Goal: Task Accomplishment & Management: Complete application form

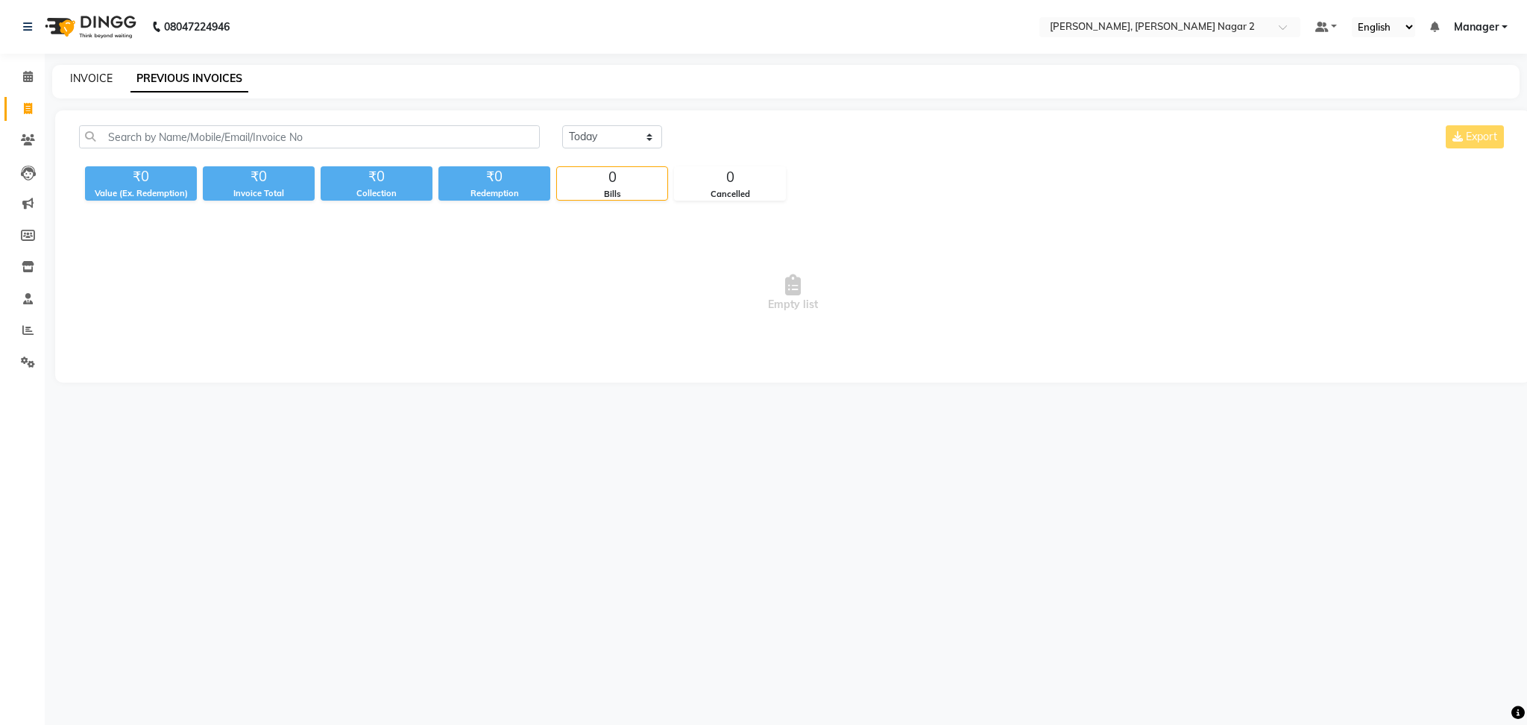
click at [84, 78] on link "INVOICE" at bounding box center [91, 78] width 43 height 13
select select "service"
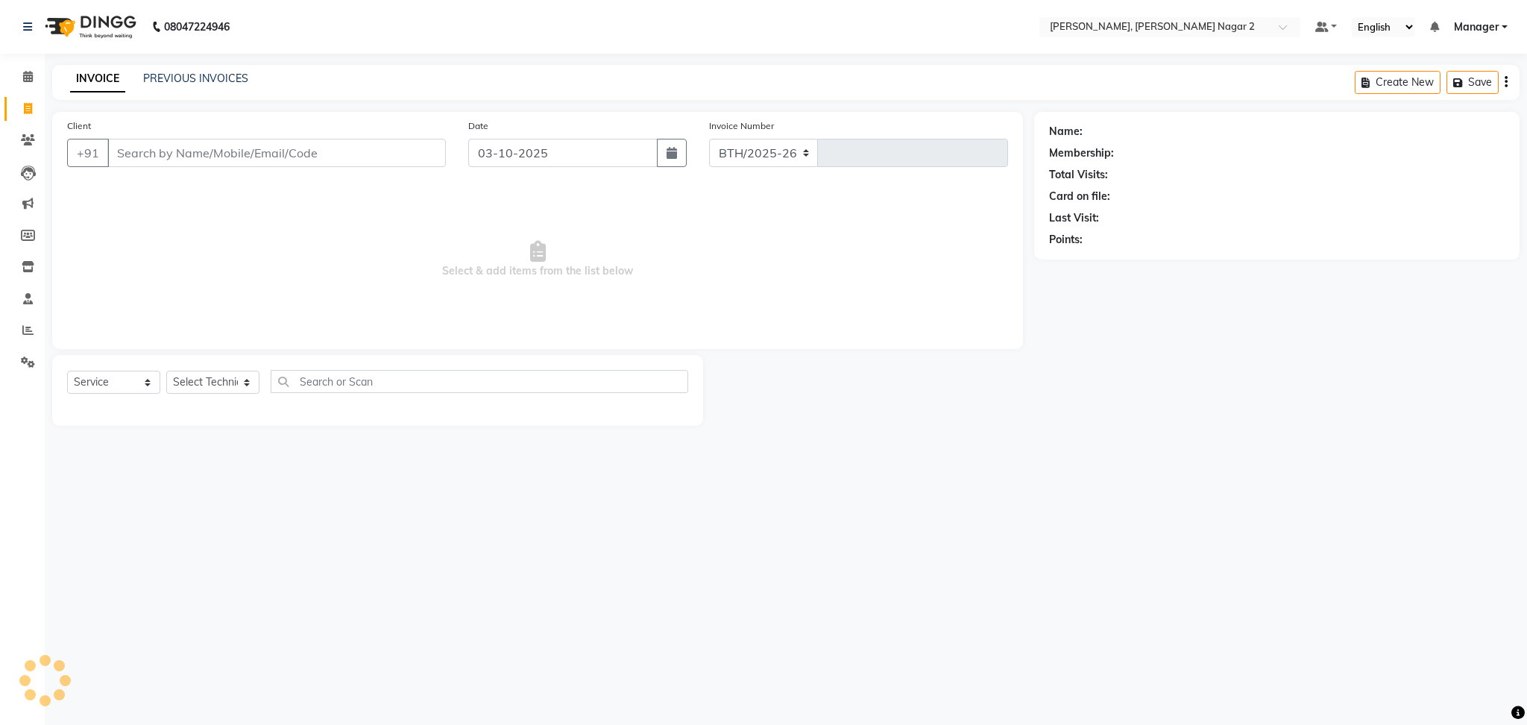
select select "4241"
type input "2308"
click at [149, 157] on input "Client" at bounding box center [276, 153] width 339 height 28
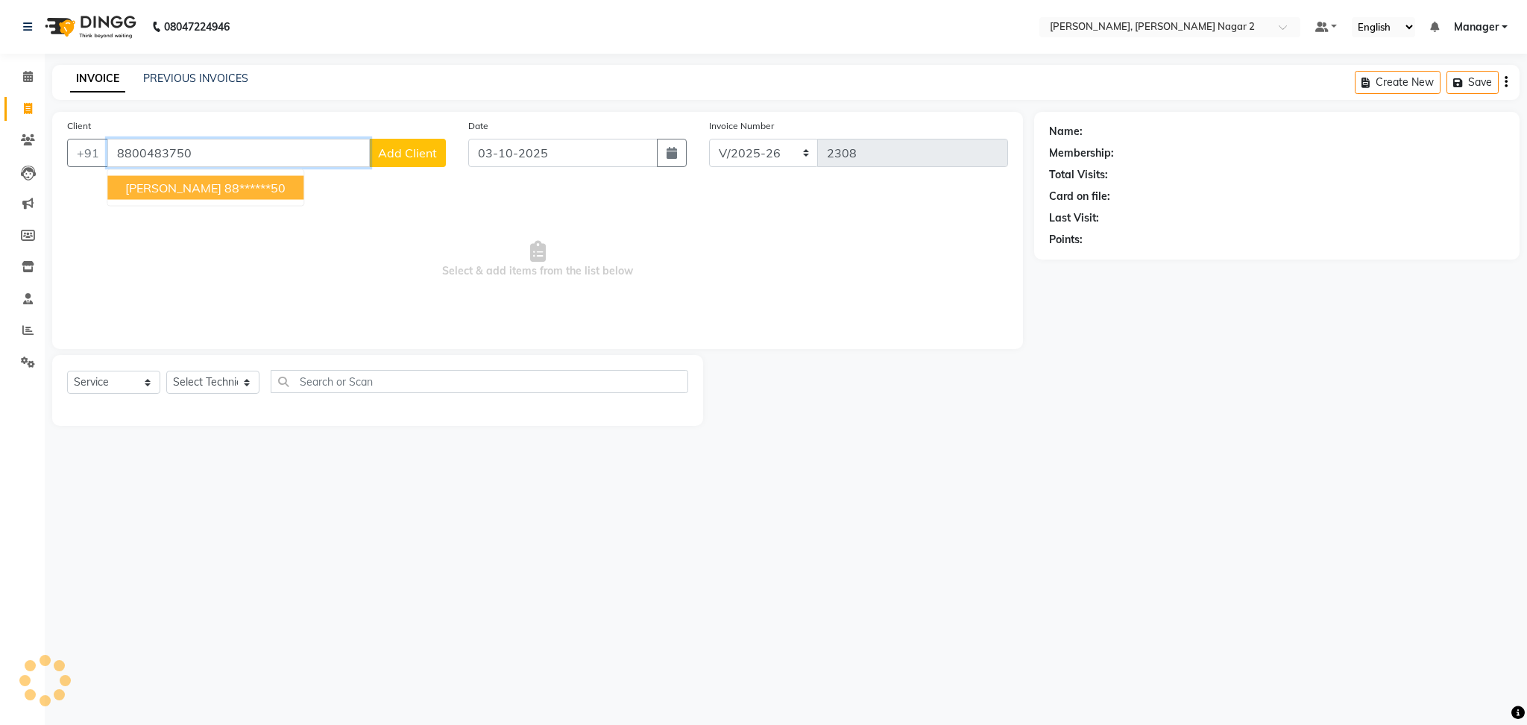
type input "8800483750"
click at [178, 154] on input "8800483750" at bounding box center [276, 153] width 339 height 28
click at [443, 234] on span "Select & add items from the list below" at bounding box center [537, 259] width 941 height 149
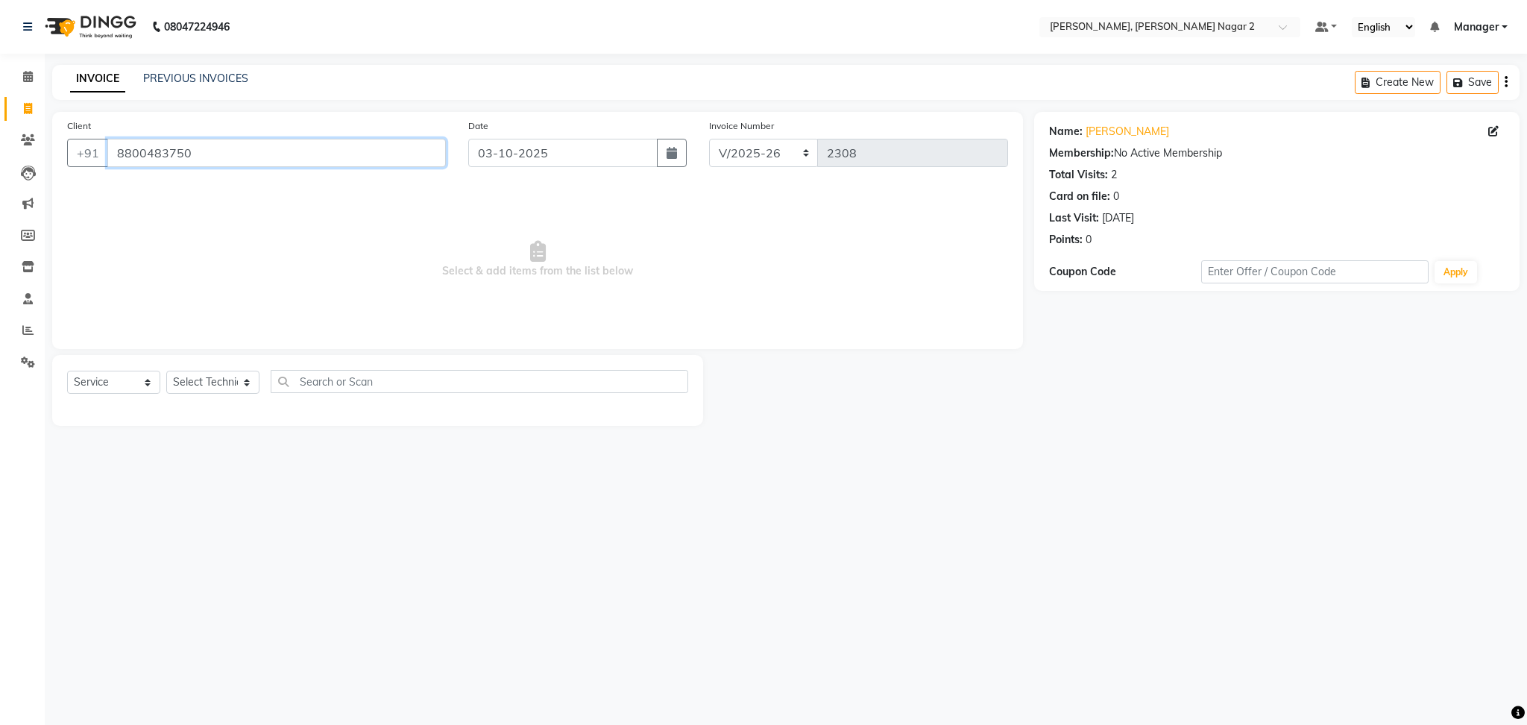
click at [233, 162] on input "8800483750" at bounding box center [276, 153] width 339 height 28
click at [192, 377] on select "Select Technician Ankit [PERSON_NAME] Manager [PERSON_NAME] [PERSON_NAME] [PERS…" at bounding box center [212, 382] width 93 height 23
select select "52061"
click at [166, 371] on select "Select Technician Ankit [PERSON_NAME] Manager [PERSON_NAME] [PERSON_NAME] [PERS…" at bounding box center [212, 382] width 93 height 23
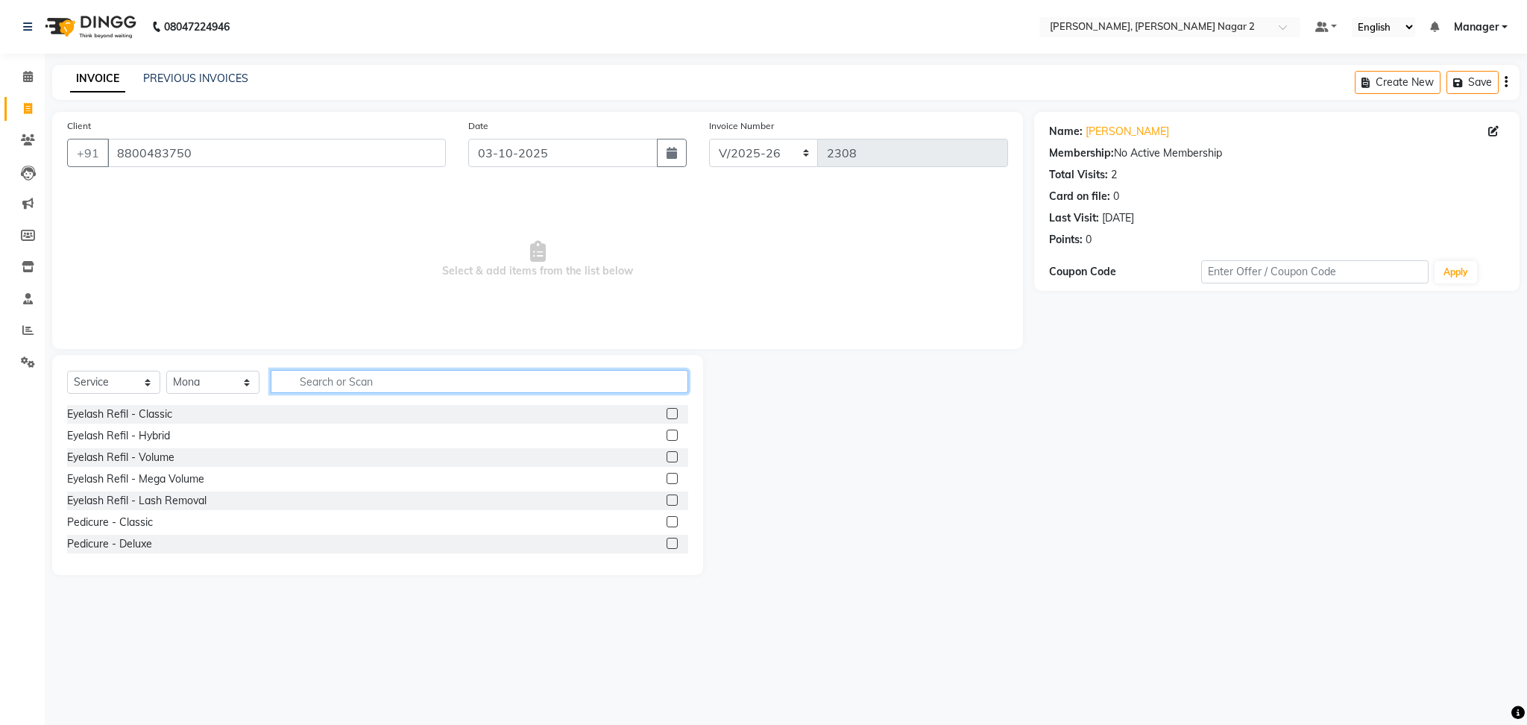
click at [333, 380] on input "text" at bounding box center [480, 381] width 418 height 23
type input "ext"
click at [667, 415] on label at bounding box center [672, 413] width 11 height 11
click at [667, 415] on input "checkbox" at bounding box center [672, 414] width 10 height 10
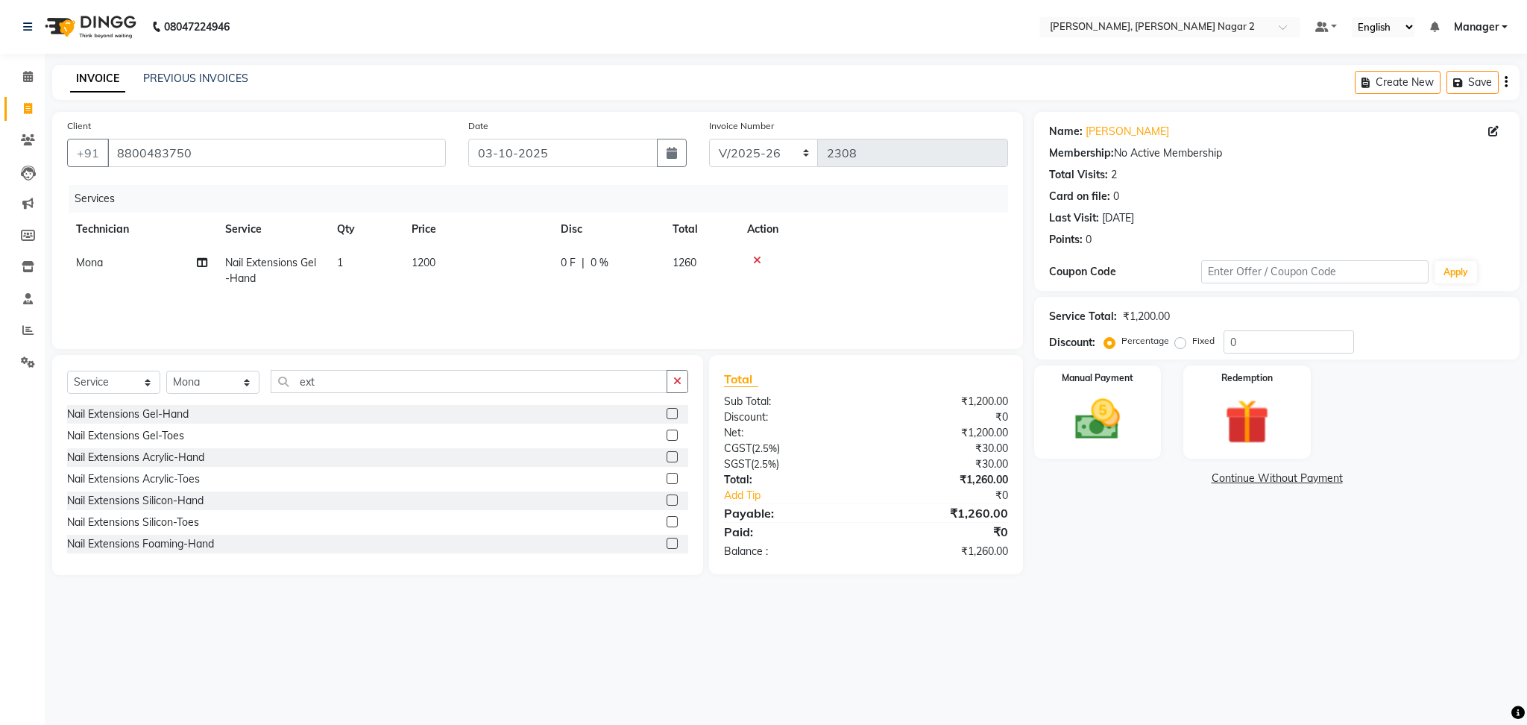
click at [667, 415] on label at bounding box center [672, 413] width 11 height 11
click at [667, 415] on input "checkbox" at bounding box center [672, 414] width 10 height 10
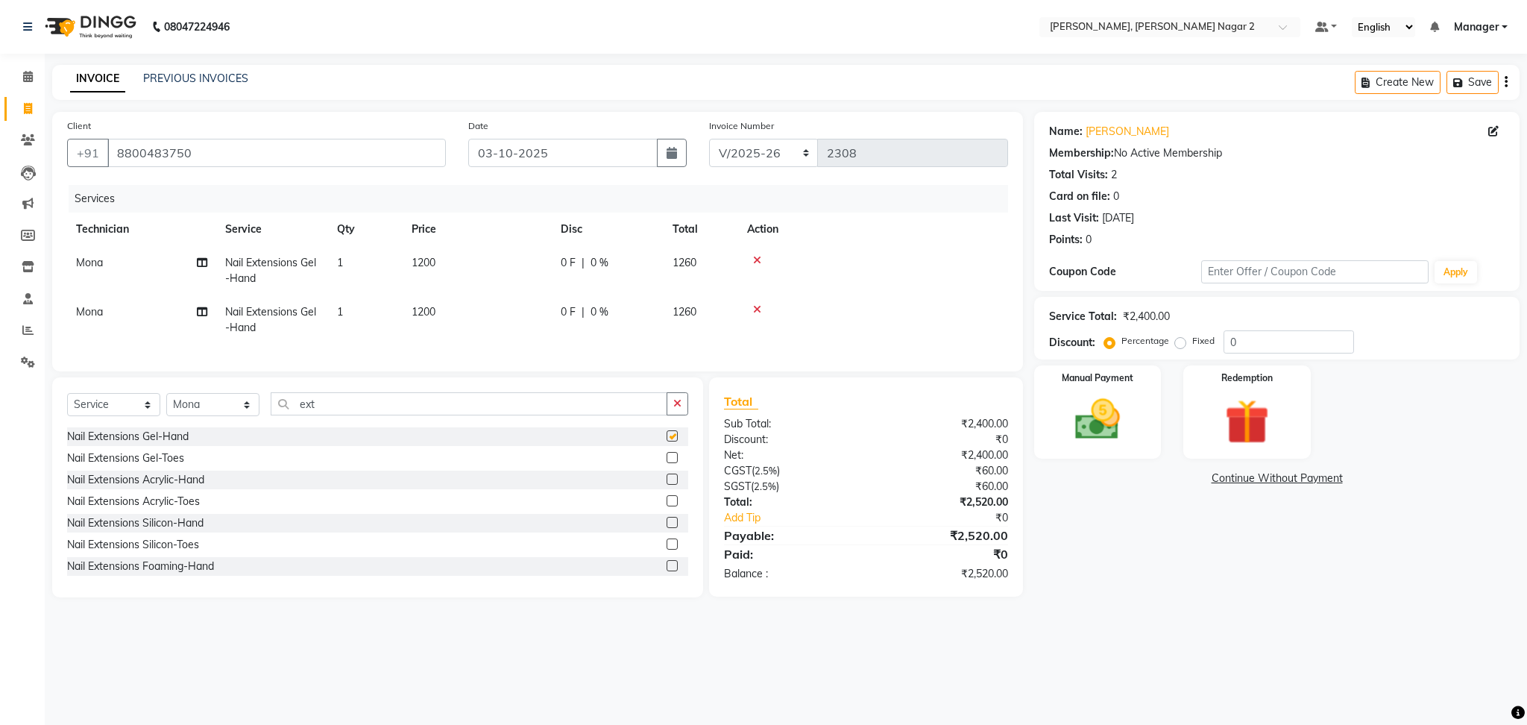
checkbox input "false"
click at [544, 321] on td "1200" at bounding box center [477, 319] width 149 height 49
select select "52061"
click at [544, 321] on td "1200" at bounding box center [547, 311] width 149 height 63
click at [855, 292] on icon at bounding box center [853, 294] width 8 height 10
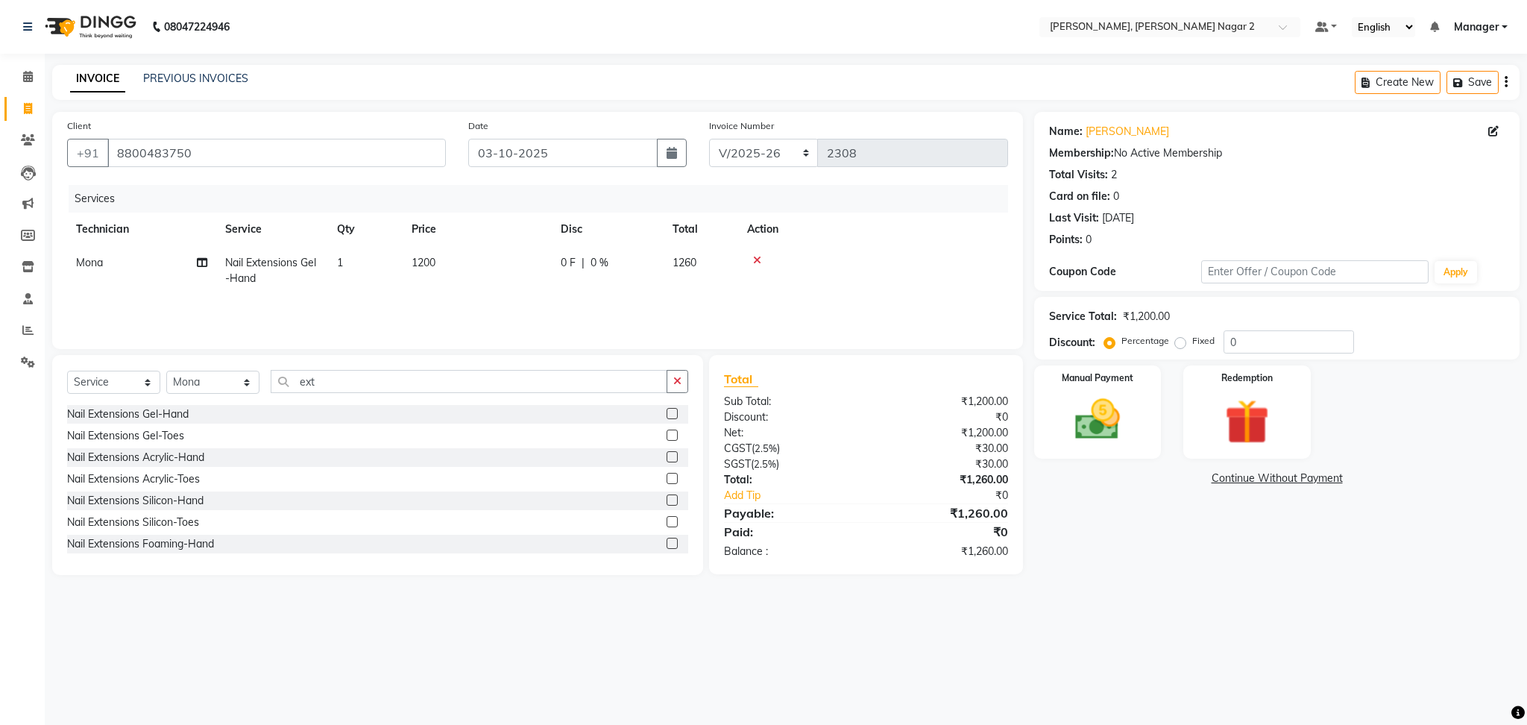
click at [562, 255] on span "0 F" at bounding box center [568, 263] width 15 height 16
select select "52061"
type input "1300"
click at [759, 266] on td "1260" at bounding box center [796, 277] width 75 height 63
select select "52061"
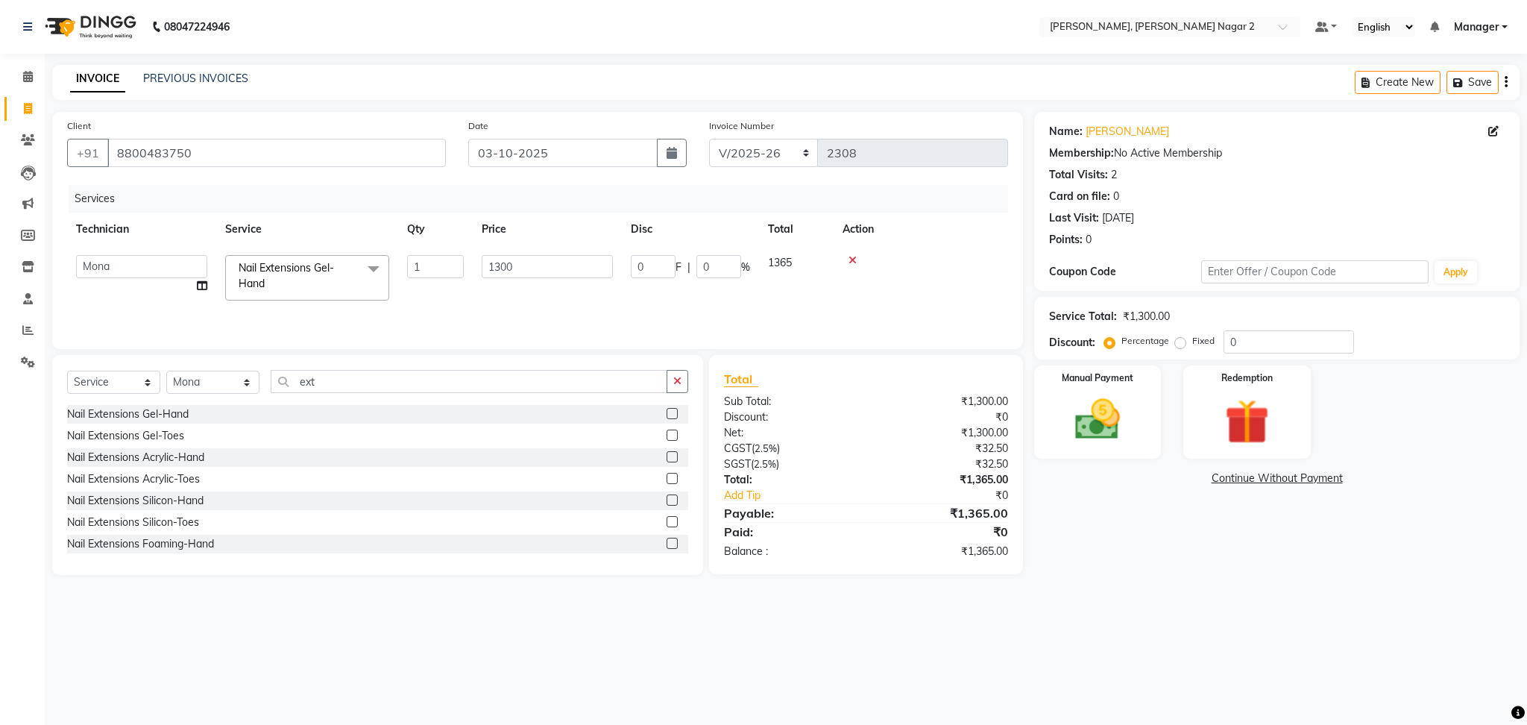
click at [722, 266] on input "0" at bounding box center [719, 266] width 45 height 23
type input "4.7"
click at [1147, 413] on div "Manual Payment" at bounding box center [1098, 412] width 132 height 97
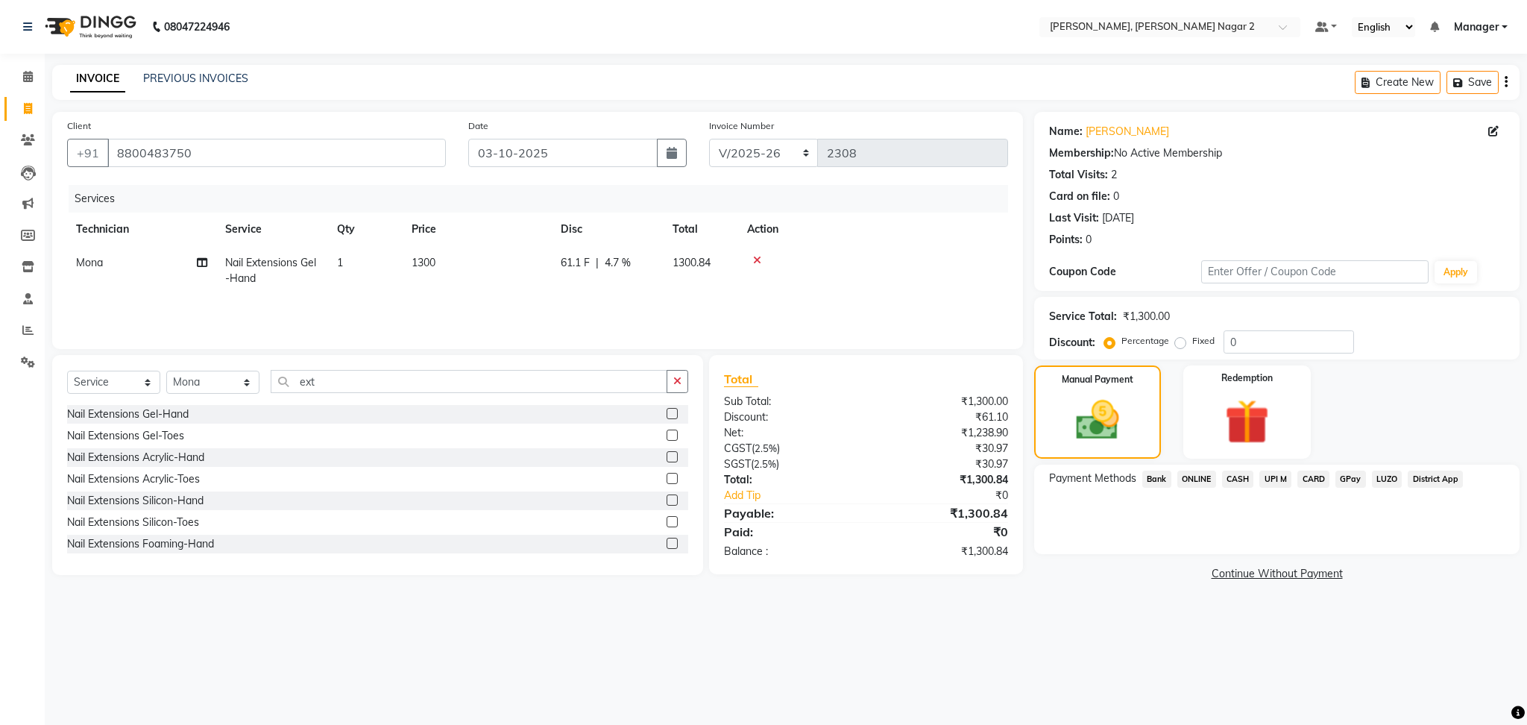
click at [1185, 480] on span "ONLINE" at bounding box center [1197, 479] width 39 height 17
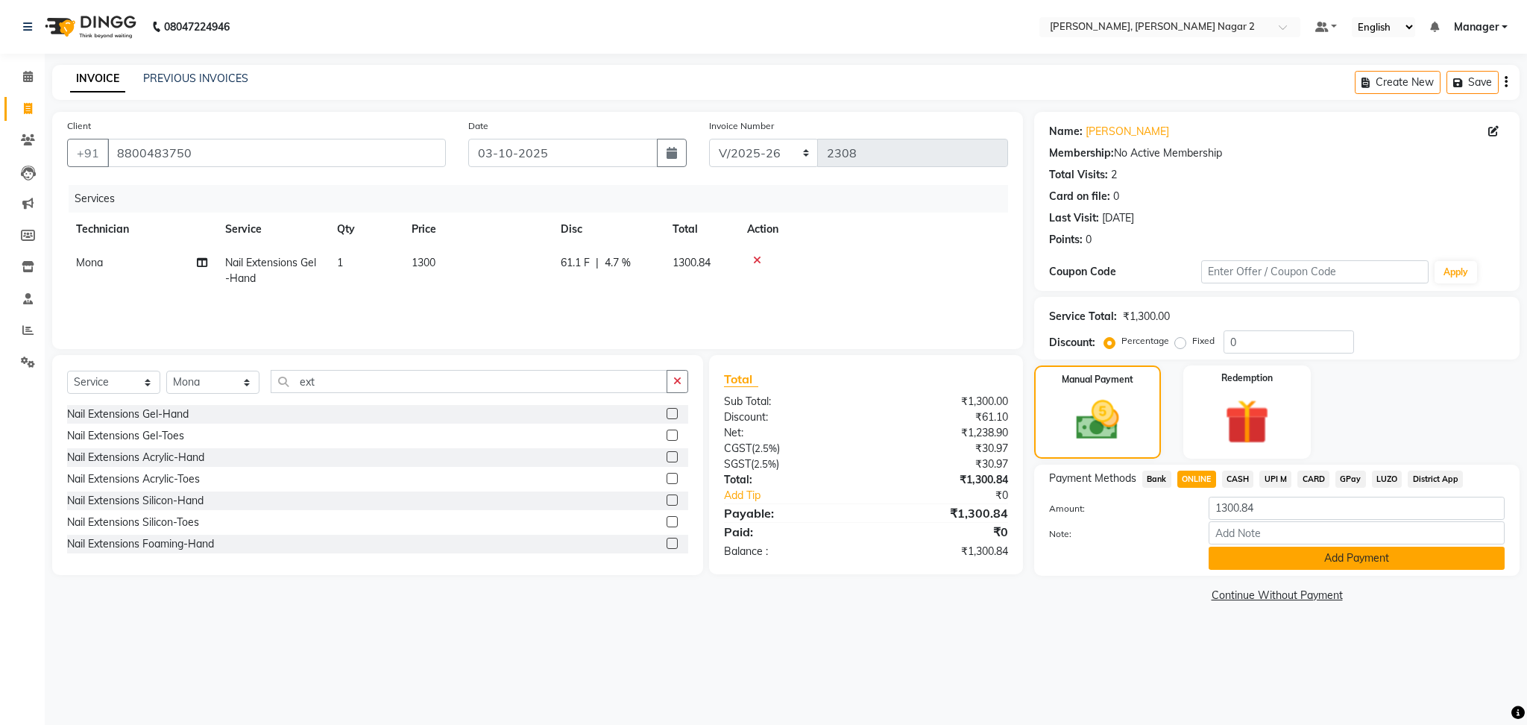
click at [1280, 561] on button "Add Payment" at bounding box center [1357, 558] width 296 height 23
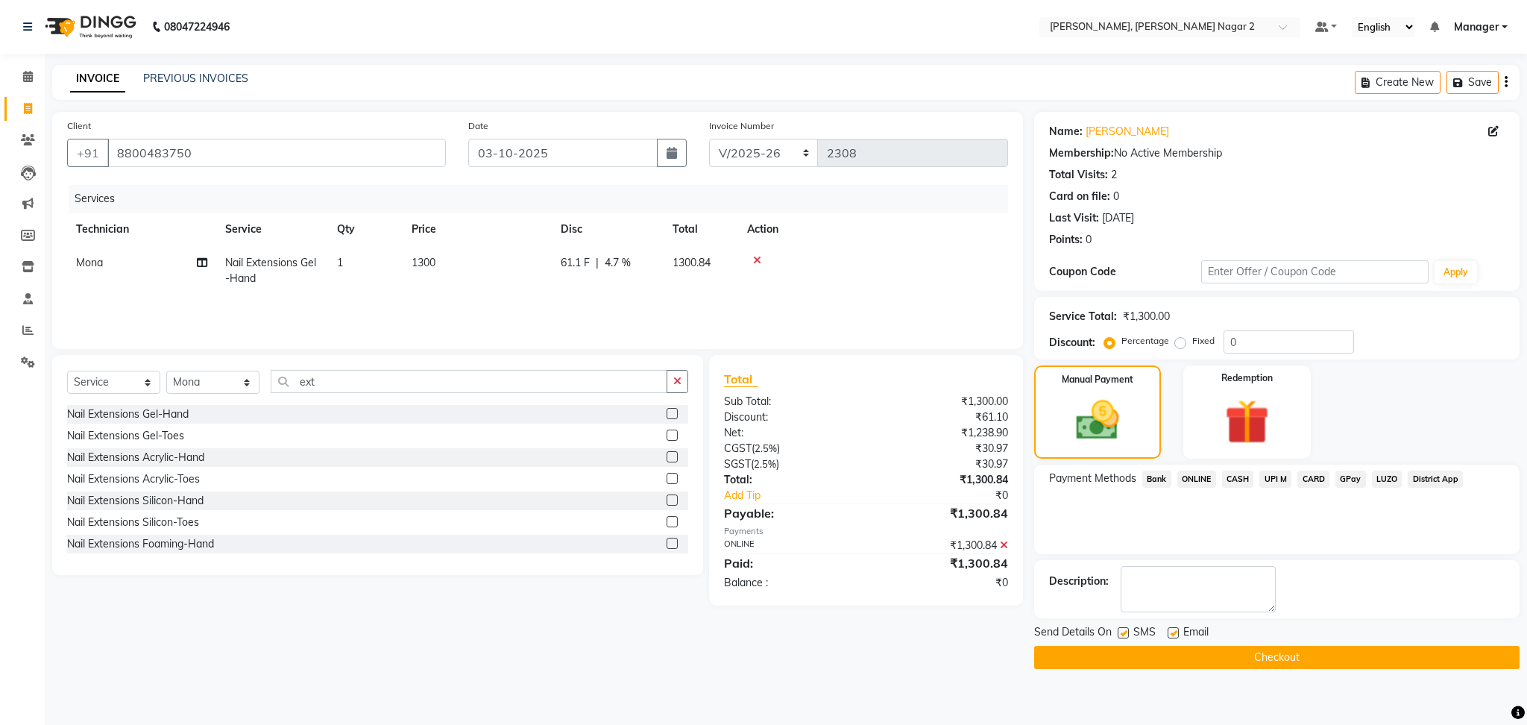
click at [1237, 654] on button "Checkout" at bounding box center [1277, 657] width 486 height 23
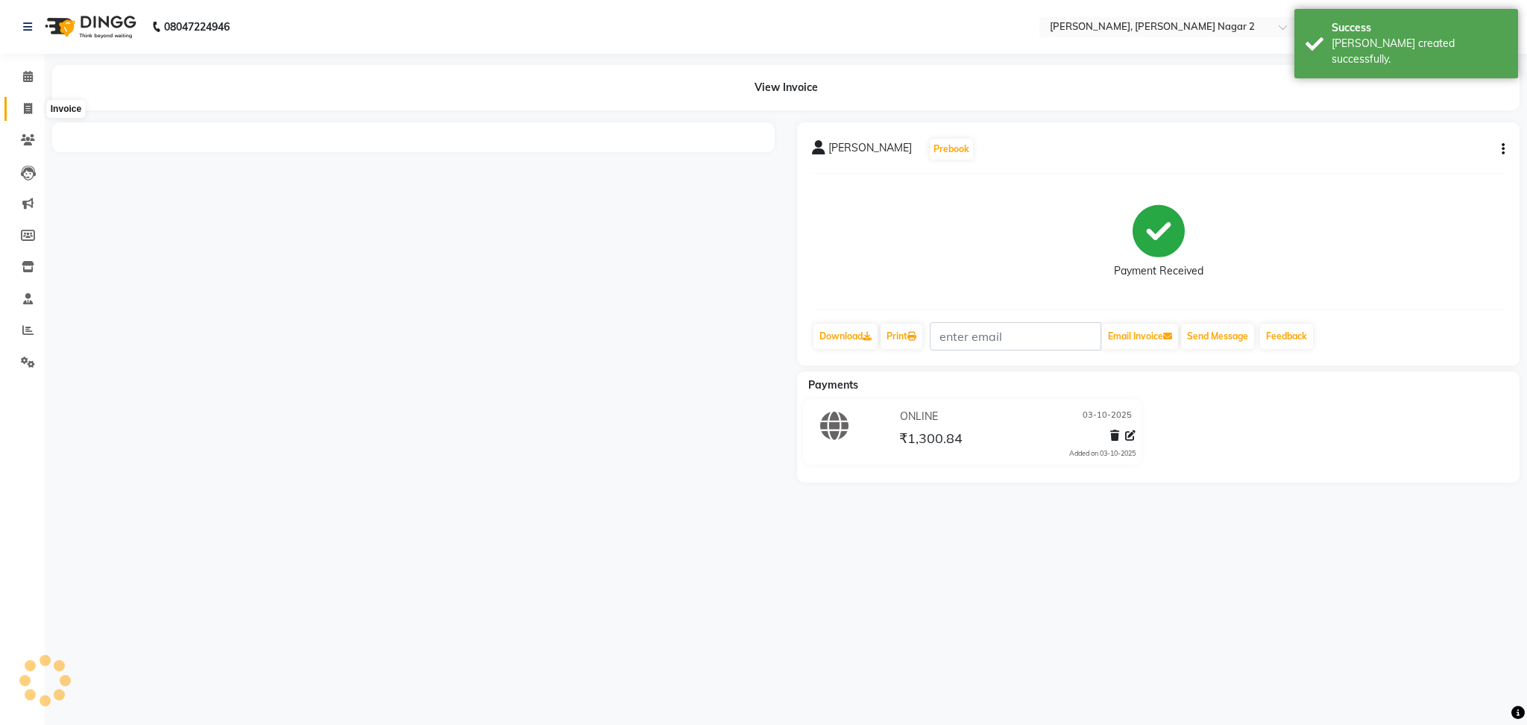
click at [27, 103] on icon at bounding box center [28, 108] width 8 height 11
select select "service"
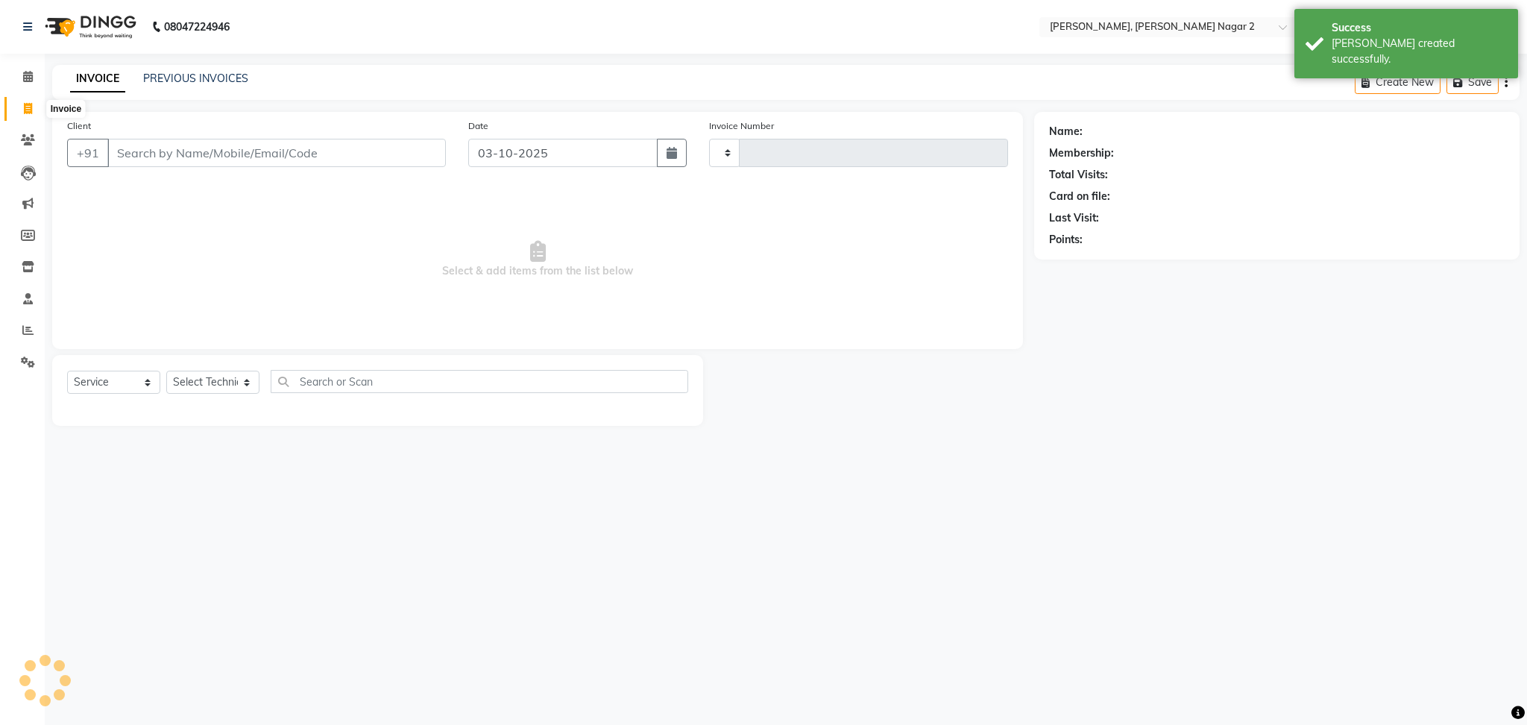
type input "2309"
select select "4241"
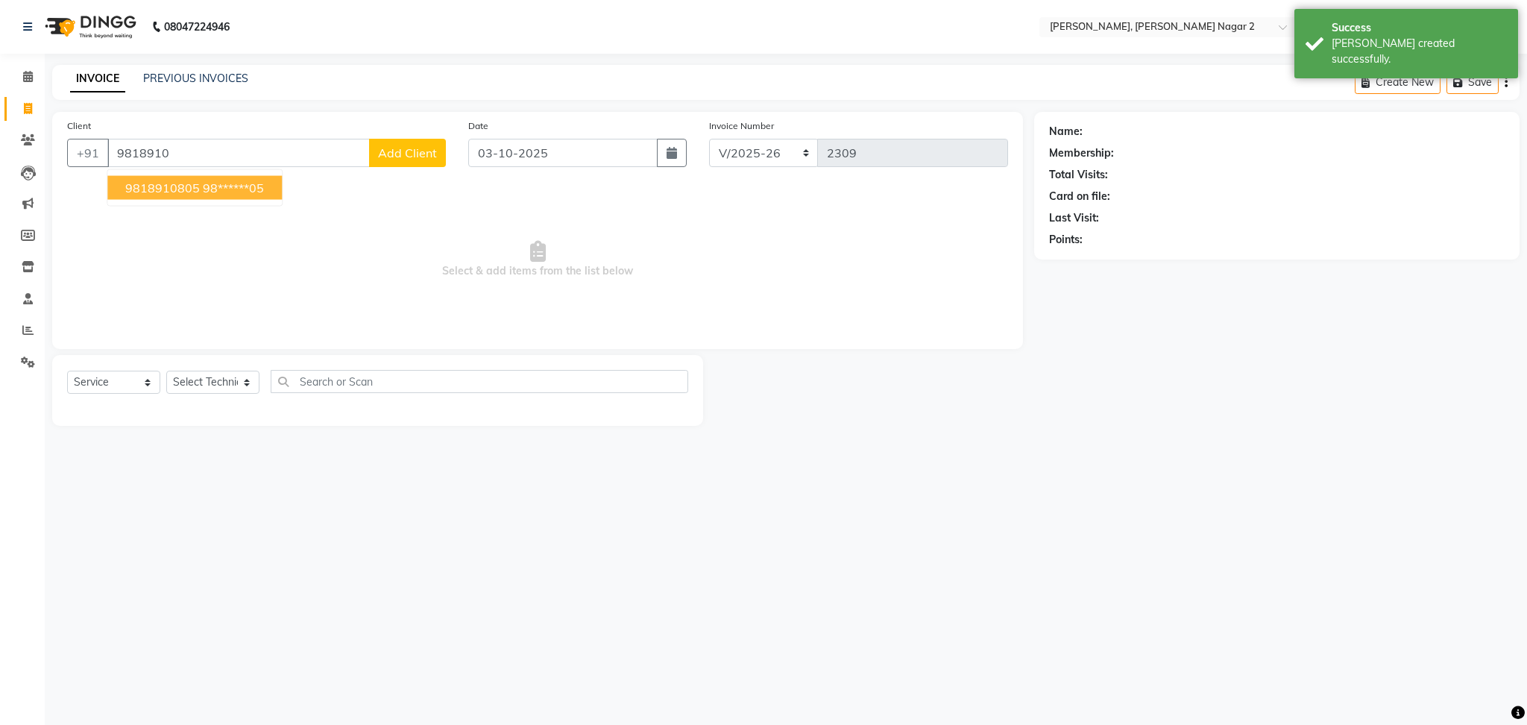
click at [180, 181] on span "9818910805" at bounding box center [162, 187] width 75 height 15
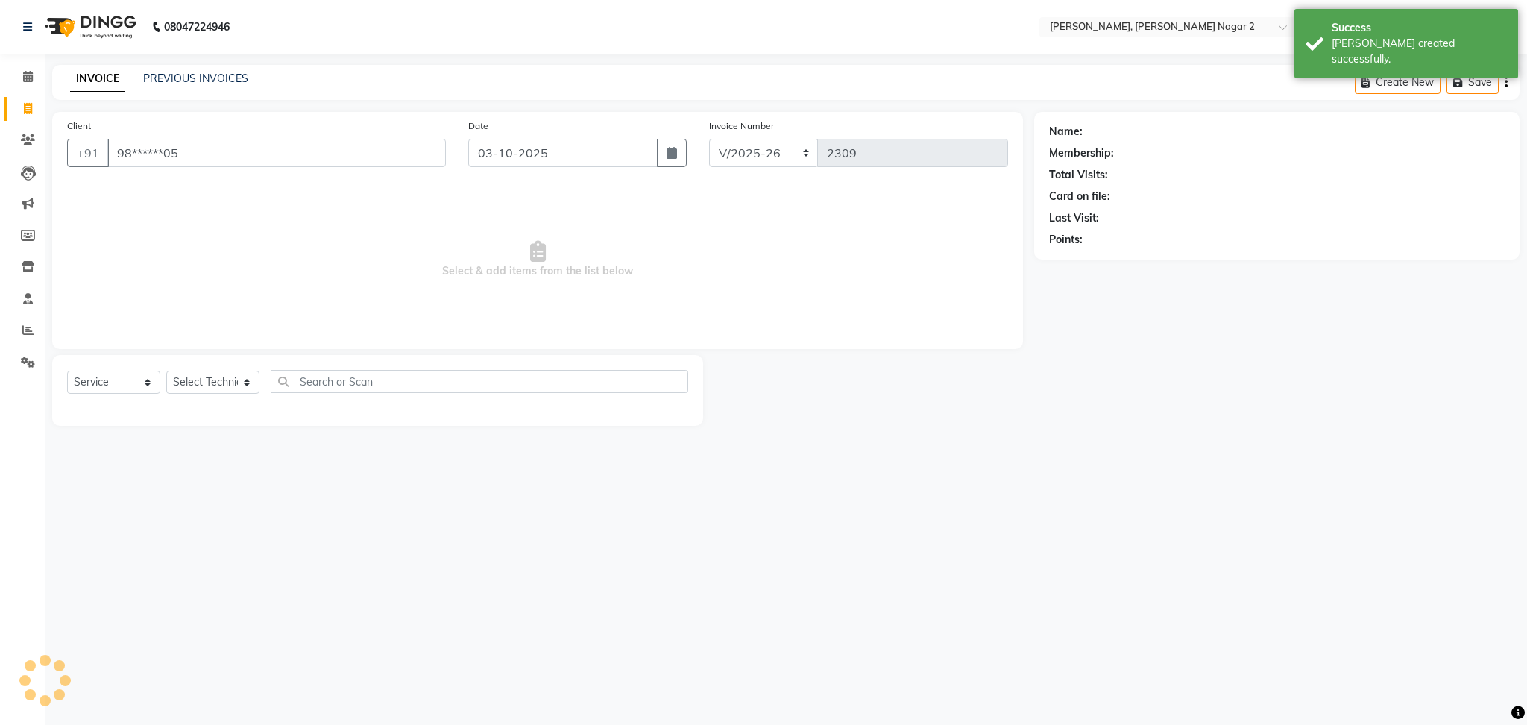
type input "98******05"
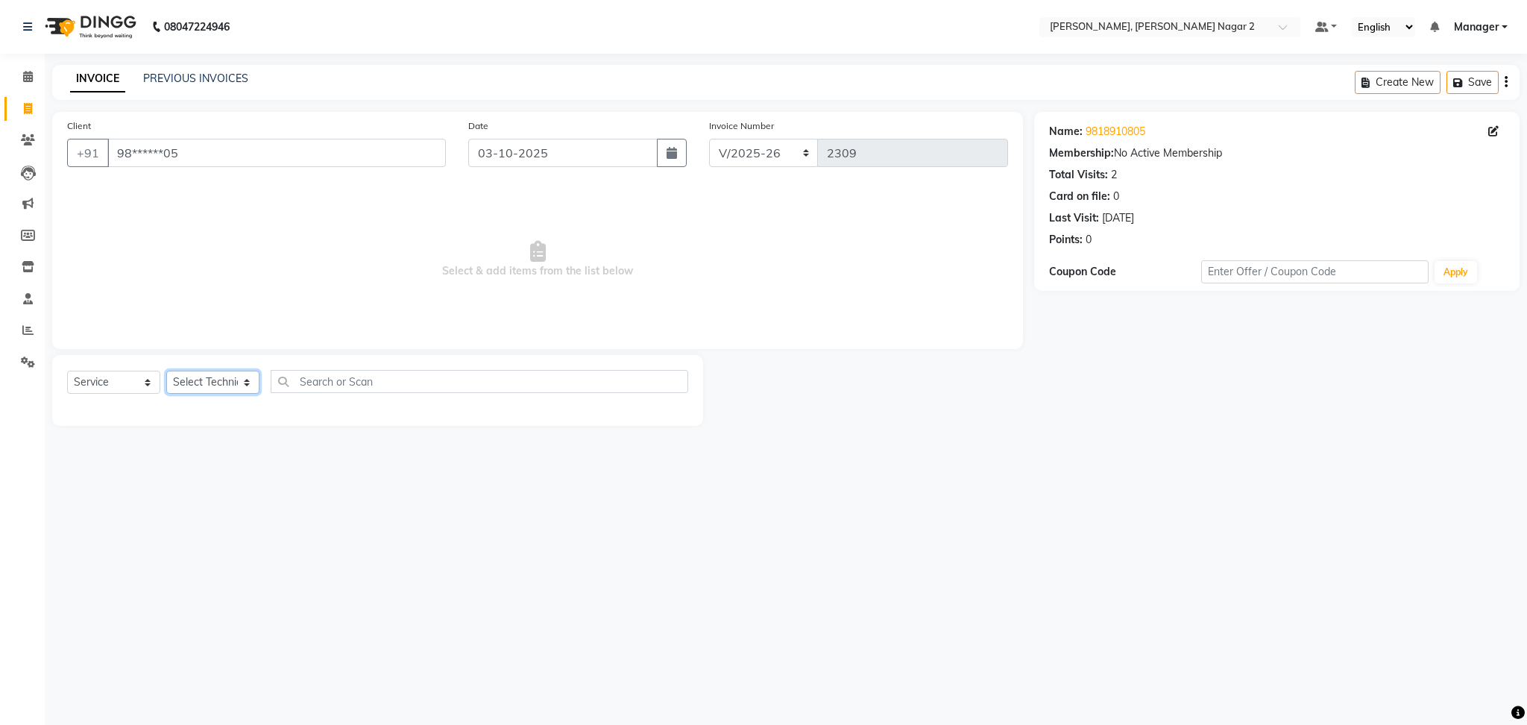
click at [198, 388] on select "Select Technician Ankit [PERSON_NAME] Manager [PERSON_NAME] [PERSON_NAME] [PERS…" at bounding box center [212, 382] width 93 height 23
select select "87880"
click at [166, 371] on select "Select Technician Ankit [PERSON_NAME] Manager [PERSON_NAME] [PERSON_NAME] [PERS…" at bounding box center [212, 382] width 93 height 23
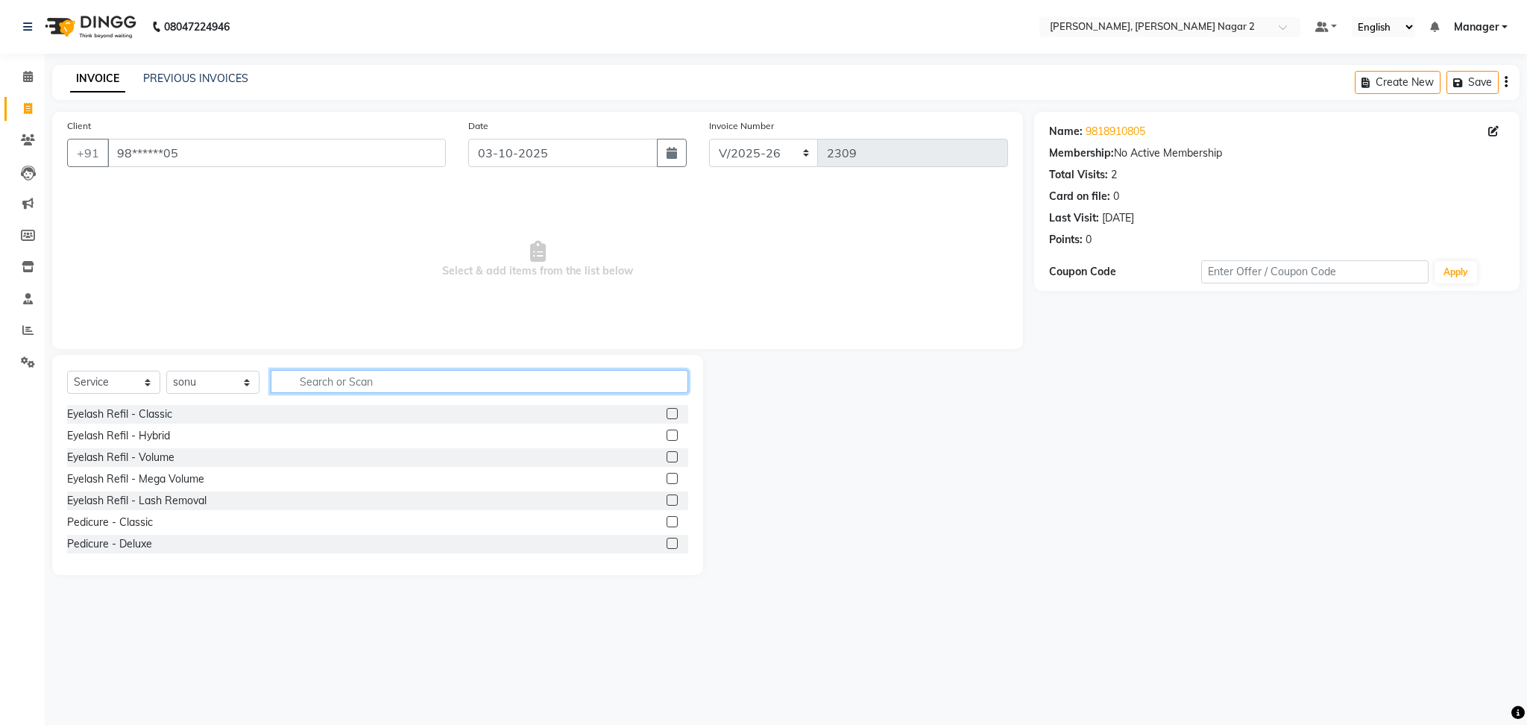
click at [324, 376] on input "text" at bounding box center [480, 381] width 418 height 23
type input "x"
type input "ex"
click at [667, 431] on label at bounding box center [672, 435] width 11 height 11
click at [667, 431] on input "checkbox" at bounding box center [672, 436] width 10 height 10
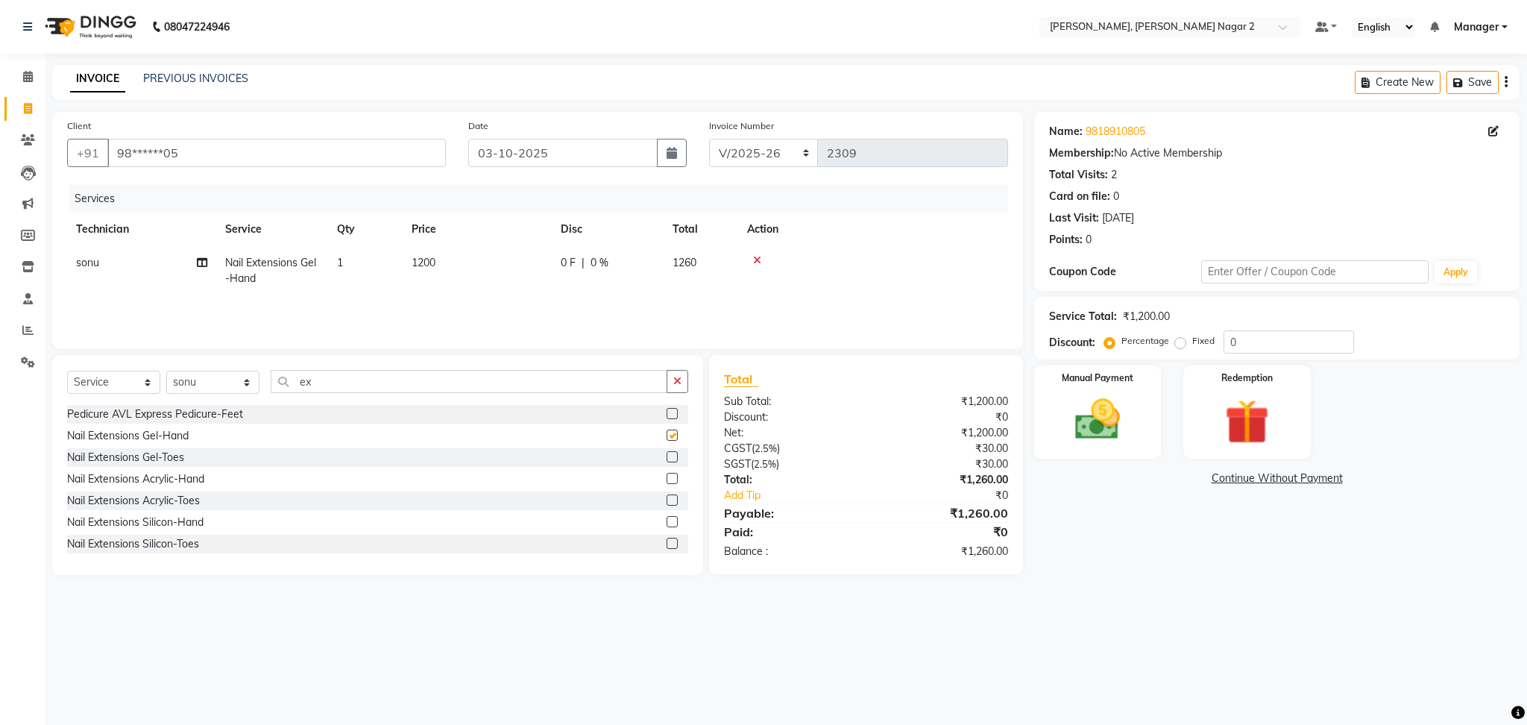
checkbox input "false"
click at [675, 261] on span "1260" at bounding box center [685, 262] width 24 height 13
select select "87880"
click at [728, 274] on input "0" at bounding box center [719, 266] width 45 height 23
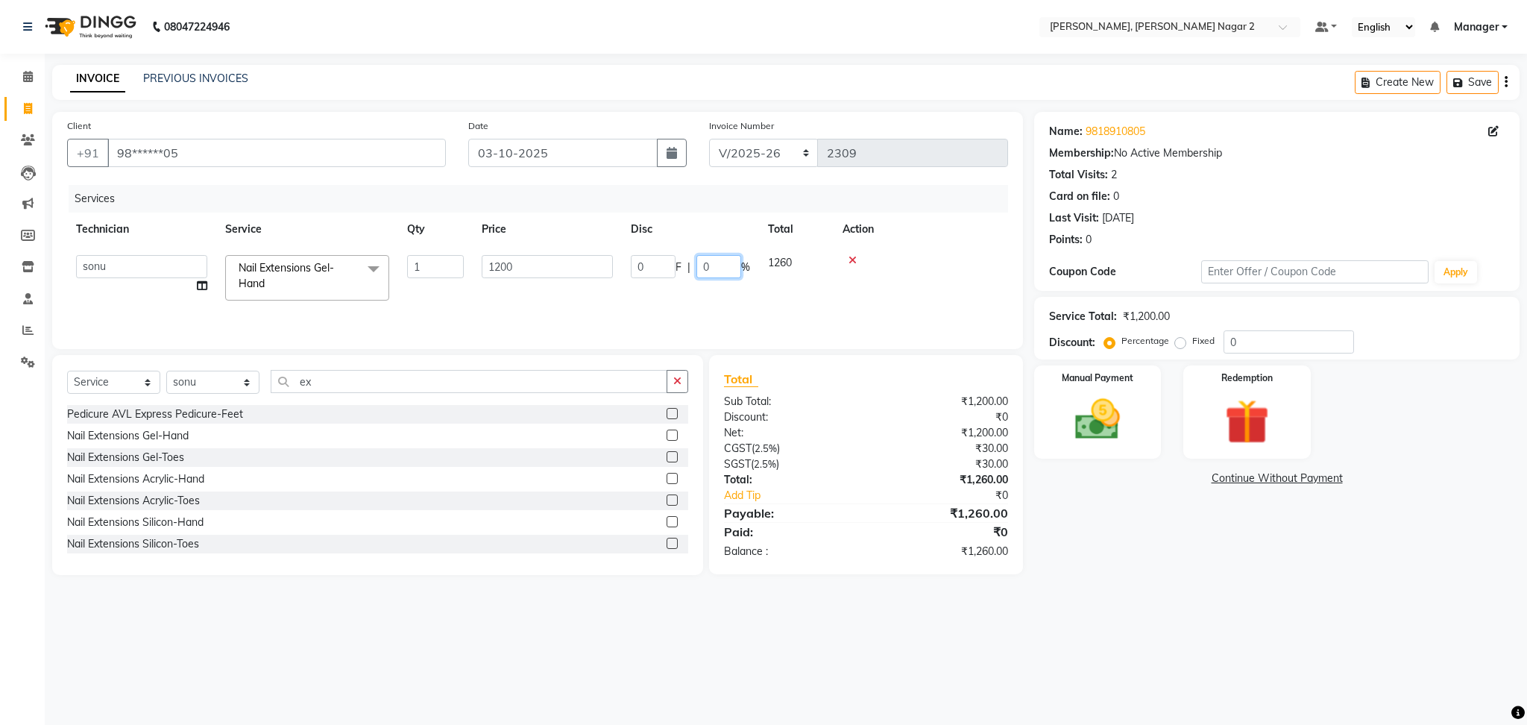
click at [728, 274] on input "0" at bounding box center [719, 266] width 45 height 23
type input "4.7"
click at [1102, 407] on img at bounding box center [1098, 420] width 76 height 54
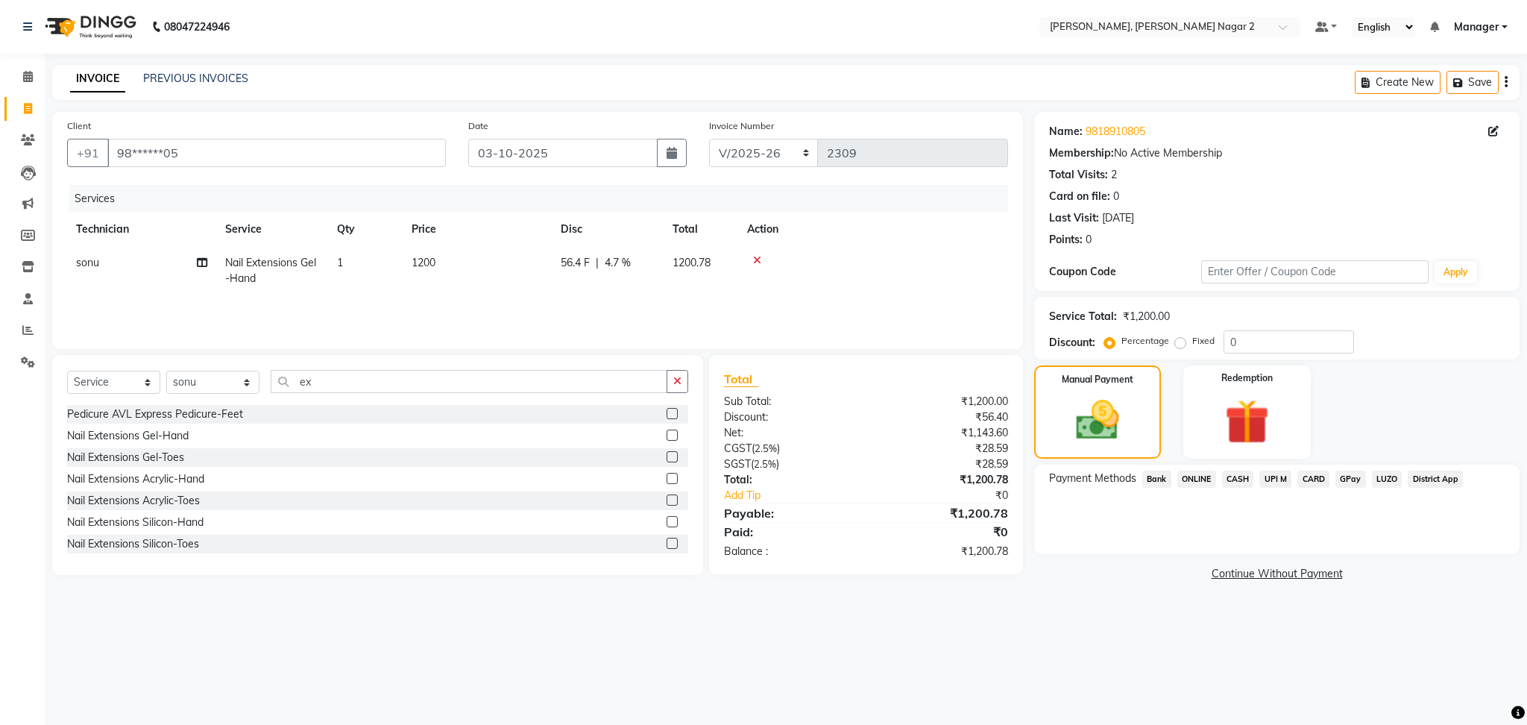
click at [1190, 477] on span "ONLINE" at bounding box center [1197, 479] width 39 height 17
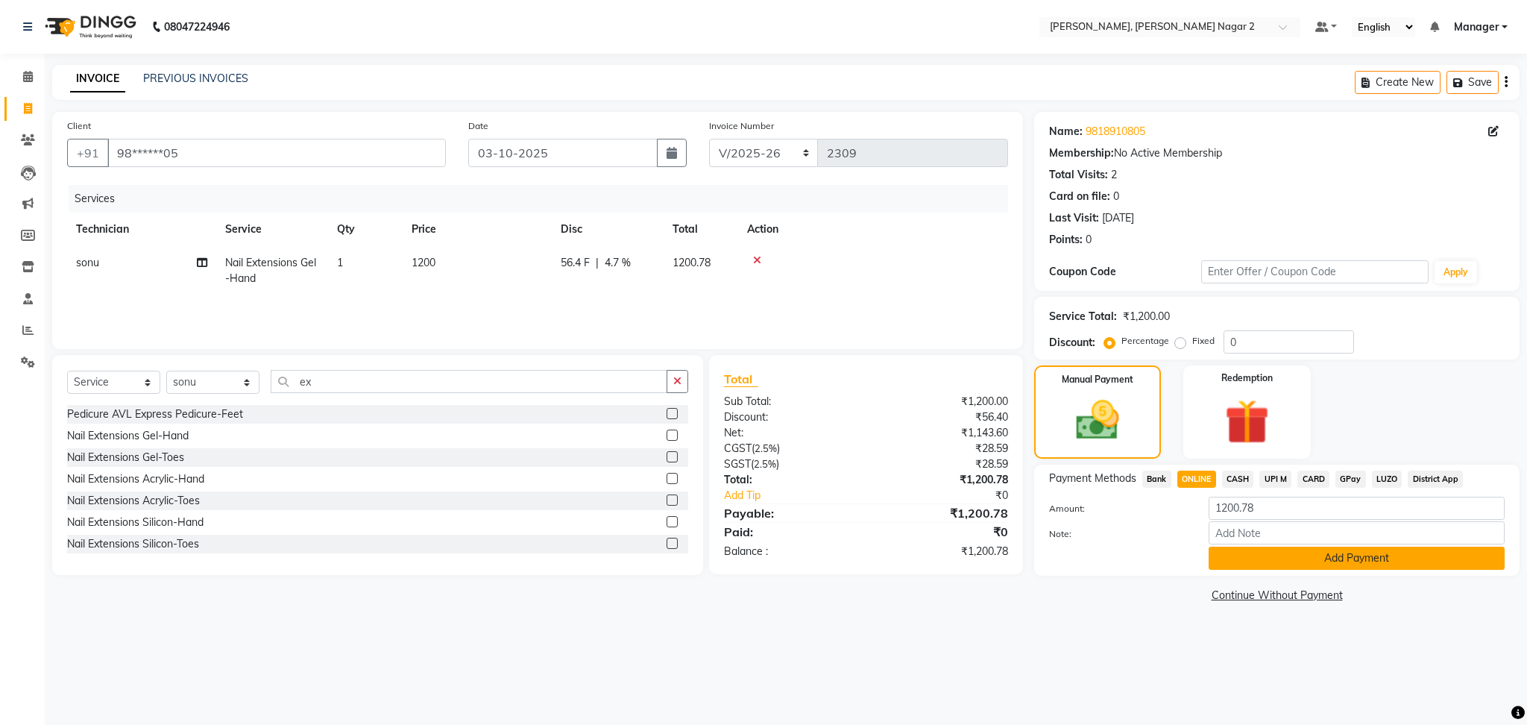
click at [1275, 558] on button "Add Payment" at bounding box center [1357, 558] width 296 height 23
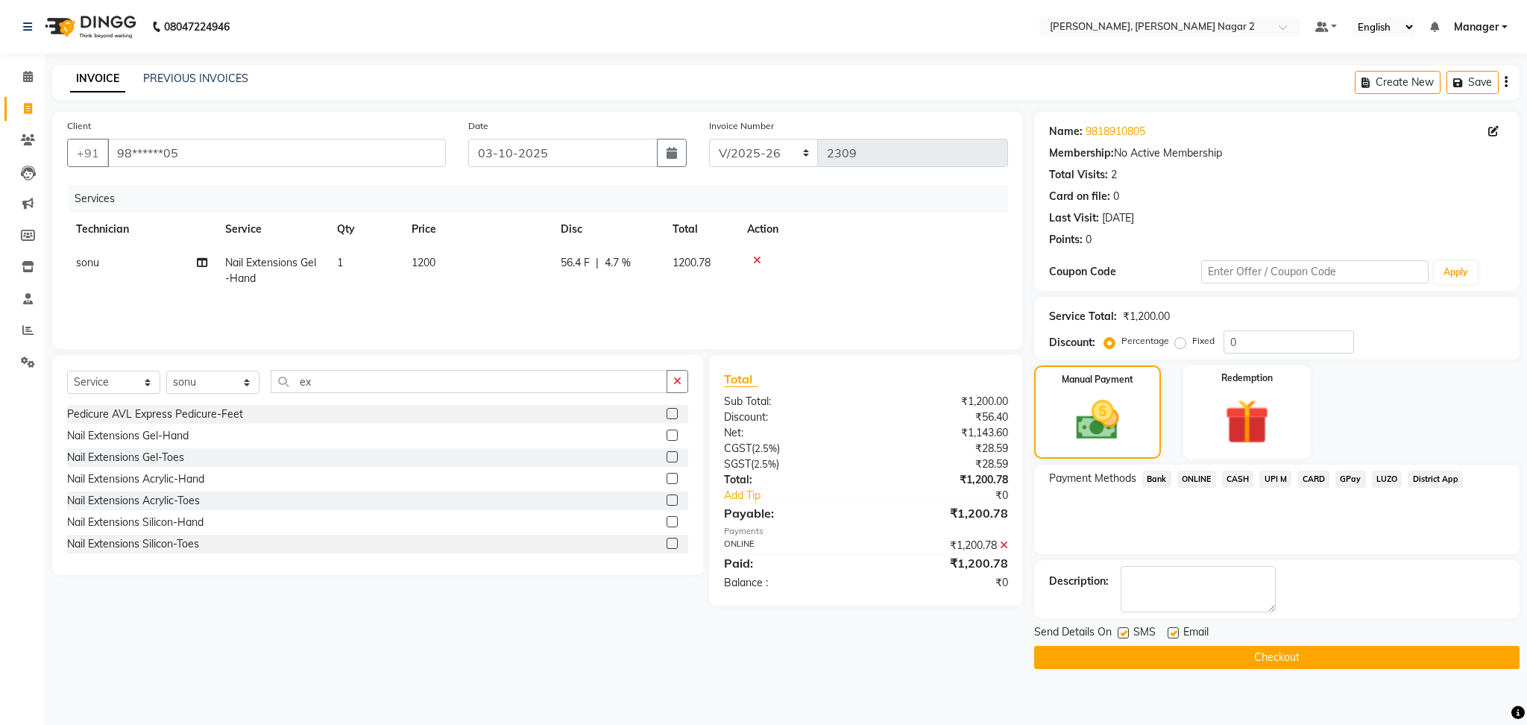
click at [1255, 661] on button "Checkout" at bounding box center [1277, 657] width 486 height 23
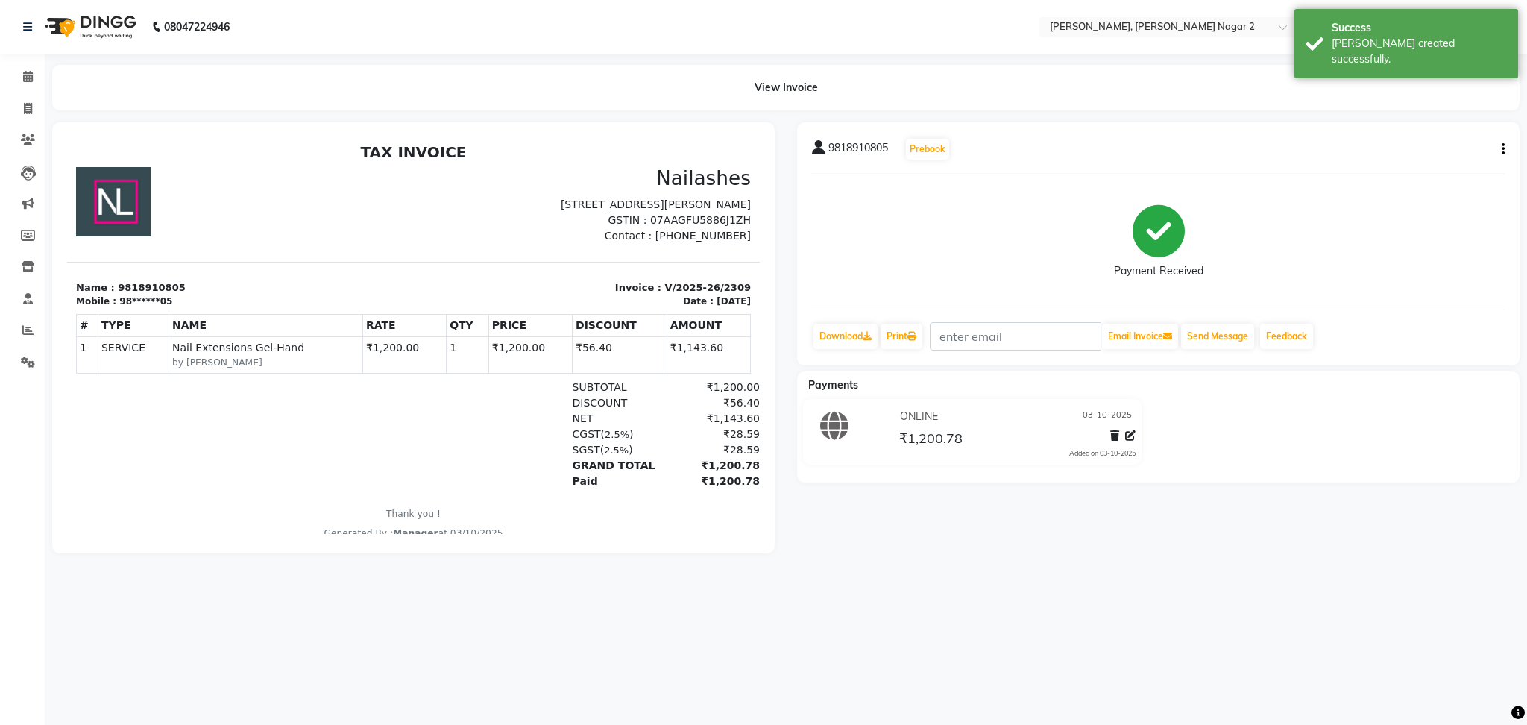
click at [15, 93] on li "Invoice" at bounding box center [22, 109] width 45 height 32
click at [28, 107] on icon at bounding box center [28, 108] width 8 height 11
select select "service"
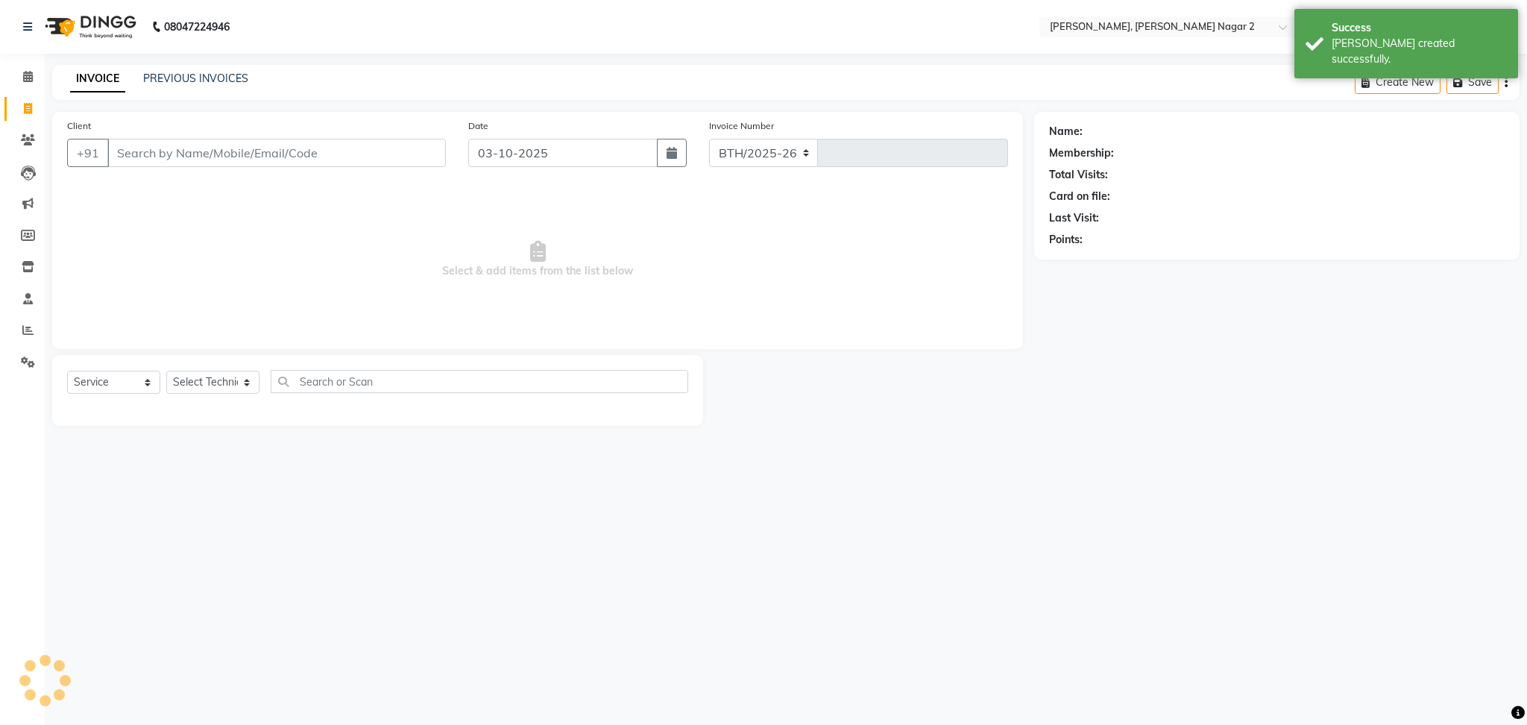
select select "4241"
type input "2310"
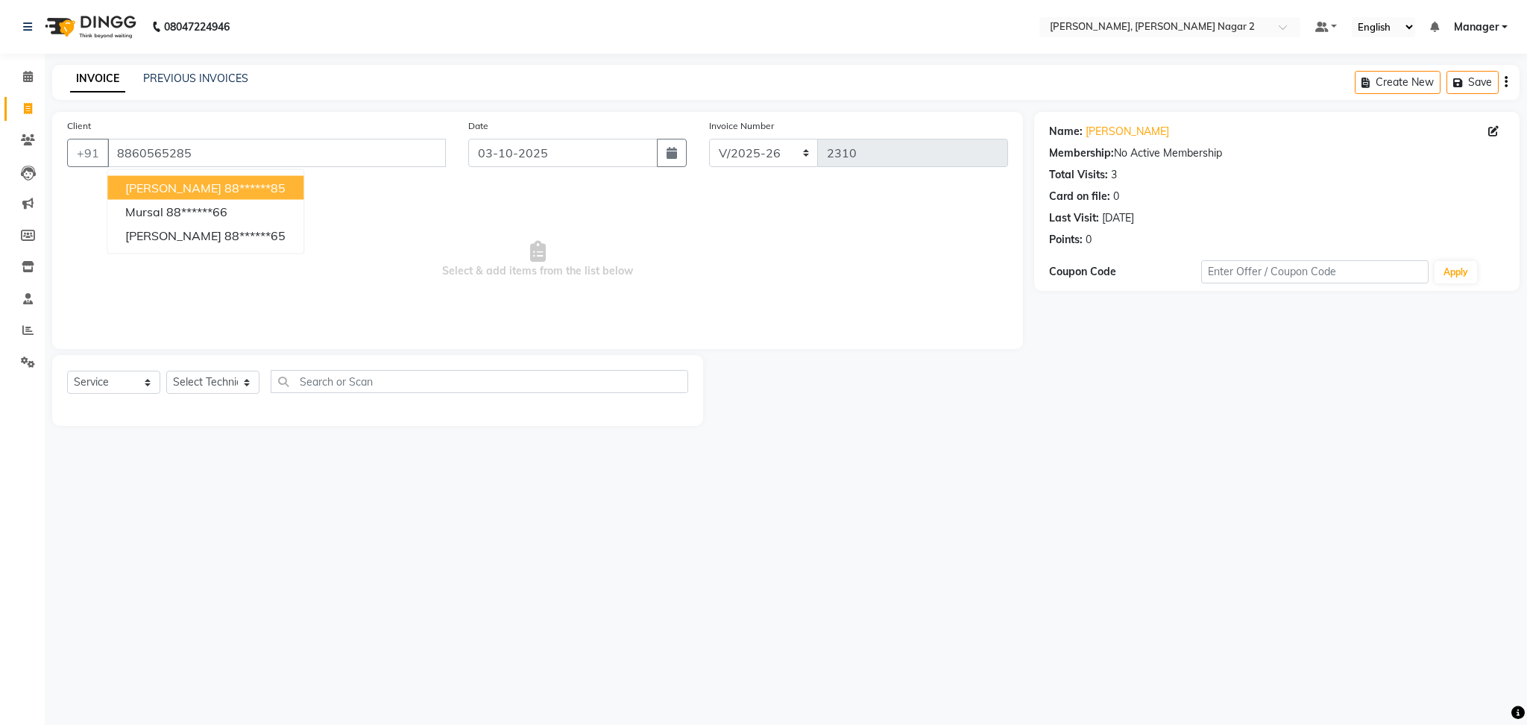
click at [158, 181] on span "[PERSON_NAME]" at bounding box center [173, 187] width 96 height 15
type input "88******85"
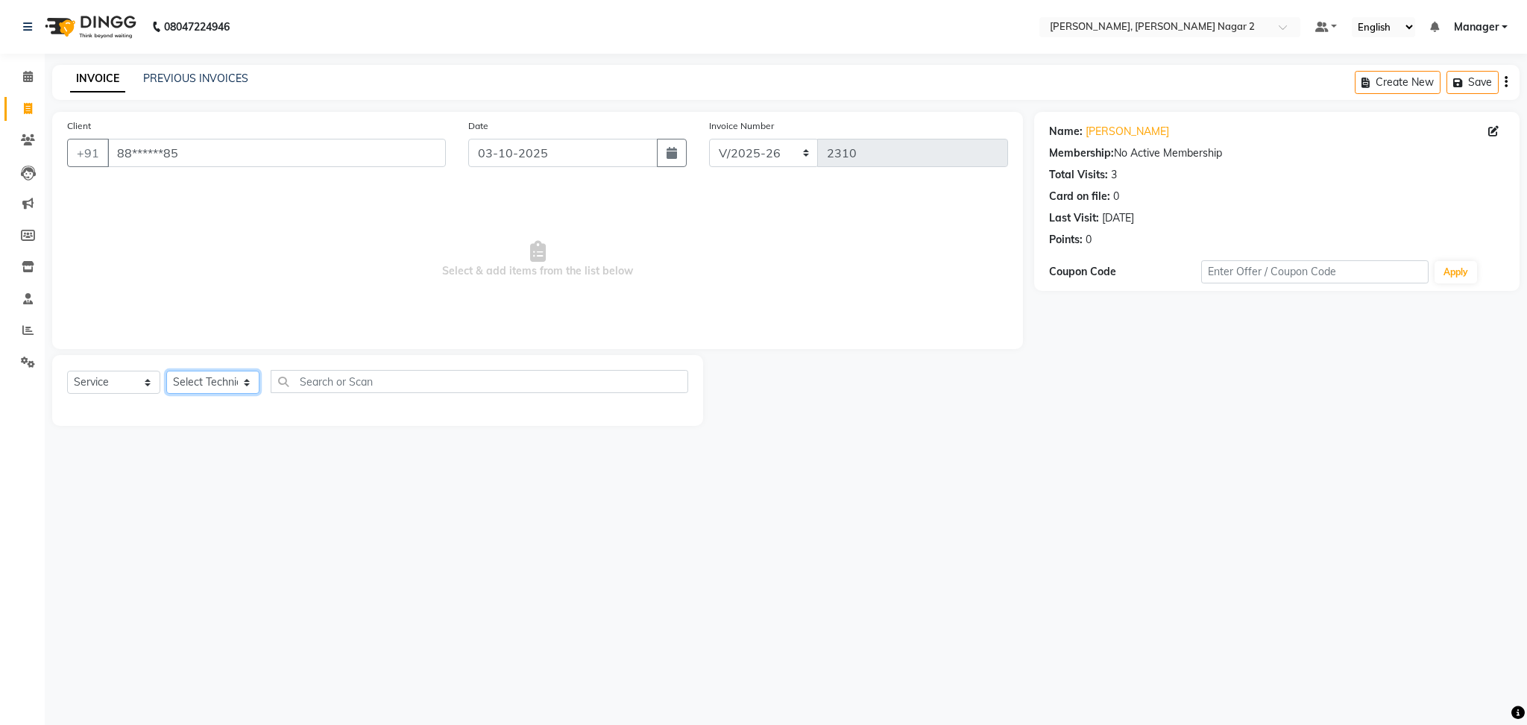
click at [210, 388] on select "Select Technician Ankit [PERSON_NAME] Manager [PERSON_NAME] [PERSON_NAME] [PERS…" at bounding box center [212, 382] width 93 height 23
select select "75962"
click at [166, 371] on select "Select Technician Ankit [PERSON_NAME] Manager [PERSON_NAME] [PERSON_NAME] [PERS…" at bounding box center [212, 382] width 93 height 23
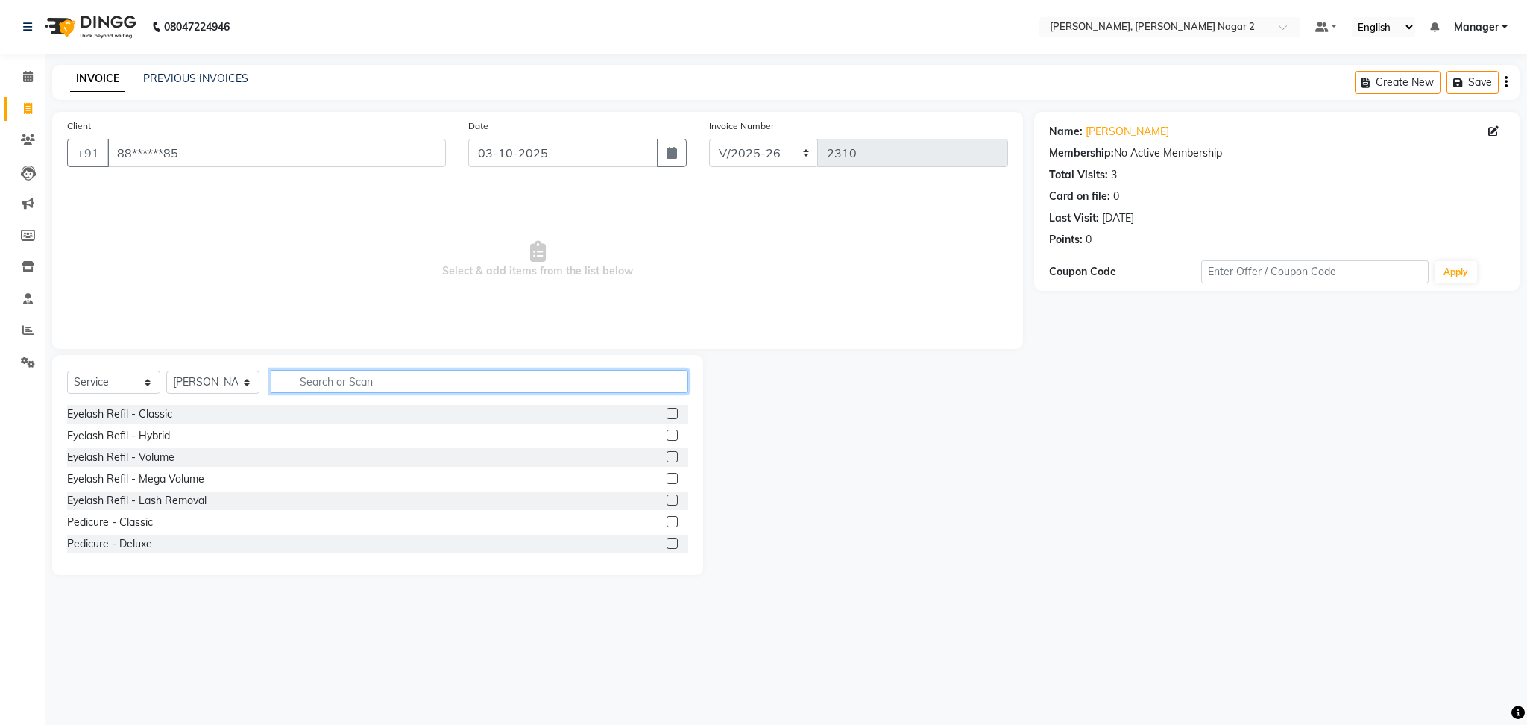
click at [331, 380] on input "text" at bounding box center [480, 381] width 418 height 23
type input "ex"
click at [667, 432] on label at bounding box center [672, 435] width 11 height 11
click at [667, 432] on input "checkbox" at bounding box center [672, 436] width 10 height 10
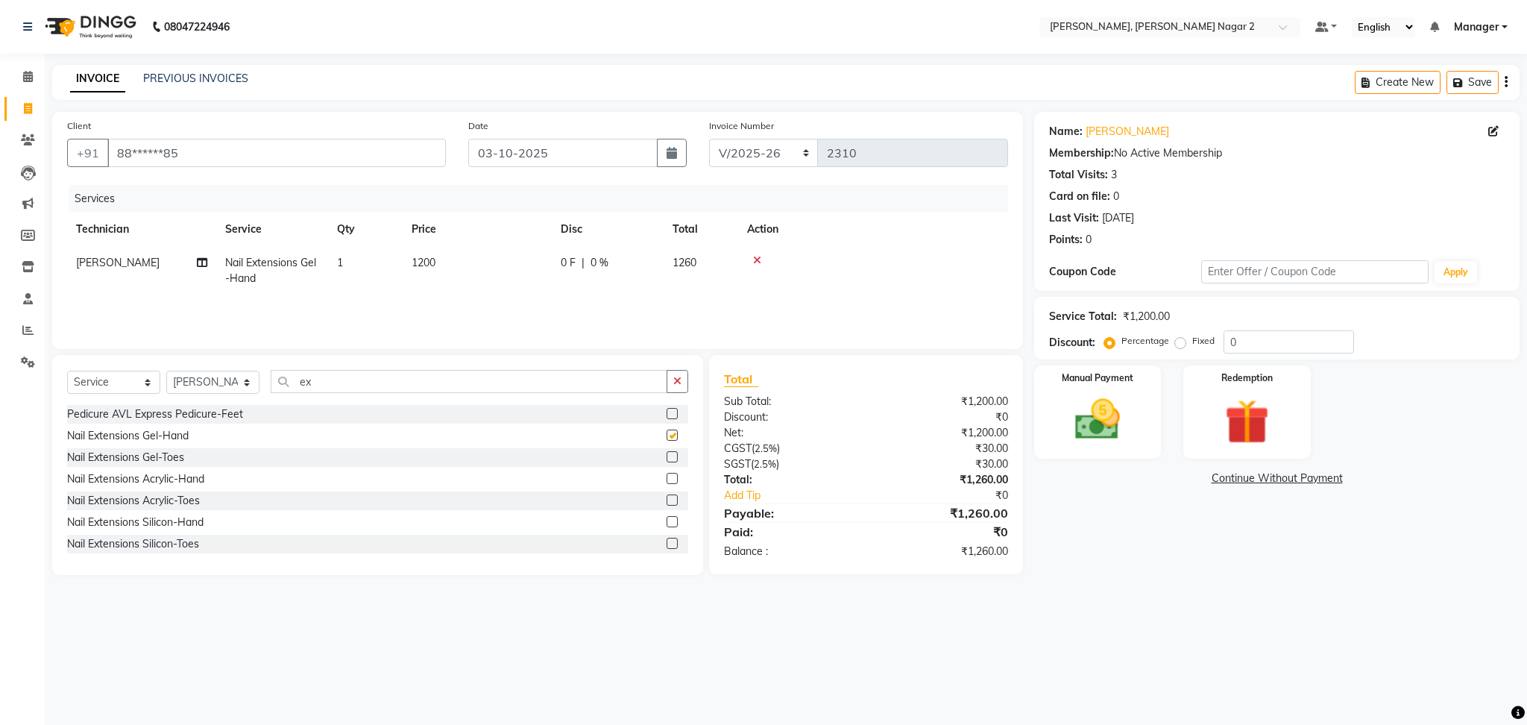
checkbox input "false"
click at [662, 260] on td "0 F | 0 %" at bounding box center [608, 270] width 112 height 49
select select "75962"
click at [662, 260] on input "0" at bounding box center [653, 266] width 45 height 23
click at [717, 268] on td "1260" at bounding box center [701, 270] width 75 height 49
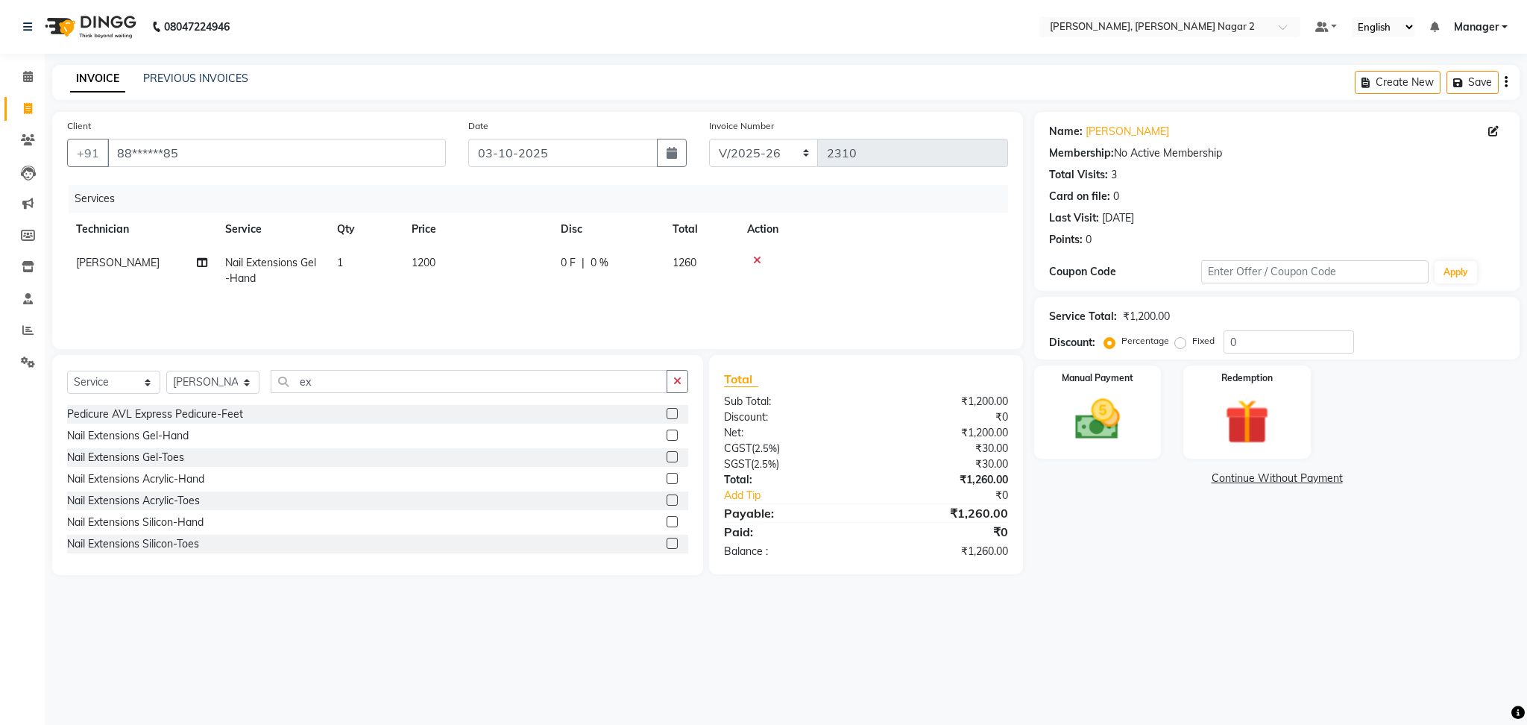
select select "75962"
click at [717, 268] on input "0" at bounding box center [719, 266] width 45 height 23
type input "4.7"
click at [1106, 464] on div "Name: [PERSON_NAME] Membership: No Active Membership Total Visits: 3 Card on fi…" at bounding box center [1282, 343] width 497 height 463
click at [1094, 413] on img at bounding box center [1098, 420] width 76 height 54
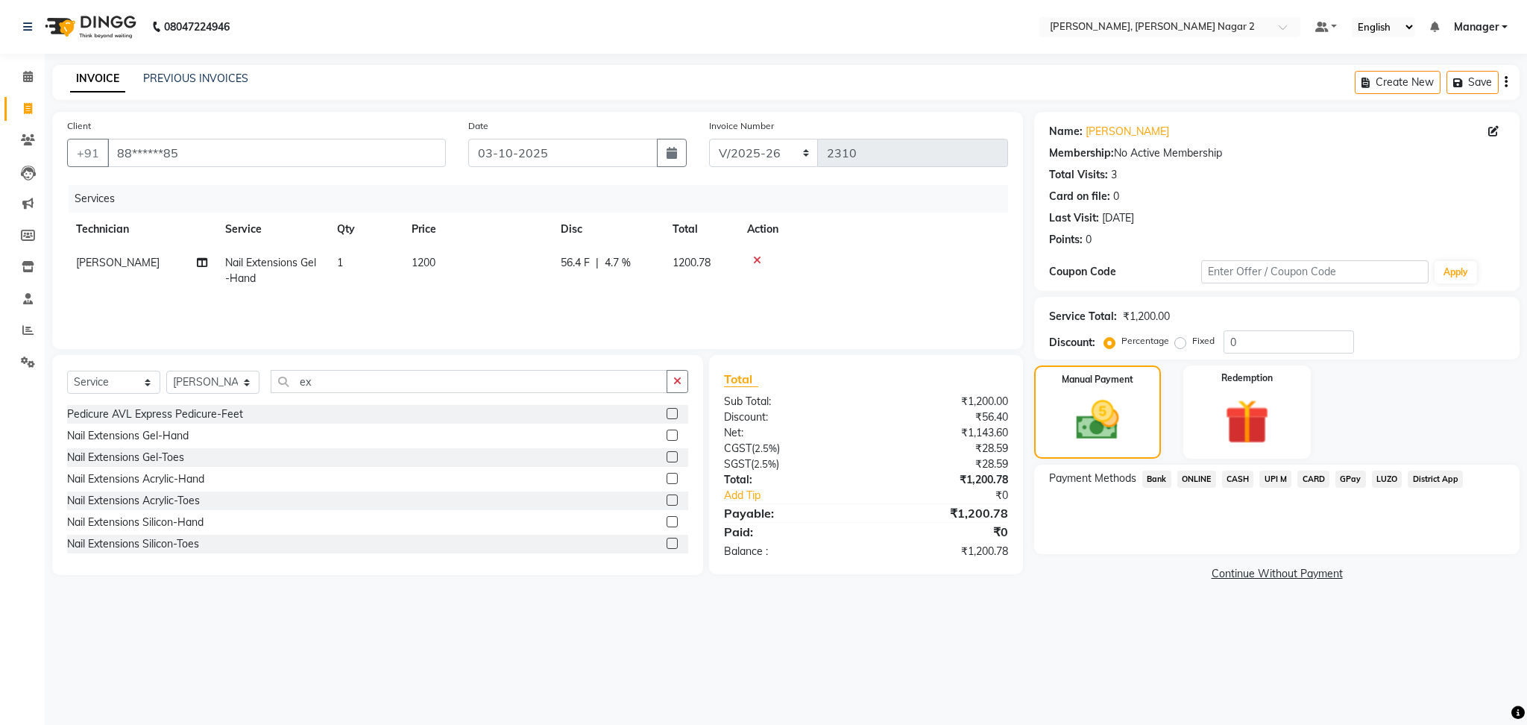
click at [1227, 477] on span "CASH" at bounding box center [1238, 479] width 32 height 17
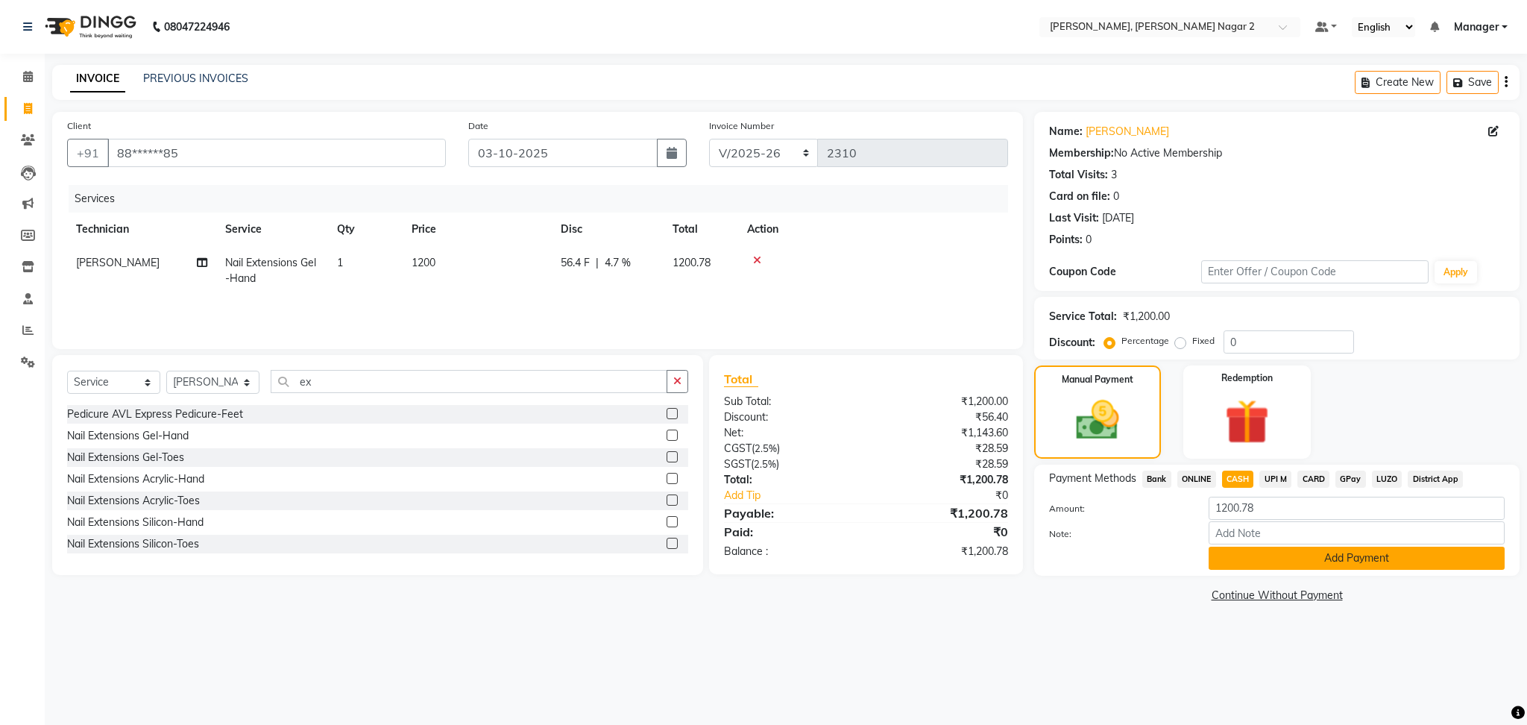
click at [1259, 551] on button "Add Payment" at bounding box center [1357, 558] width 296 height 23
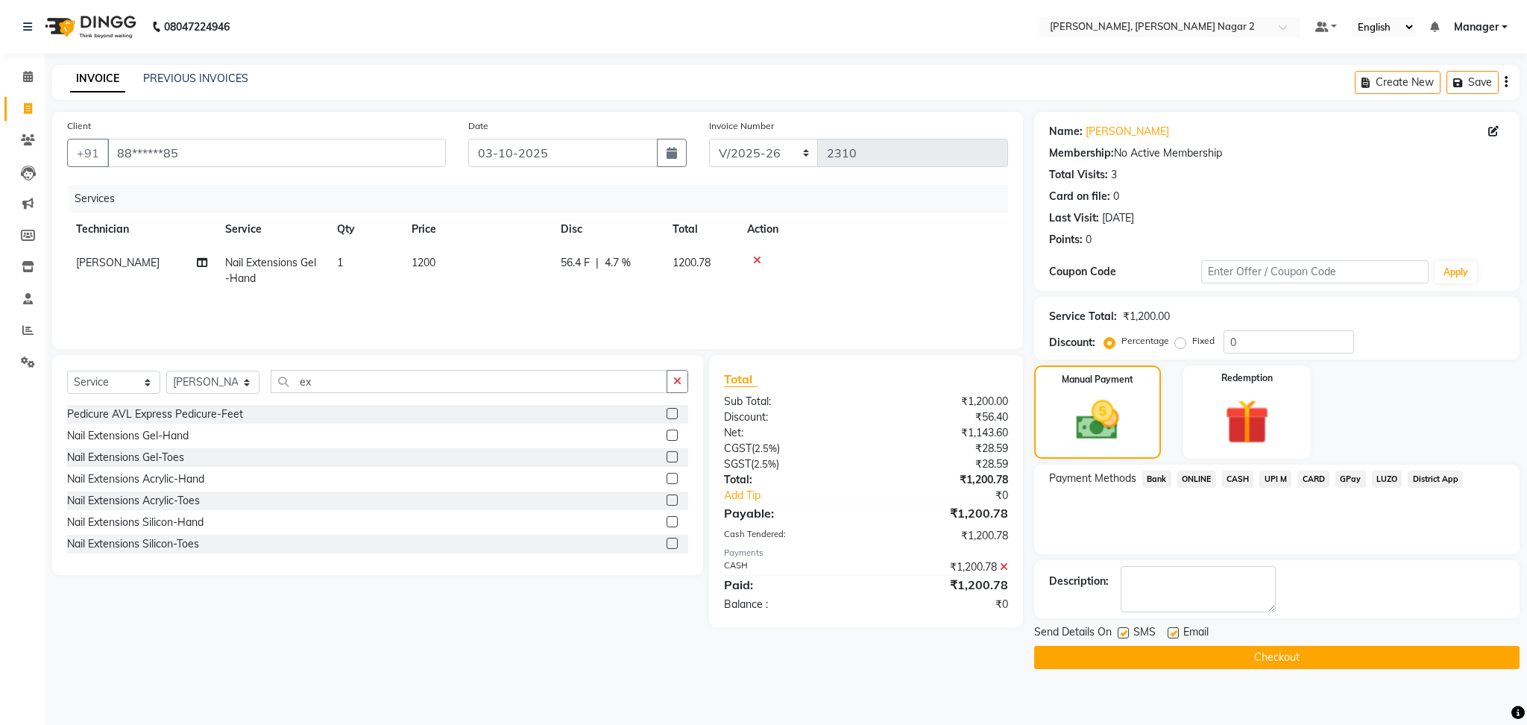
click at [1245, 655] on button "Checkout" at bounding box center [1277, 657] width 486 height 23
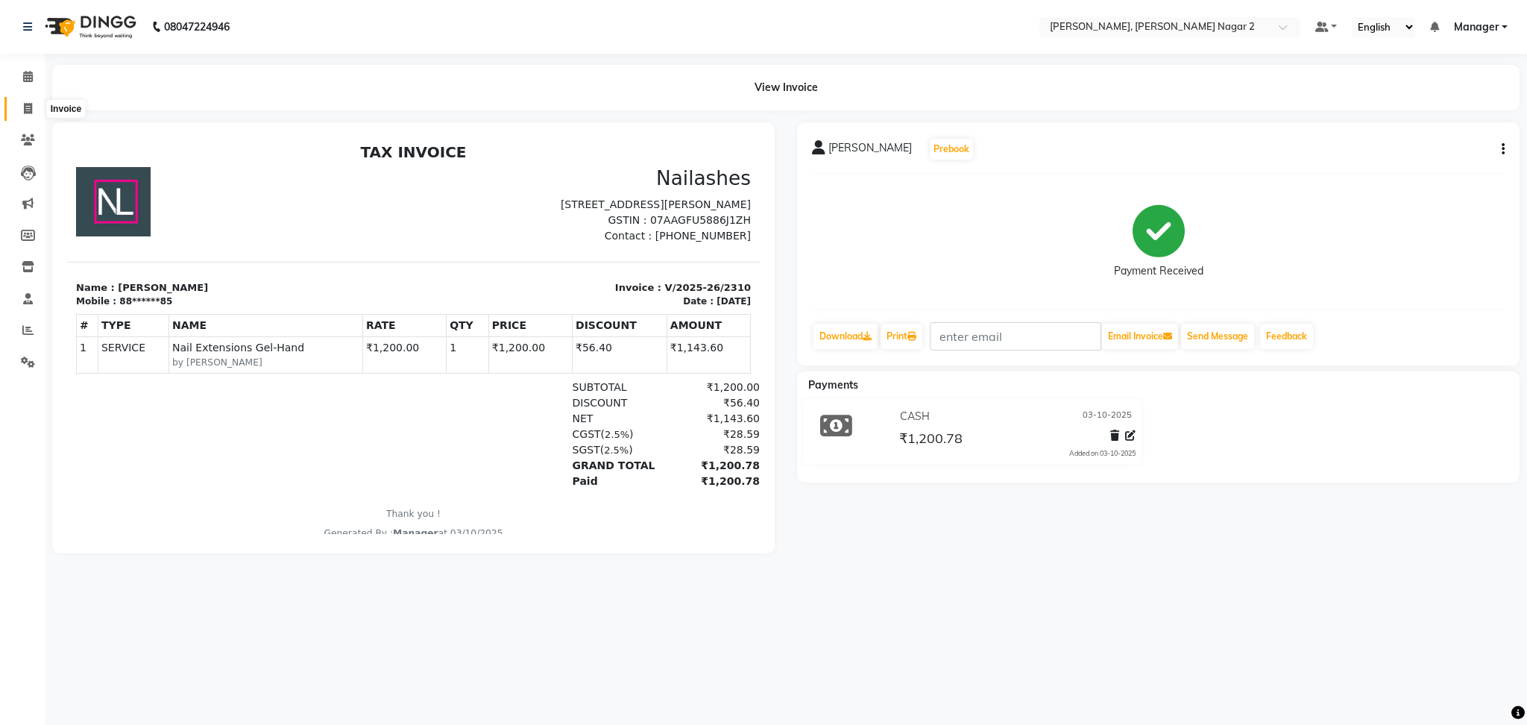
click at [24, 107] on icon at bounding box center [28, 108] width 8 height 11
select select "service"
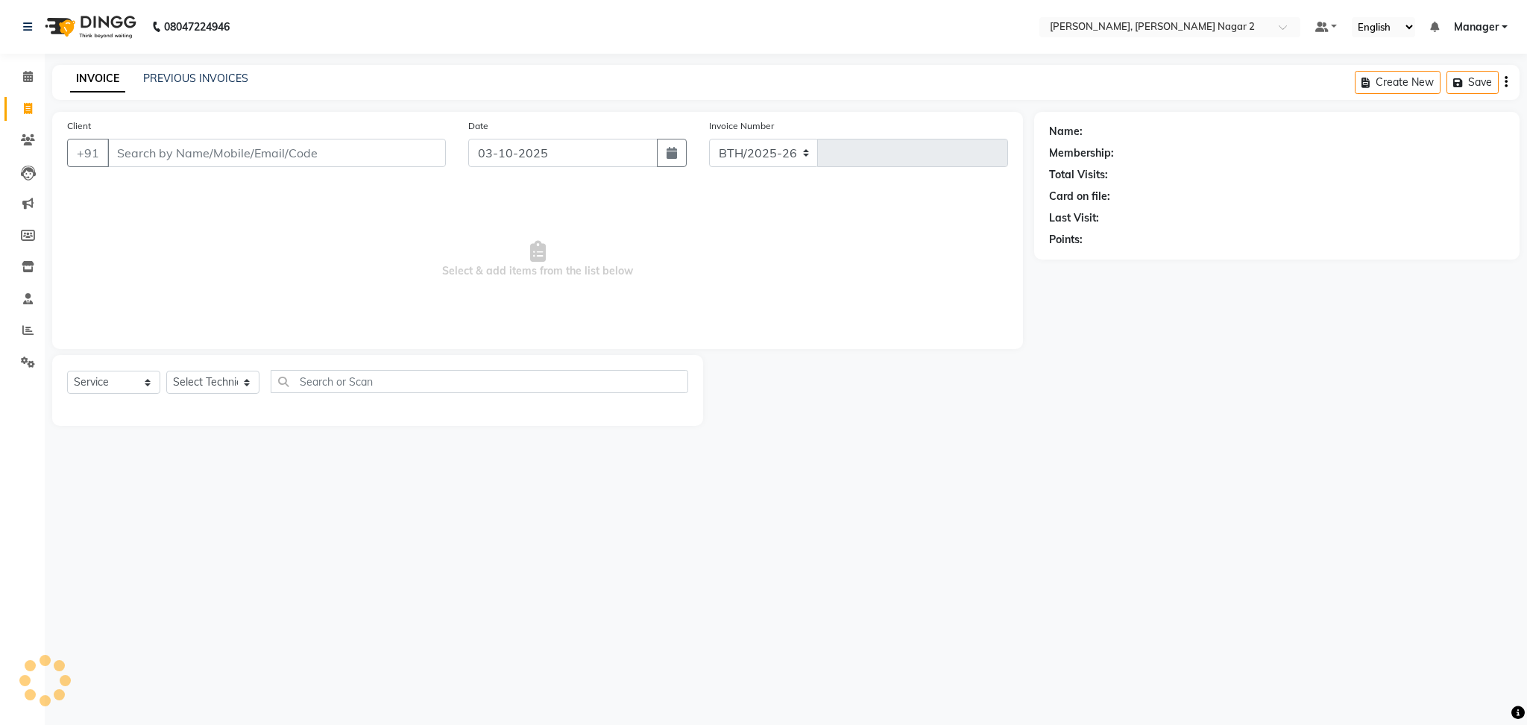
select select "4241"
type input "2311"
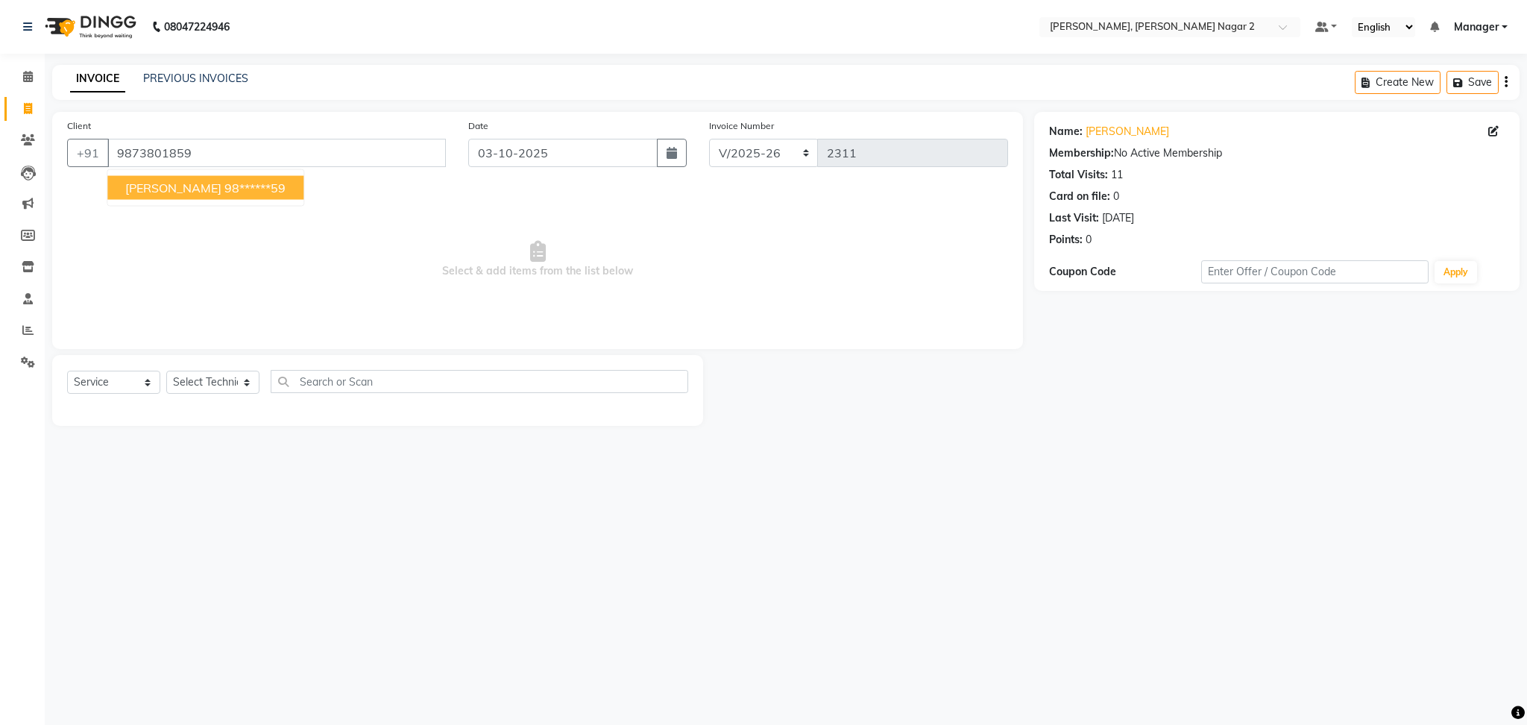
click at [191, 195] on button "[PERSON_NAME] 98******59" at bounding box center [205, 188] width 196 height 24
type input "98******59"
click at [184, 383] on select "Select Technician Ankit [PERSON_NAME] Manager [PERSON_NAME] [PERSON_NAME] [PERS…" at bounding box center [212, 382] width 93 height 23
select select "52061"
click at [166, 371] on select "Select Technician Ankit [PERSON_NAME] Manager [PERSON_NAME] [PERSON_NAME] [PERS…" at bounding box center [212, 382] width 93 height 23
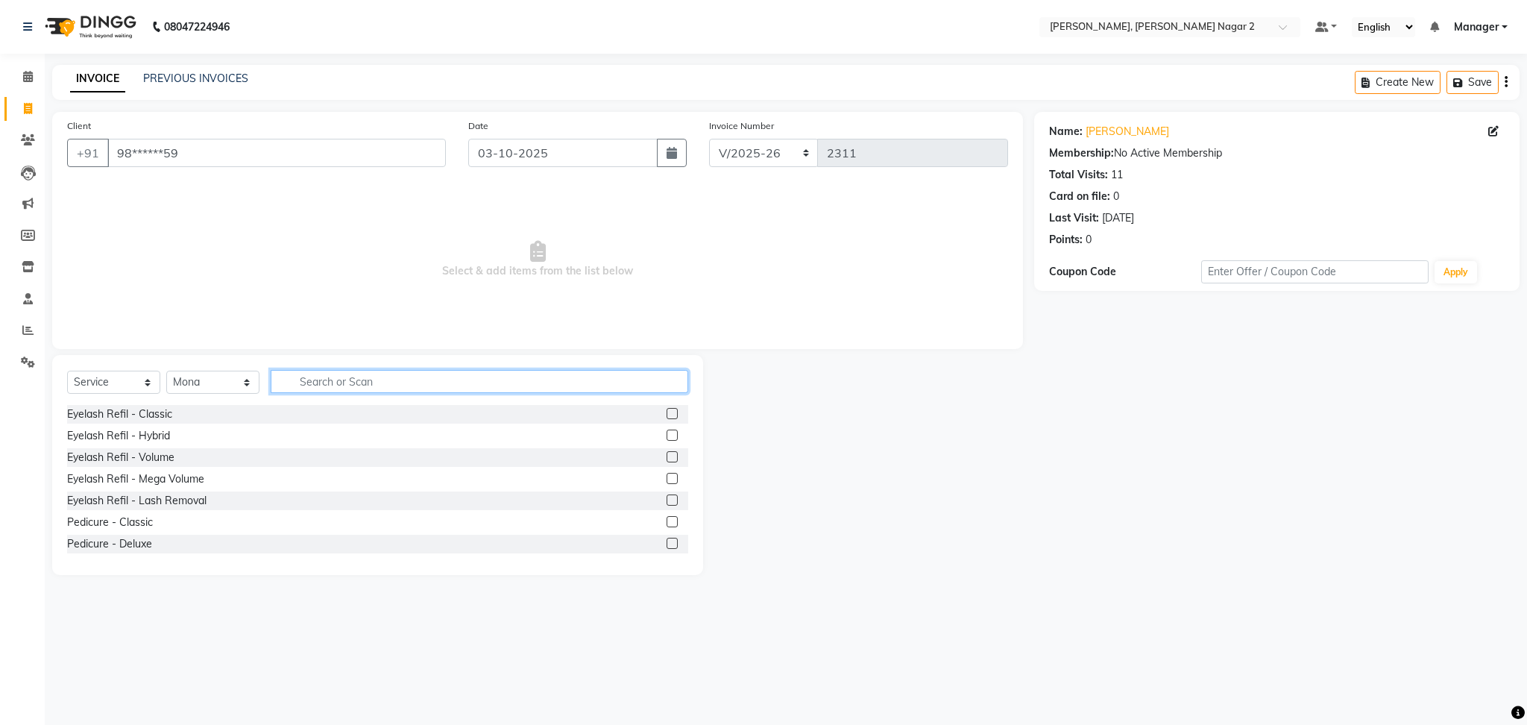
click at [303, 383] on input "text" at bounding box center [480, 381] width 418 height 23
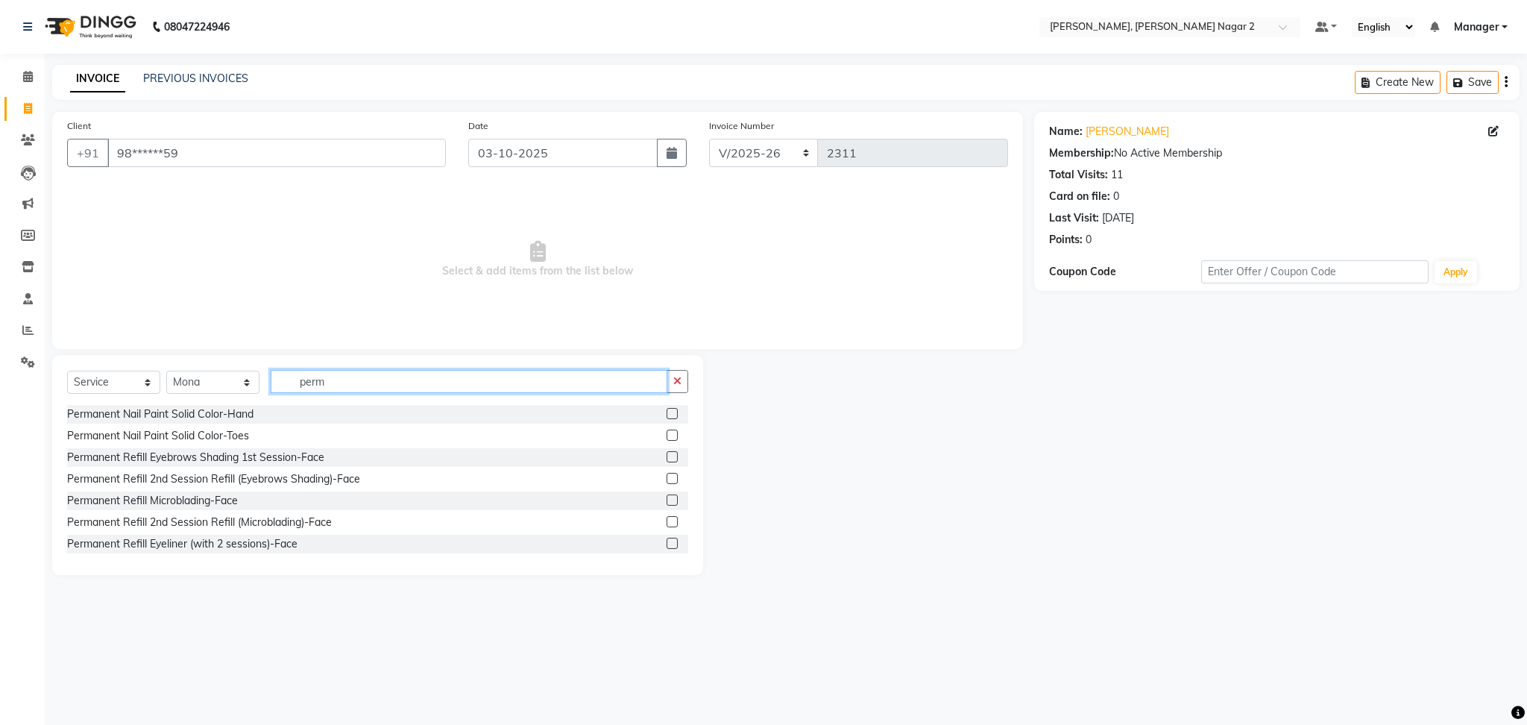
type input "perm"
click at [667, 415] on label at bounding box center [672, 413] width 11 height 11
click at [667, 415] on input "checkbox" at bounding box center [672, 414] width 10 height 10
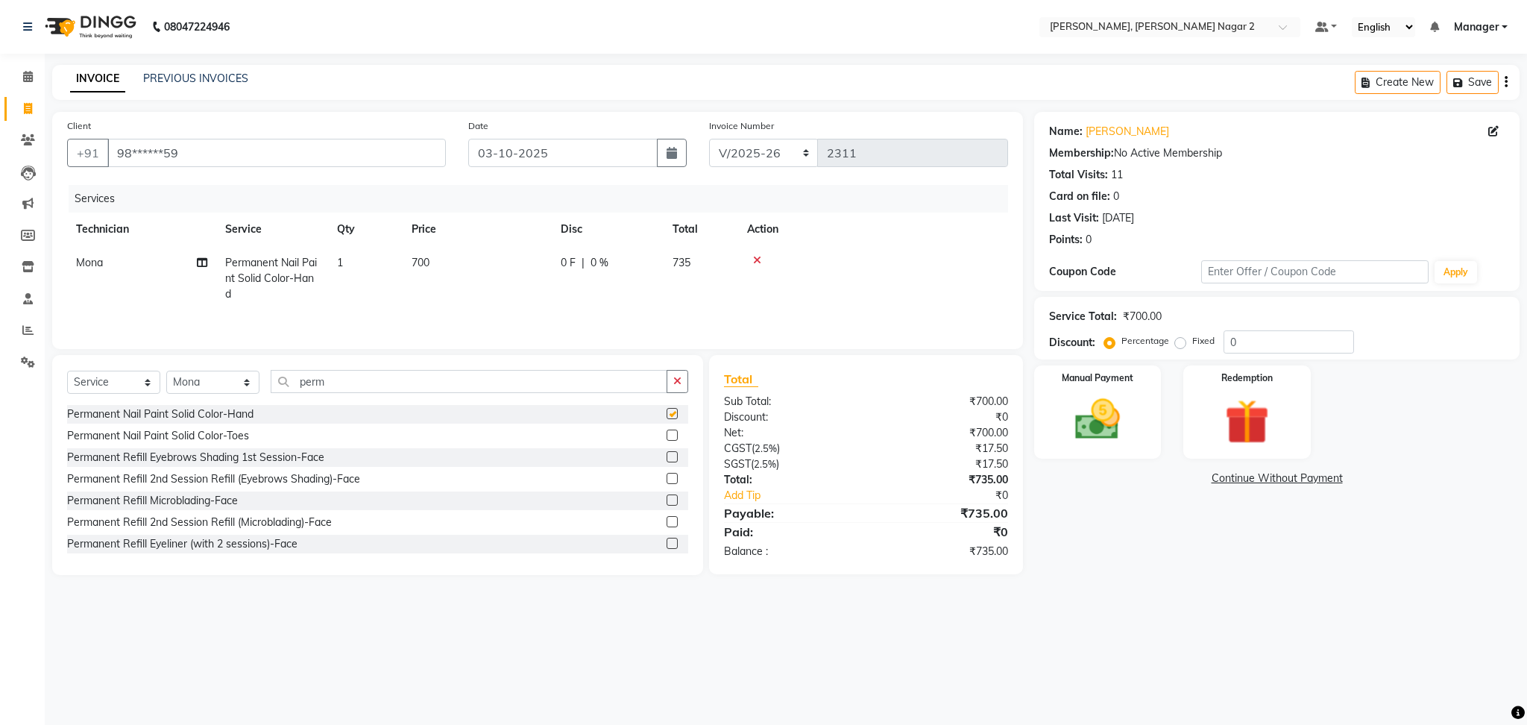
checkbox input "false"
click at [552, 261] on td "0 F | 0 %" at bounding box center [608, 278] width 112 height 65
select select "52061"
click at [552, 261] on input "700" at bounding box center [547, 266] width 131 height 23
type input "1000"
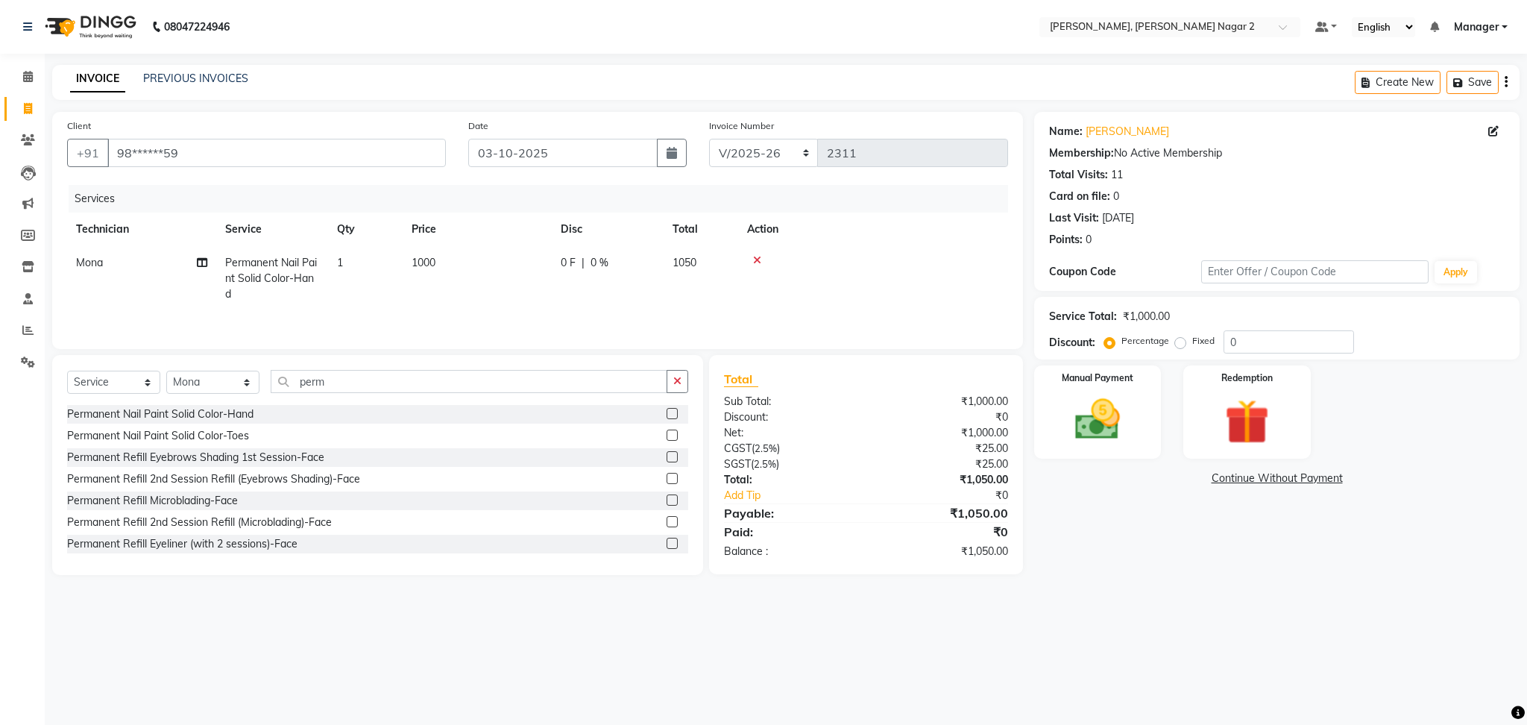
click at [729, 264] on td "1050" at bounding box center [701, 278] width 75 height 65
select select "52061"
click at [729, 264] on input "0" at bounding box center [719, 266] width 45 height 23
type input "4.7"
click at [1116, 490] on div "Name: [PERSON_NAME] Membership: No Active Membership Total Visits: 11 Card on f…" at bounding box center [1282, 343] width 497 height 463
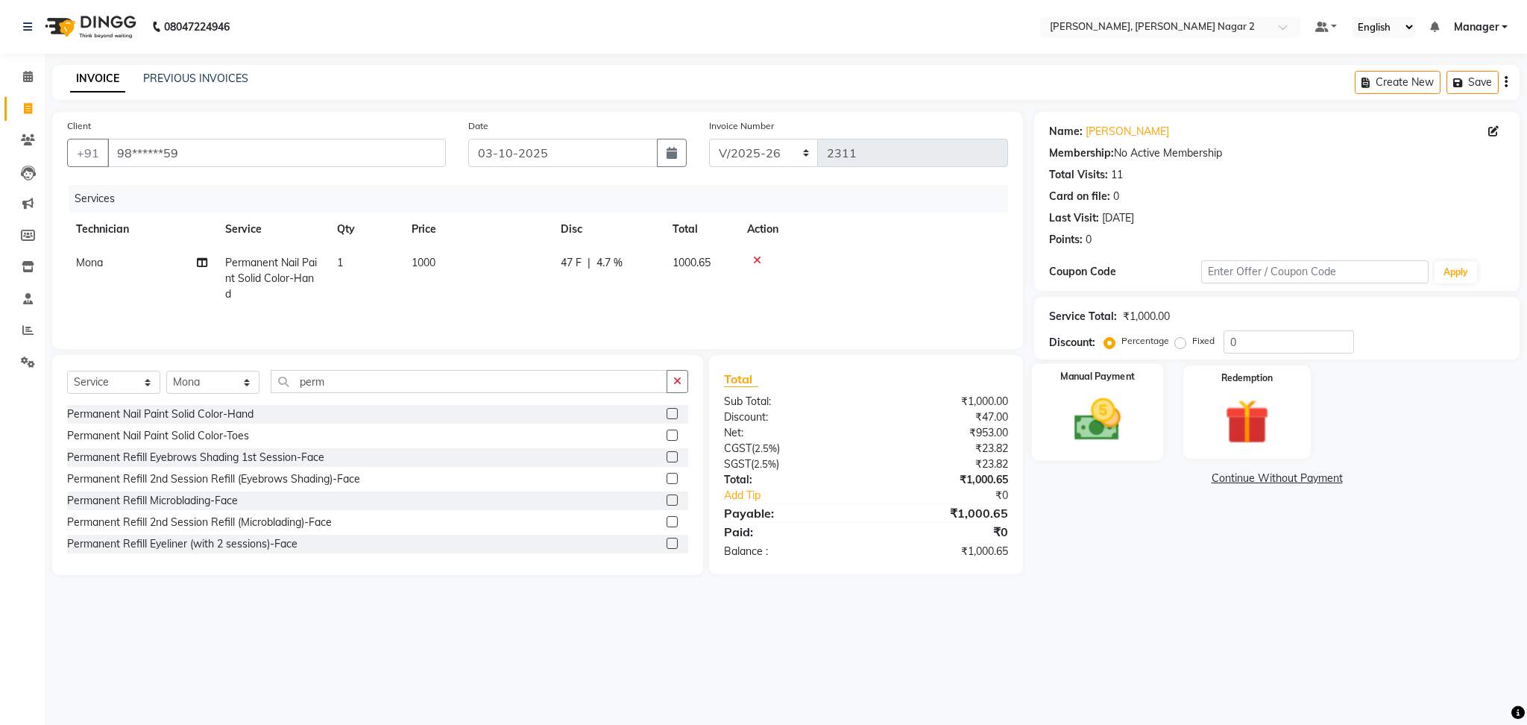
click at [1037, 415] on div "Manual Payment" at bounding box center [1098, 412] width 132 height 97
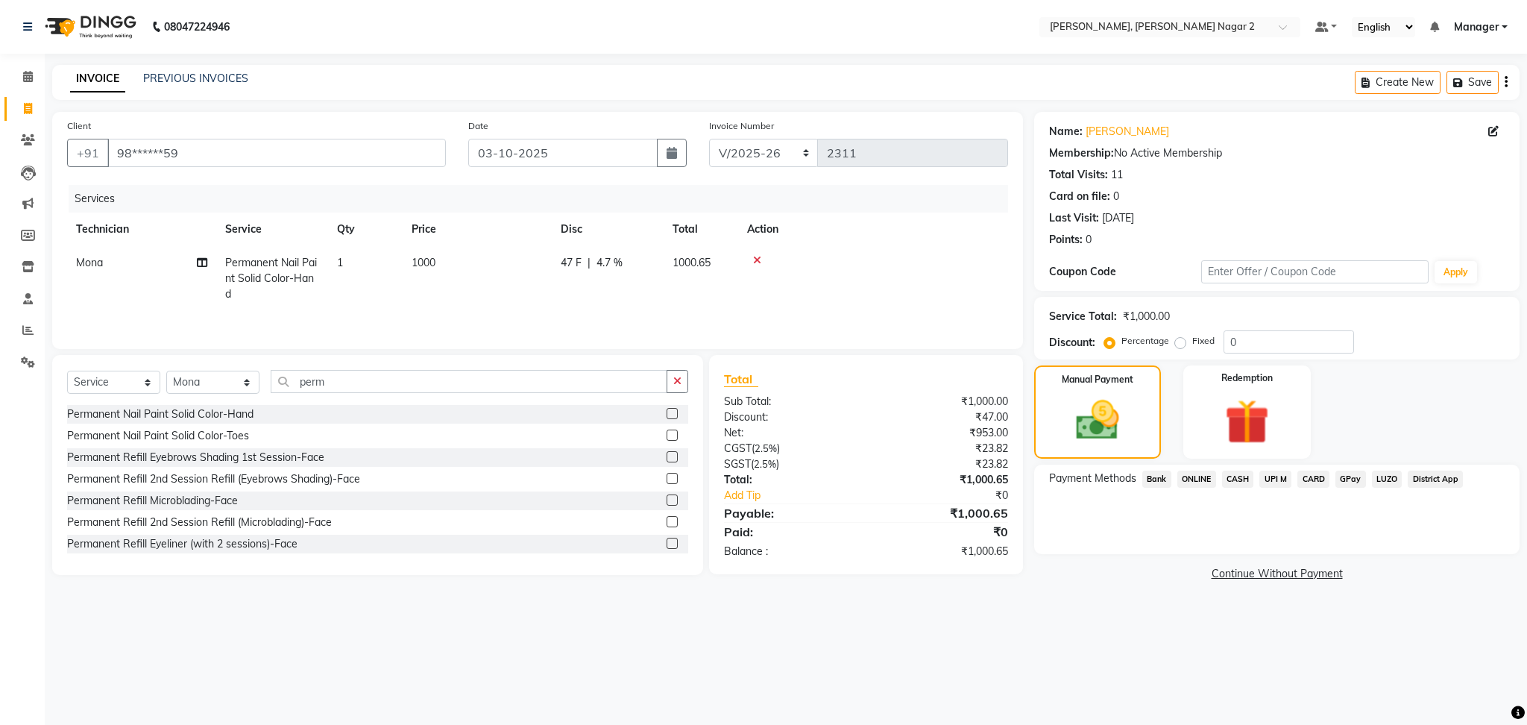
click at [1233, 482] on span "CASH" at bounding box center [1238, 479] width 32 height 17
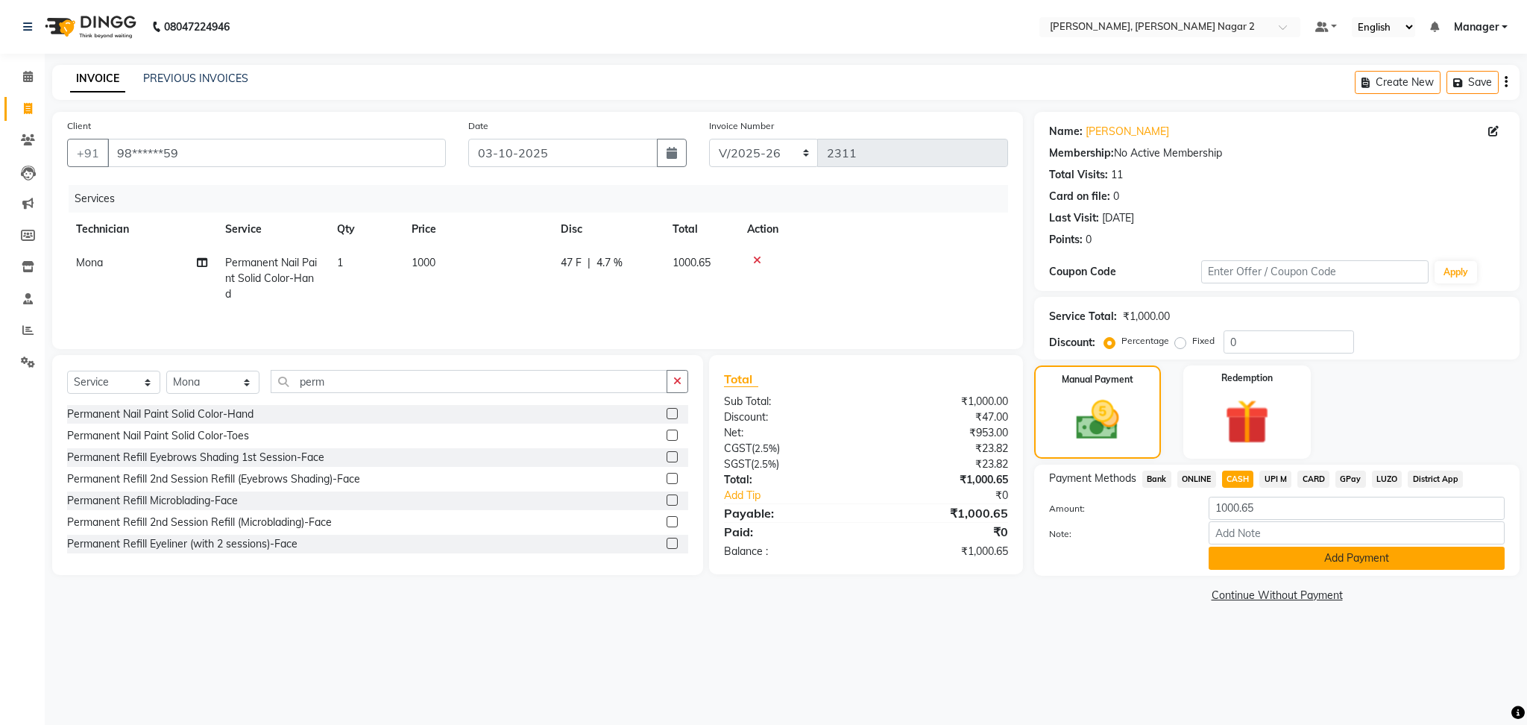
click at [1260, 551] on button "Add Payment" at bounding box center [1357, 558] width 296 height 23
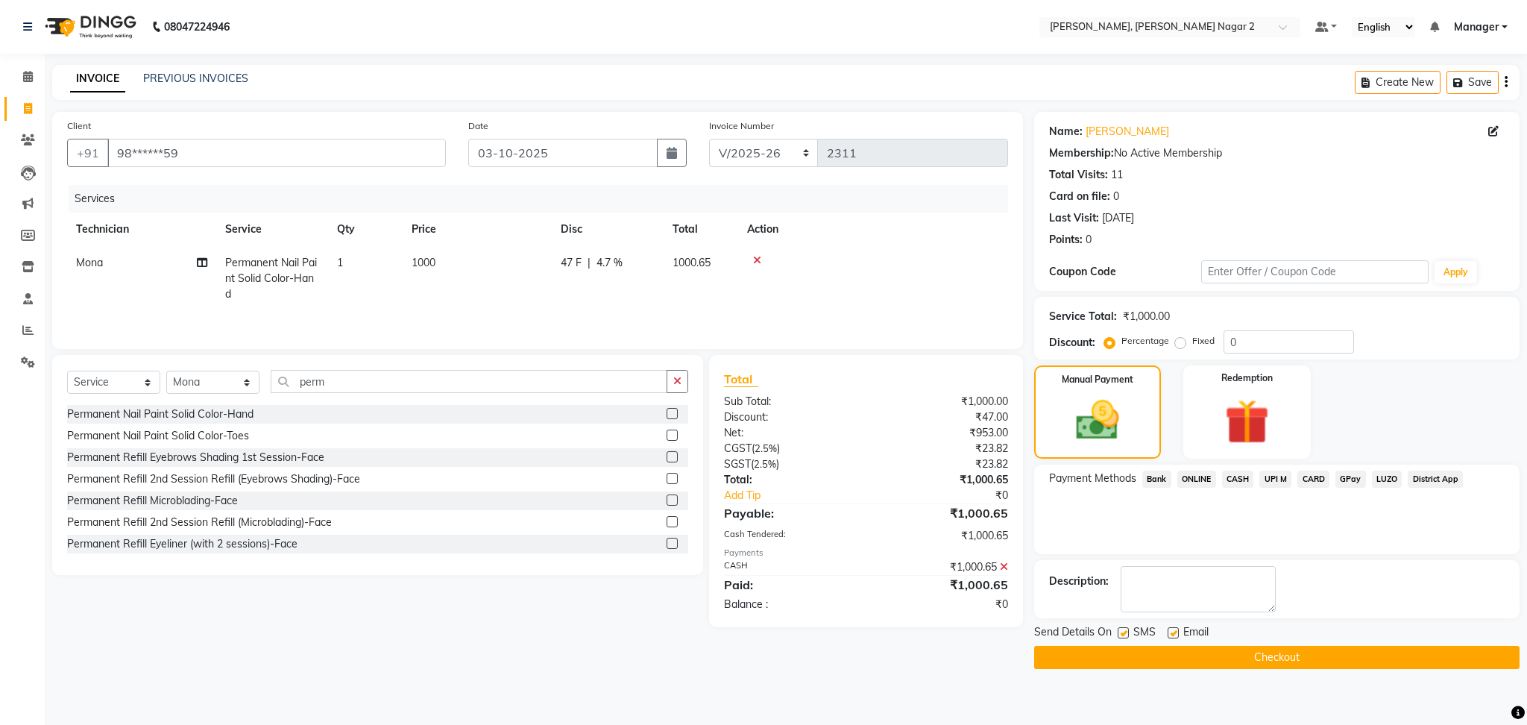
click at [1266, 656] on button "Checkout" at bounding box center [1277, 657] width 486 height 23
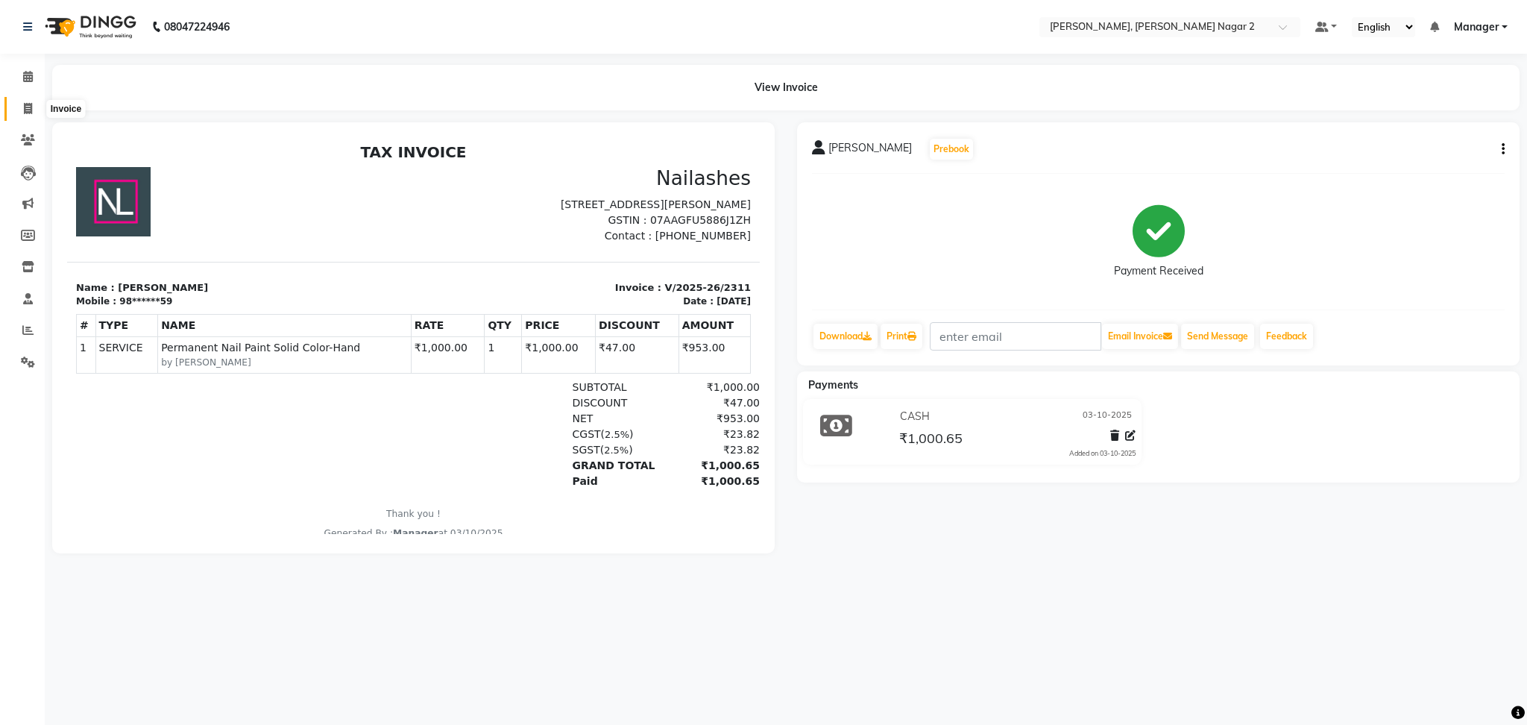
click at [34, 112] on span at bounding box center [28, 109] width 26 height 17
select select "4241"
select select "service"
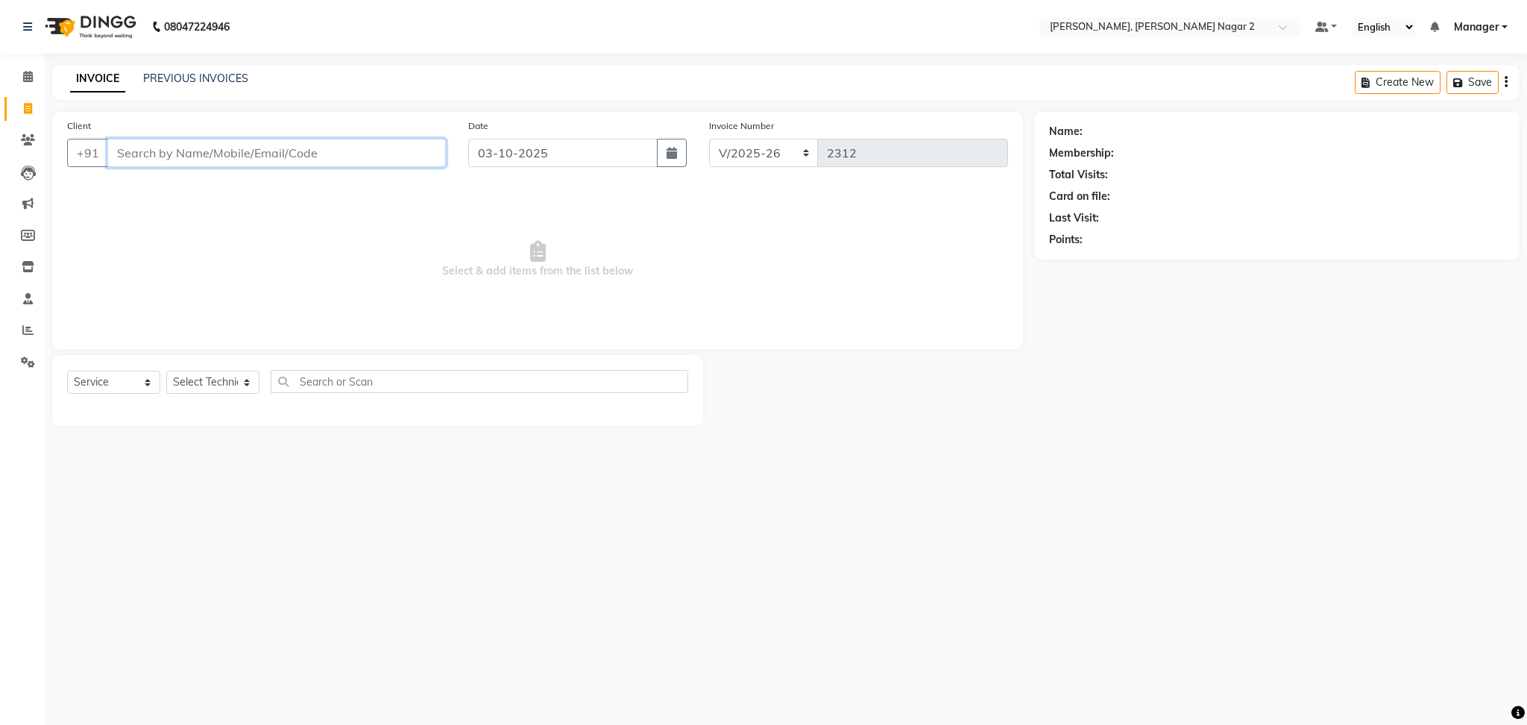
click at [158, 155] on input "Client" at bounding box center [276, 153] width 339 height 28
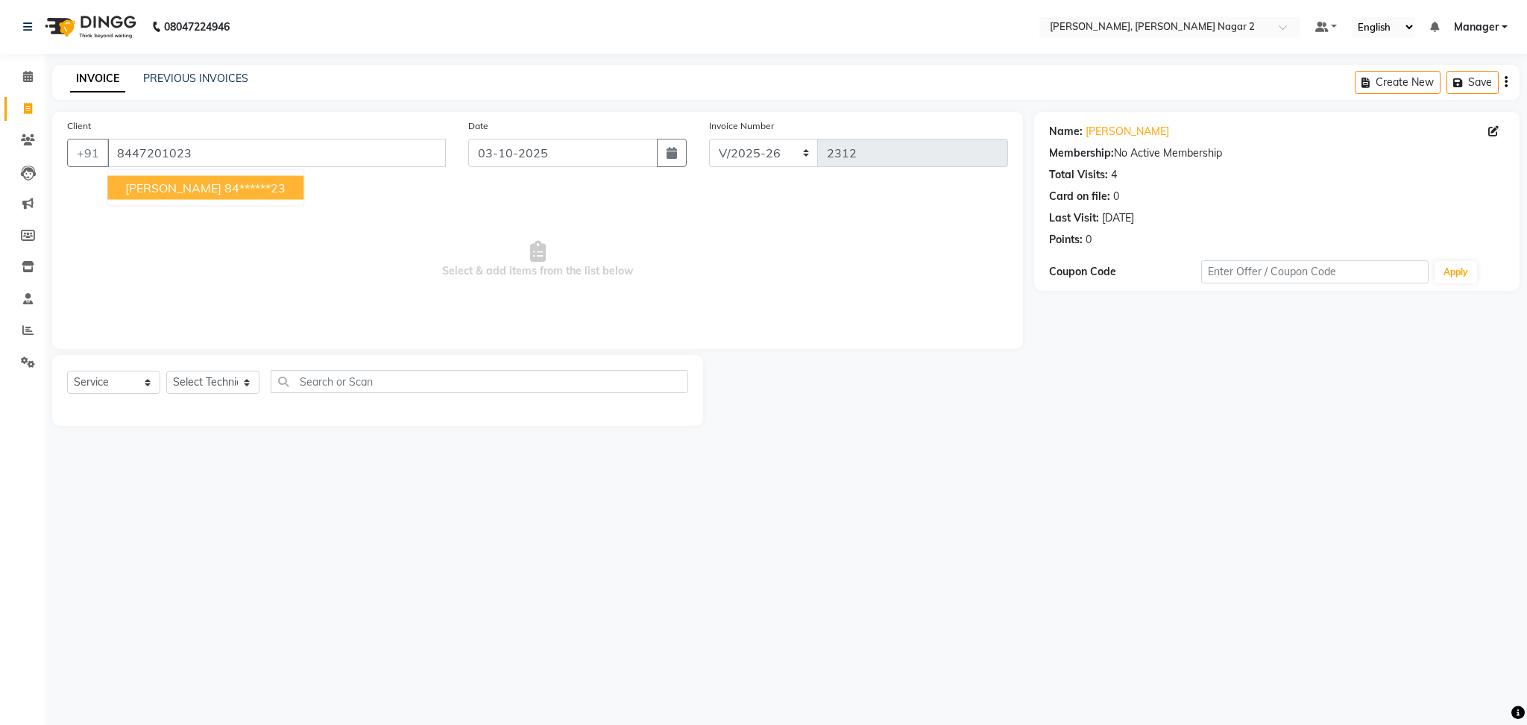
click at [224, 191] on ngb-highlight "84******23" at bounding box center [254, 187] width 61 height 15
type input "84******23"
click at [183, 380] on select "Select Technician Ankit [PERSON_NAME] Manager [PERSON_NAME] [PERSON_NAME] [PERS…" at bounding box center [212, 382] width 93 height 23
select select "92417"
click at [166, 371] on select "Select Technician Ankit [PERSON_NAME] Manager [PERSON_NAME] [PERSON_NAME] [PERS…" at bounding box center [212, 382] width 93 height 23
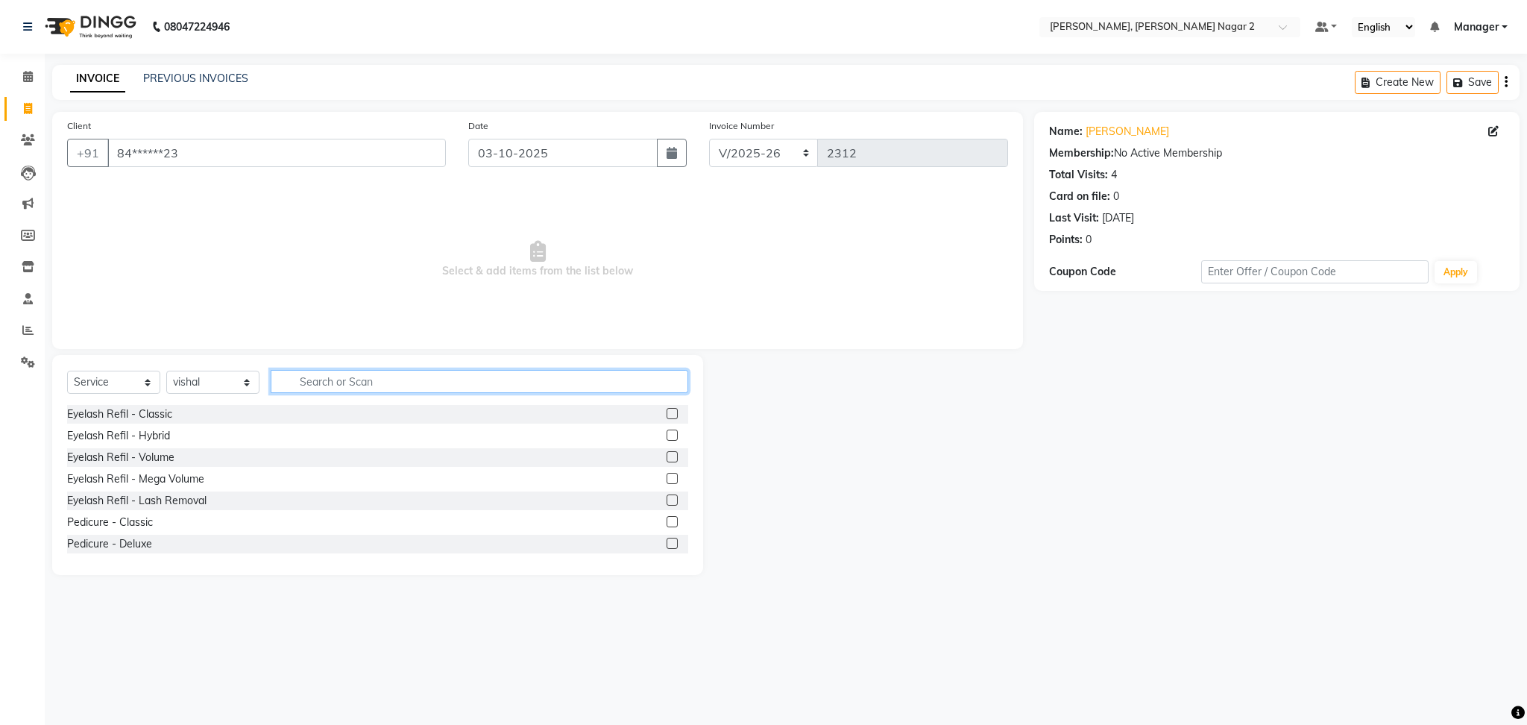
click at [349, 382] on input "text" at bounding box center [480, 381] width 418 height 23
type input "ext"
click at [667, 419] on div at bounding box center [672, 416] width 10 height 16
click at [667, 415] on label at bounding box center [672, 413] width 11 height 11
click at [667, 415] on input "checkbox" at bounding box center [672, 414] width 10 height 10
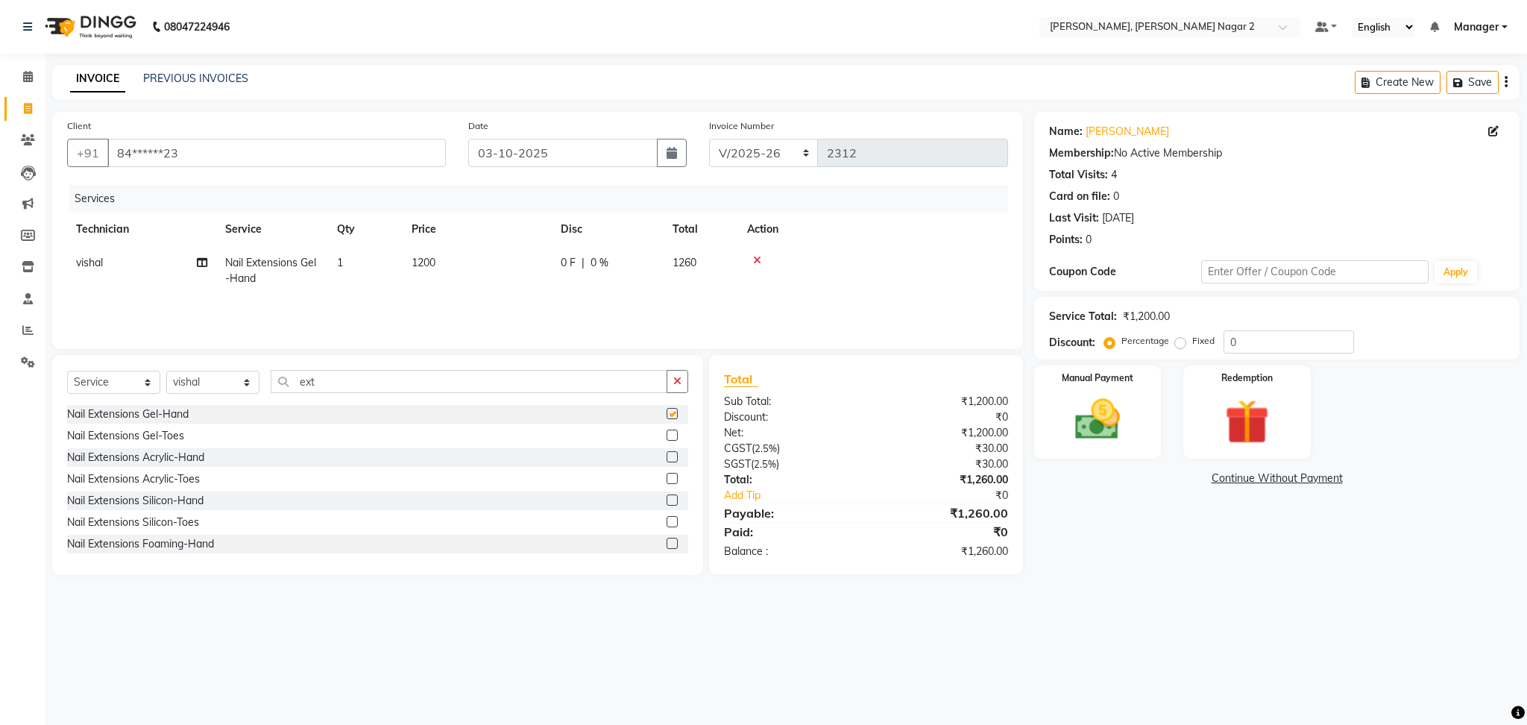
checkbox input "false"
click at [540, 268] on td "1200" at bounding box center [477, 270] width 149 height 49
select select "92417"
type input "1000"
click at [664, 266] on td "1050" at bounding box center [701, 270] width 75 height 49
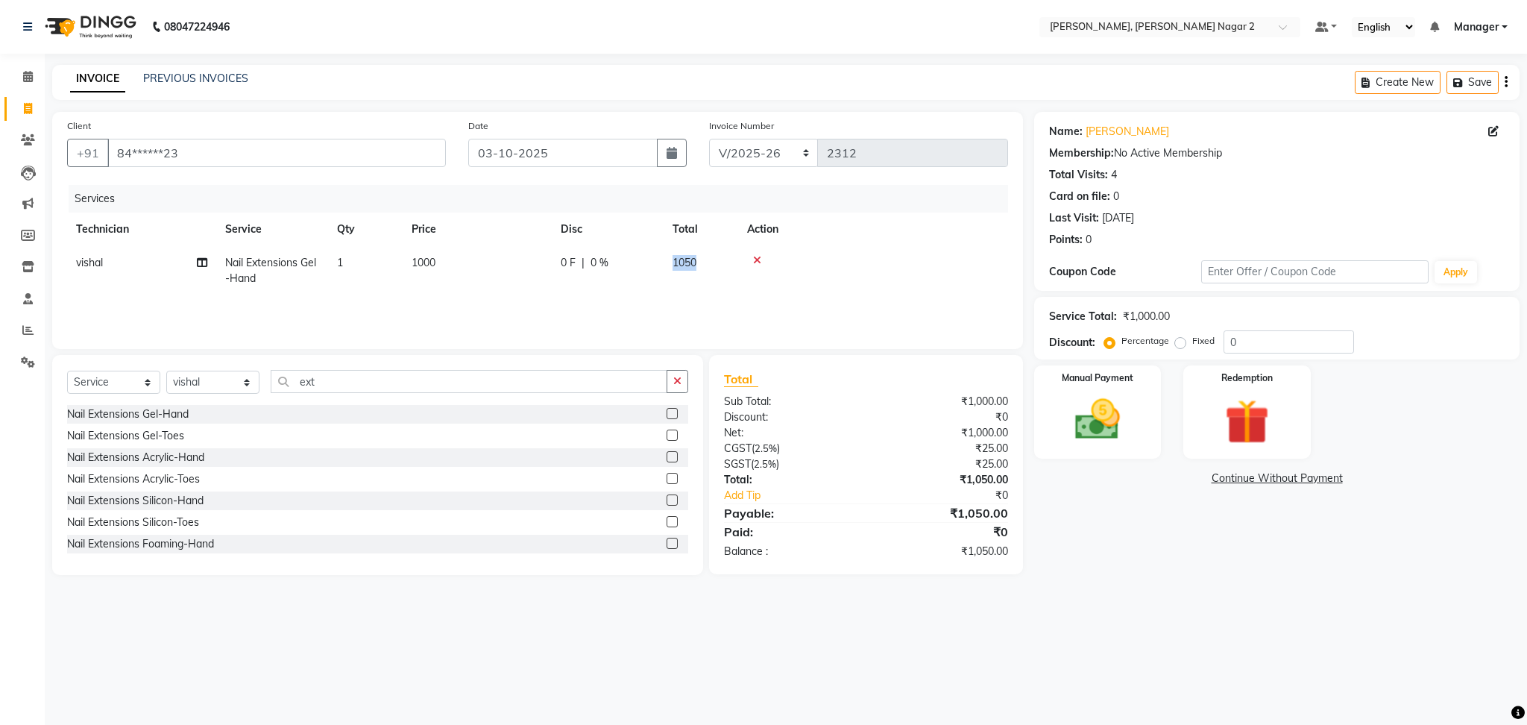
select select "92417"
drag, startPoint x: 664, startPoint y: 266, endPoint x: 722, endPoint y: 262, distance: 58.3
click at [722, 262] on div "0 F | 0 %" at bounding box center [690, 266] width 119 height 23
click at [722, 262] on td "1050" at bounding box center [701, 270] width 75 height 49
select select "92417"
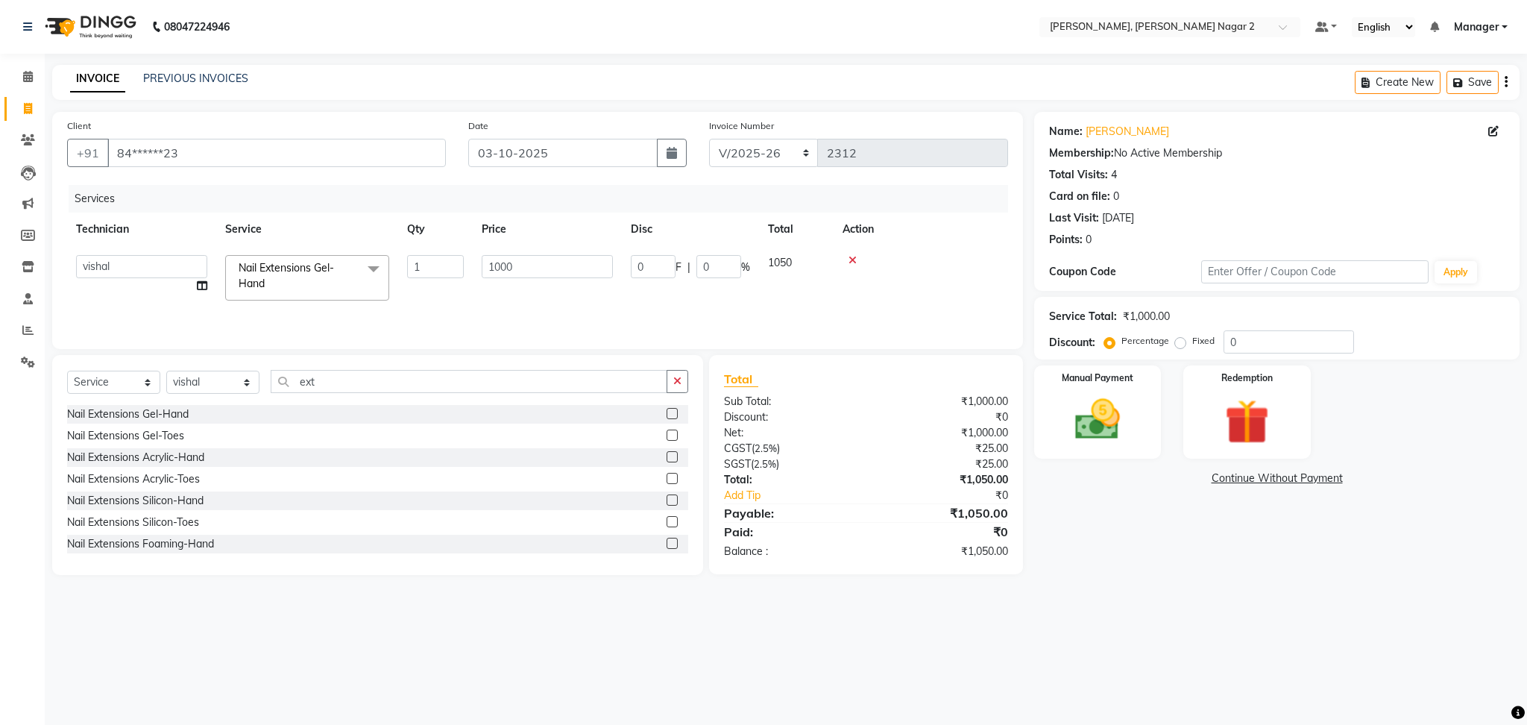
click at [722, 262] on input "0" at bounding box center [719, 266] width 45 height 23
type input "2"
type input "4.7"
click at [1119, 535] on div "Name: [PERSON_NAME] Membership: No Active Membership Total Visits: 4 Card on fi…" at bounding box center [1282, 343] width 497 height 463
click at [1108, 453] on div "Manual Payment" at bounding box center [1098, 412] width 132 height 97
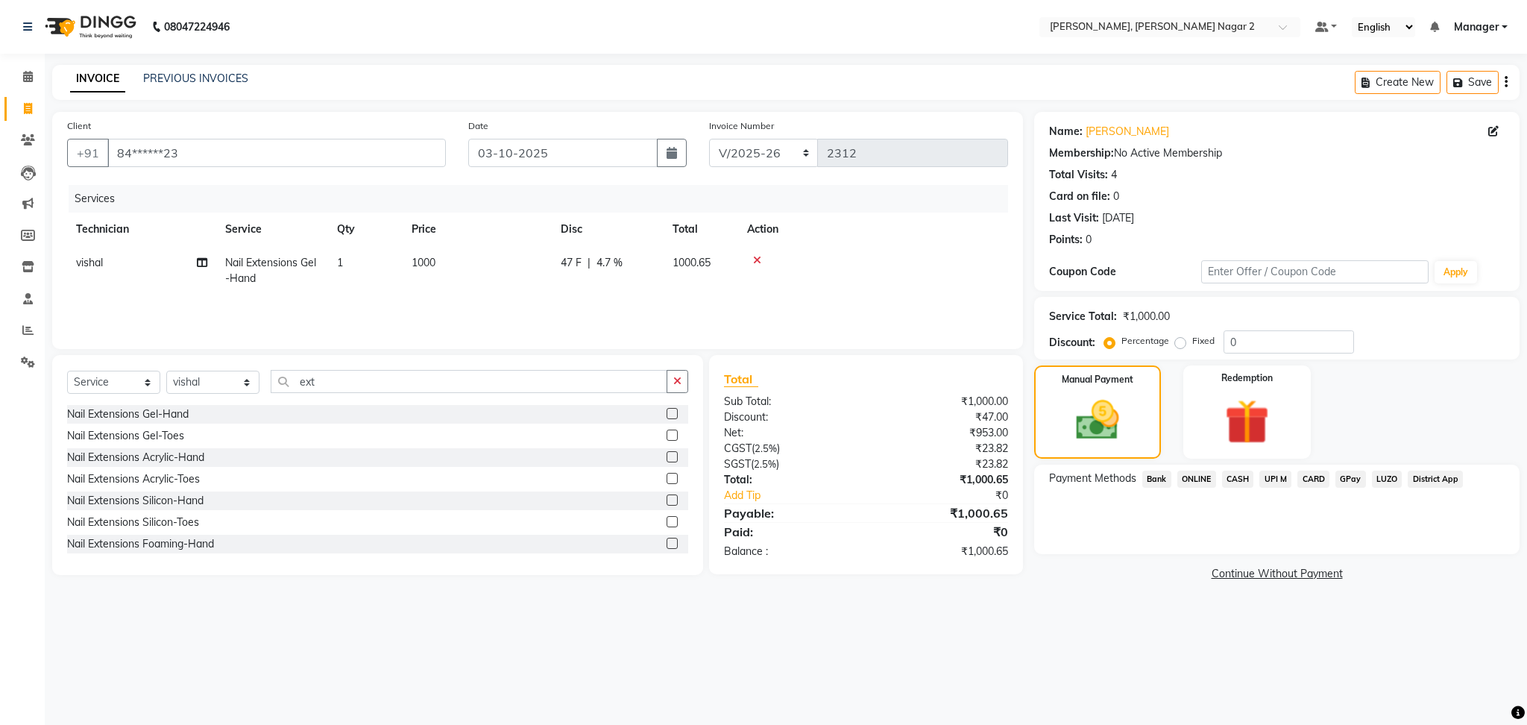
click at [1187, 483] on span "ONLINE" at bounding box center [1197, 479] width 39 height 17
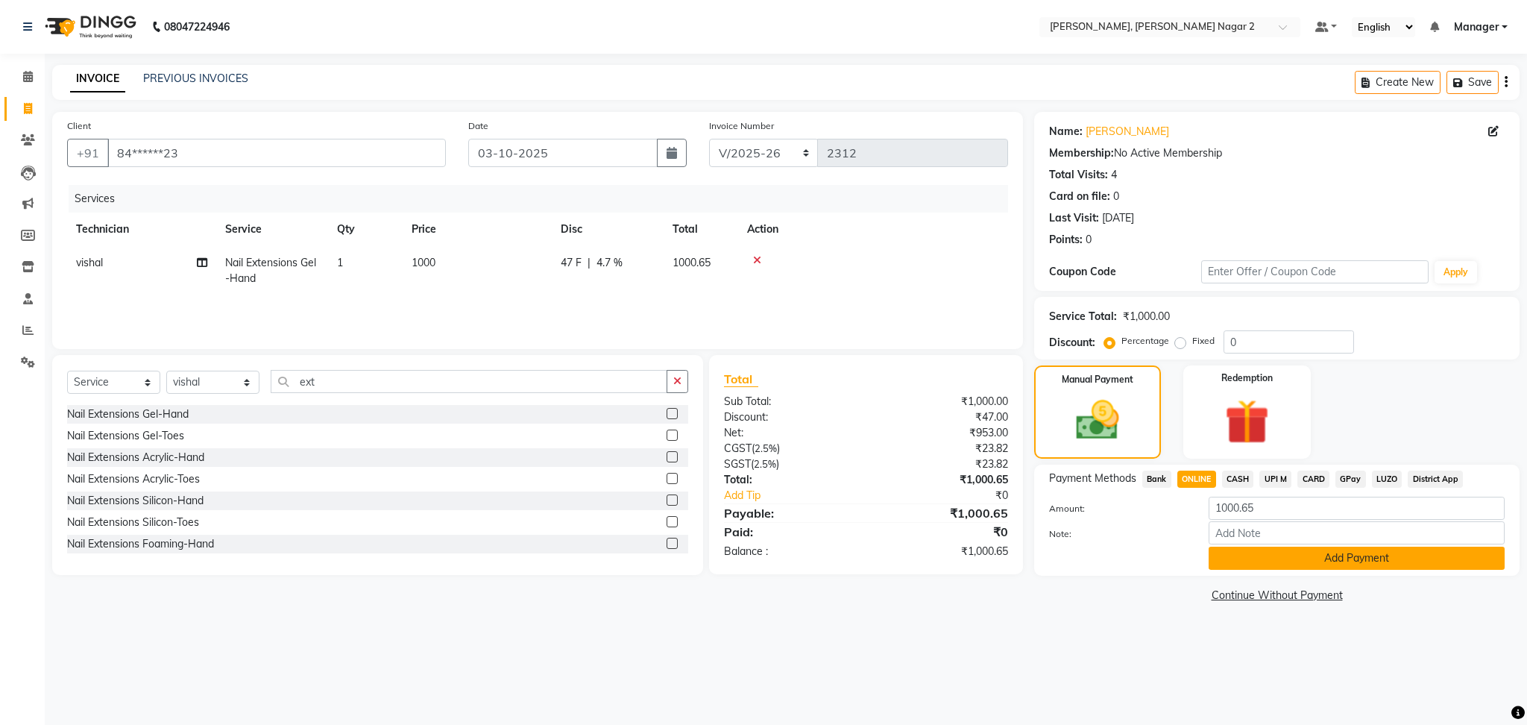
click at [1258, 568] on button "Add Payment" at bounding box center [1357, 558] width 296 height 23
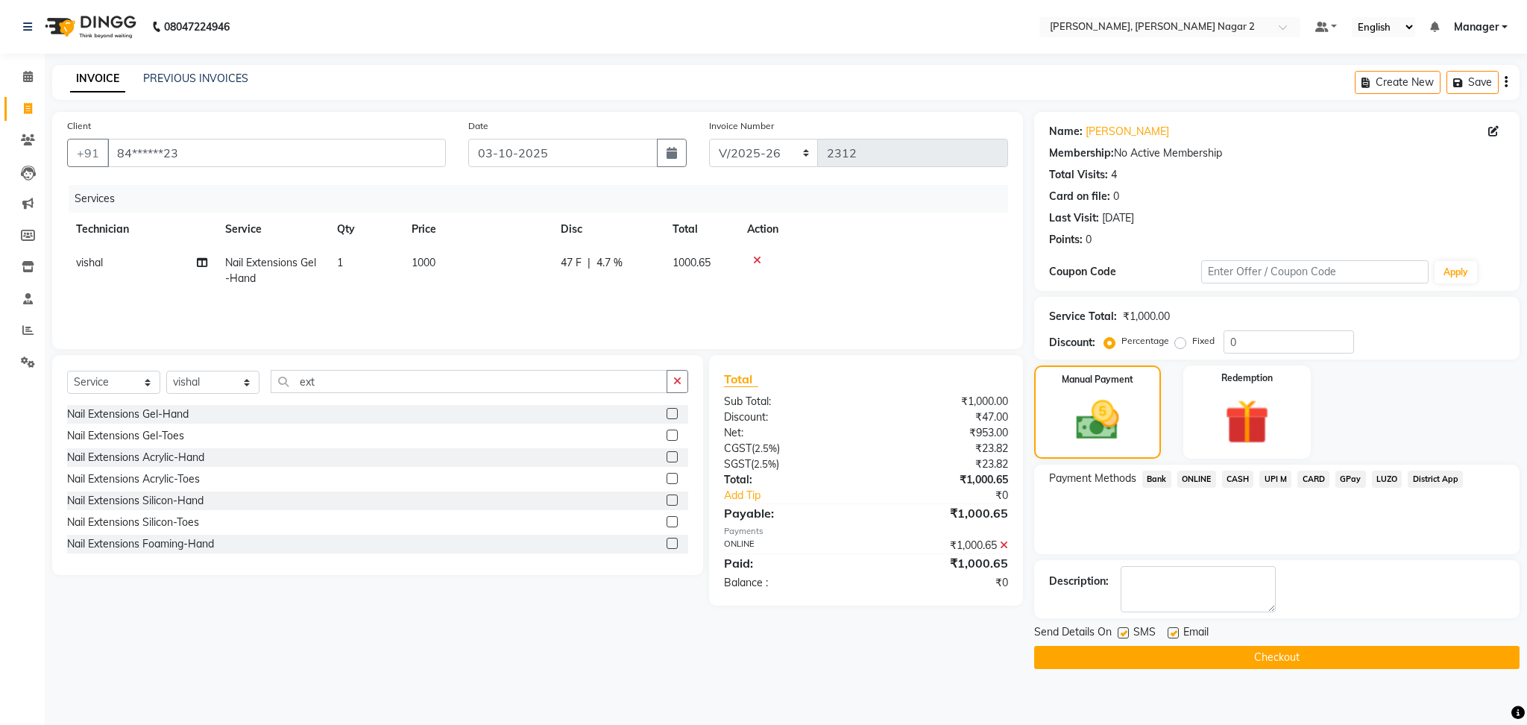
click at [1290, 656] on button "Checkout" at bounding box center [1277, 657] width 486 height 23
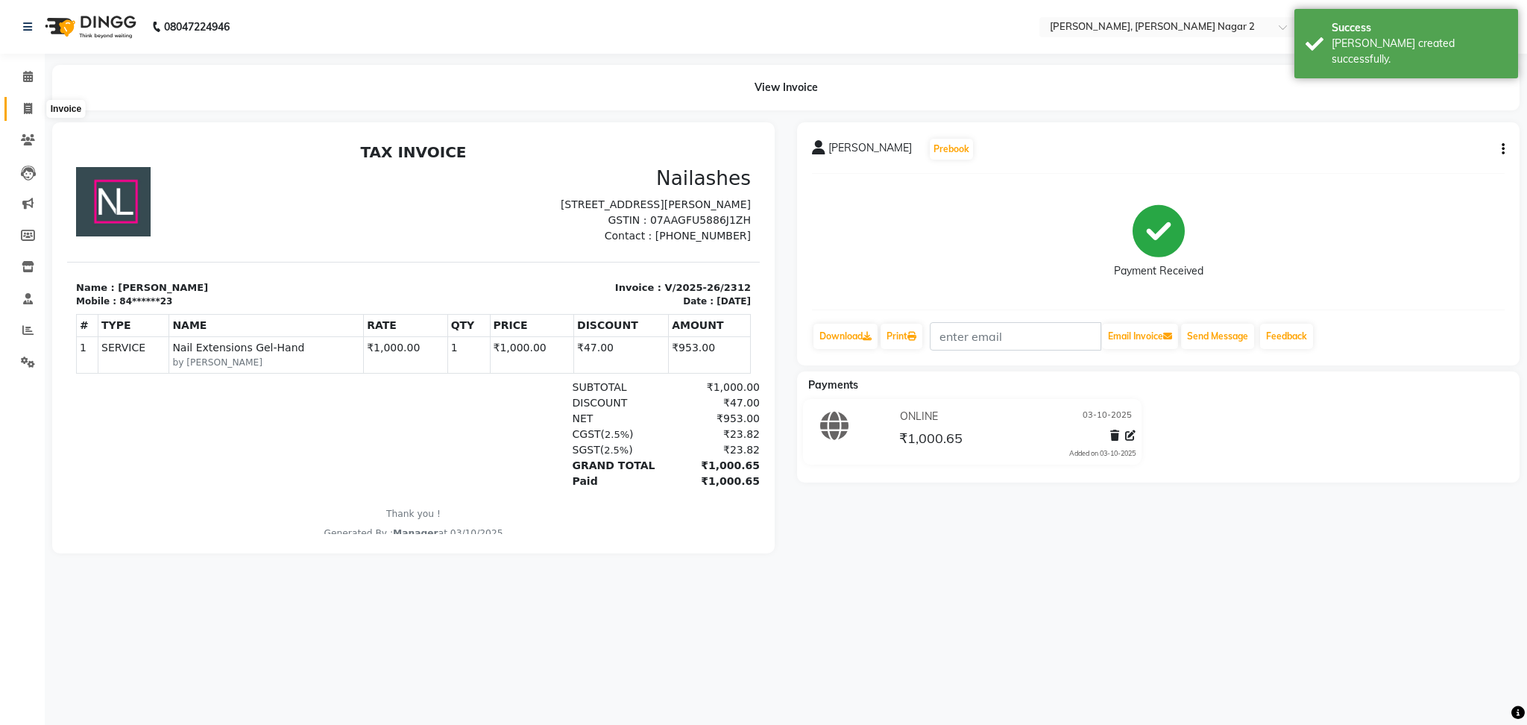
click at [25, 107] on icon at bounding box center [28, 108] width 8 height 11
select select "service"
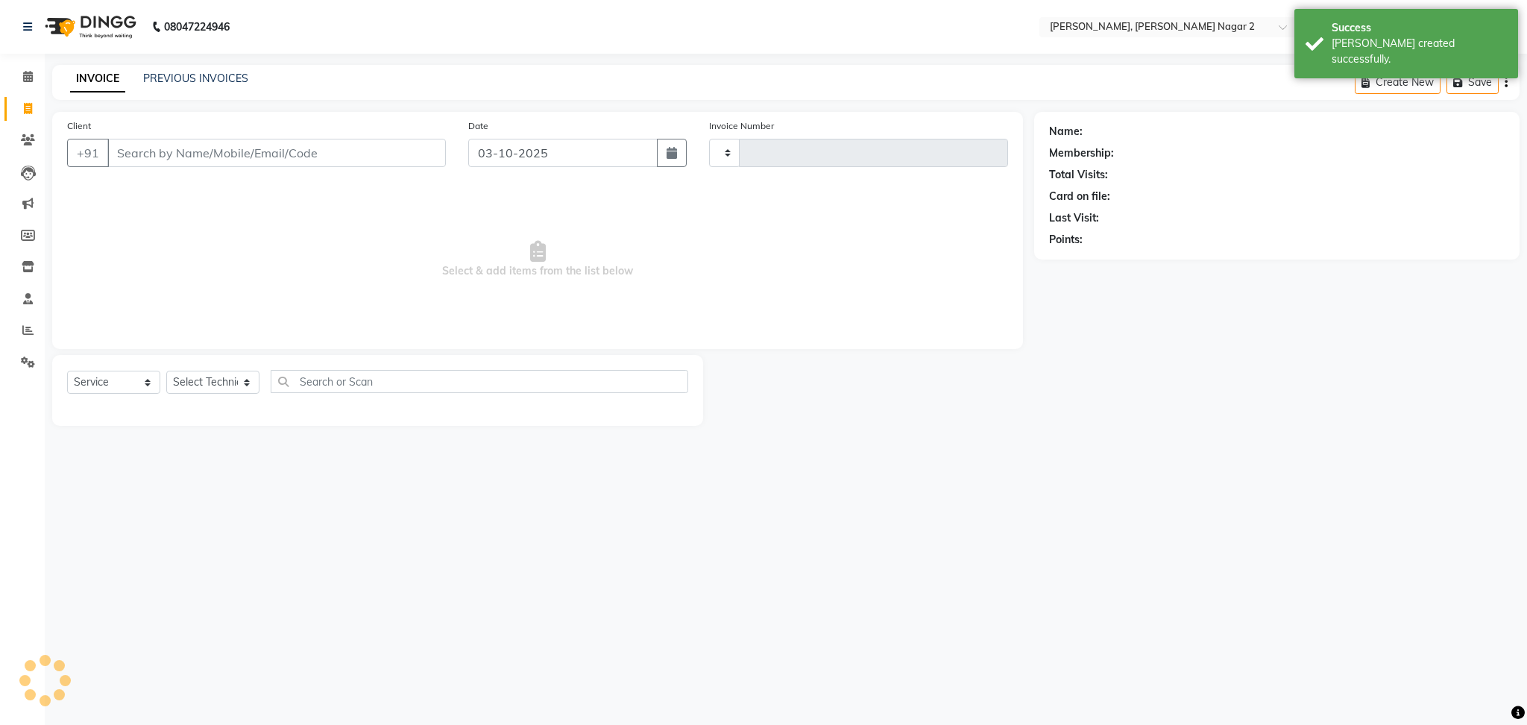
type input "2313"
select select "4241"
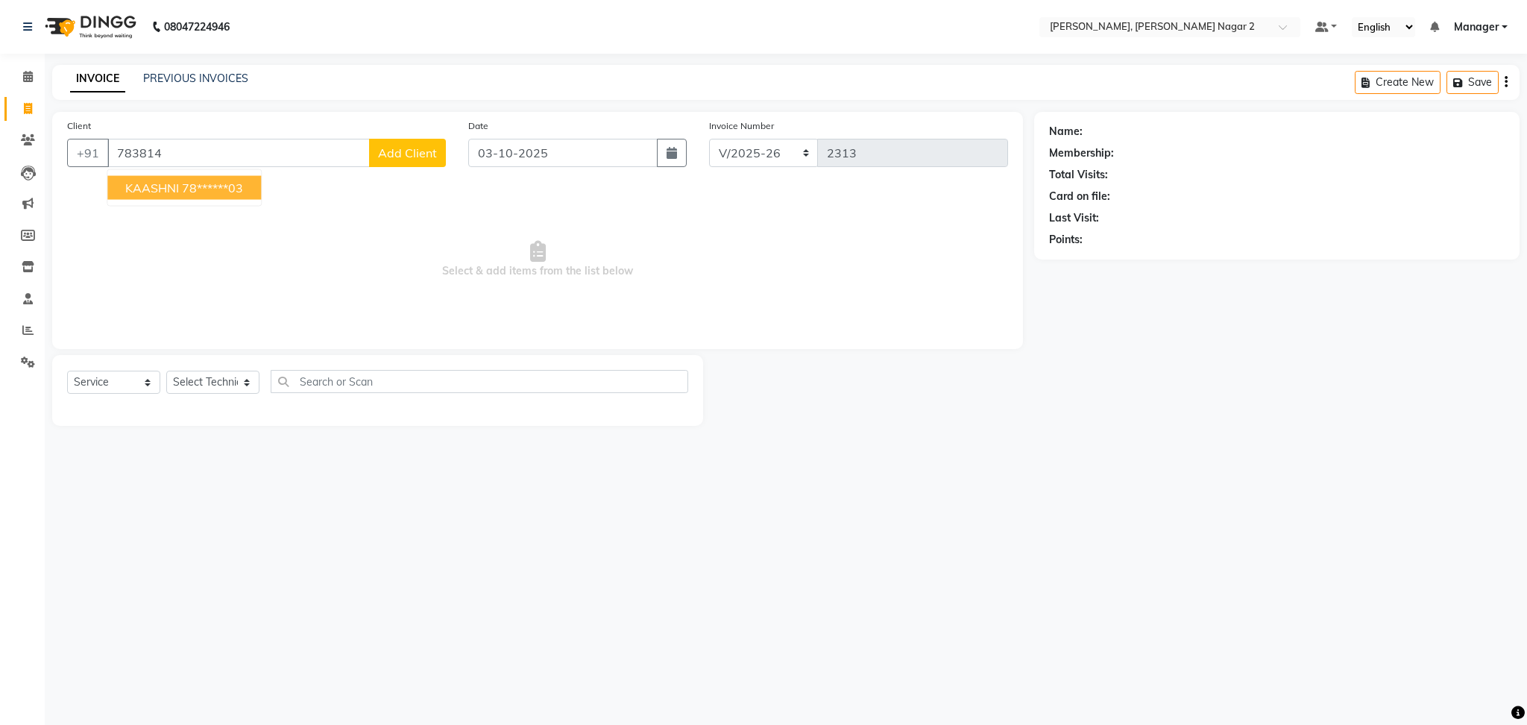
click at [189, 192] on ngb-highlight "78******03" at bounding box center [212, 187] width 61 height 15
type input "78******03"
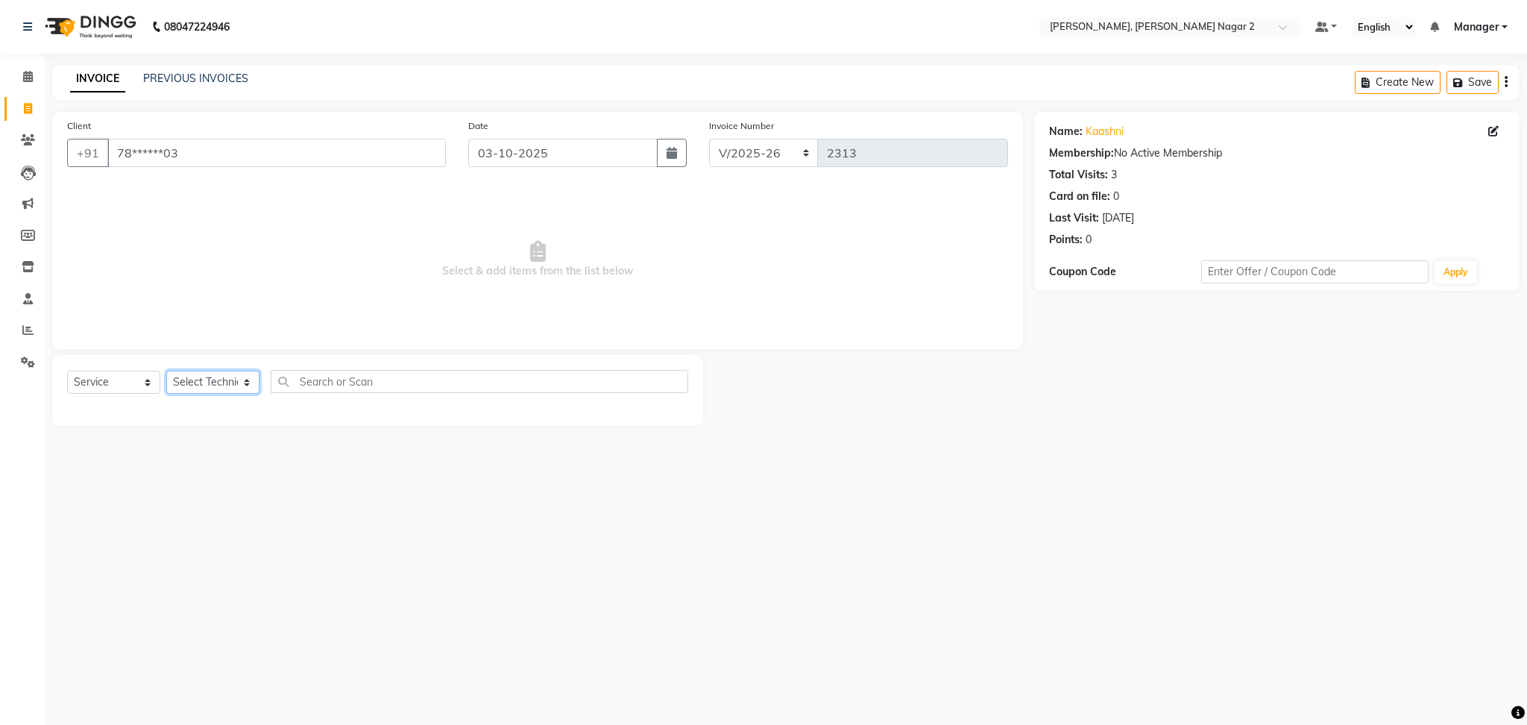
click at [188, 387] on select "Select Technician Ankit [PERSON_NAME] Manager [PERSON_NAME] [PERSON_NAME] [PERS…" at bounding box center [212, 382] width 93 height 23
select select "87880"
click at [166, 371] on select "Select Technician Ankit [PERSON_NAME] Manager [PERSON_NAME] [PERSON_NAME] [PERS…" at bounding box center [212, 382] width 93 height 23
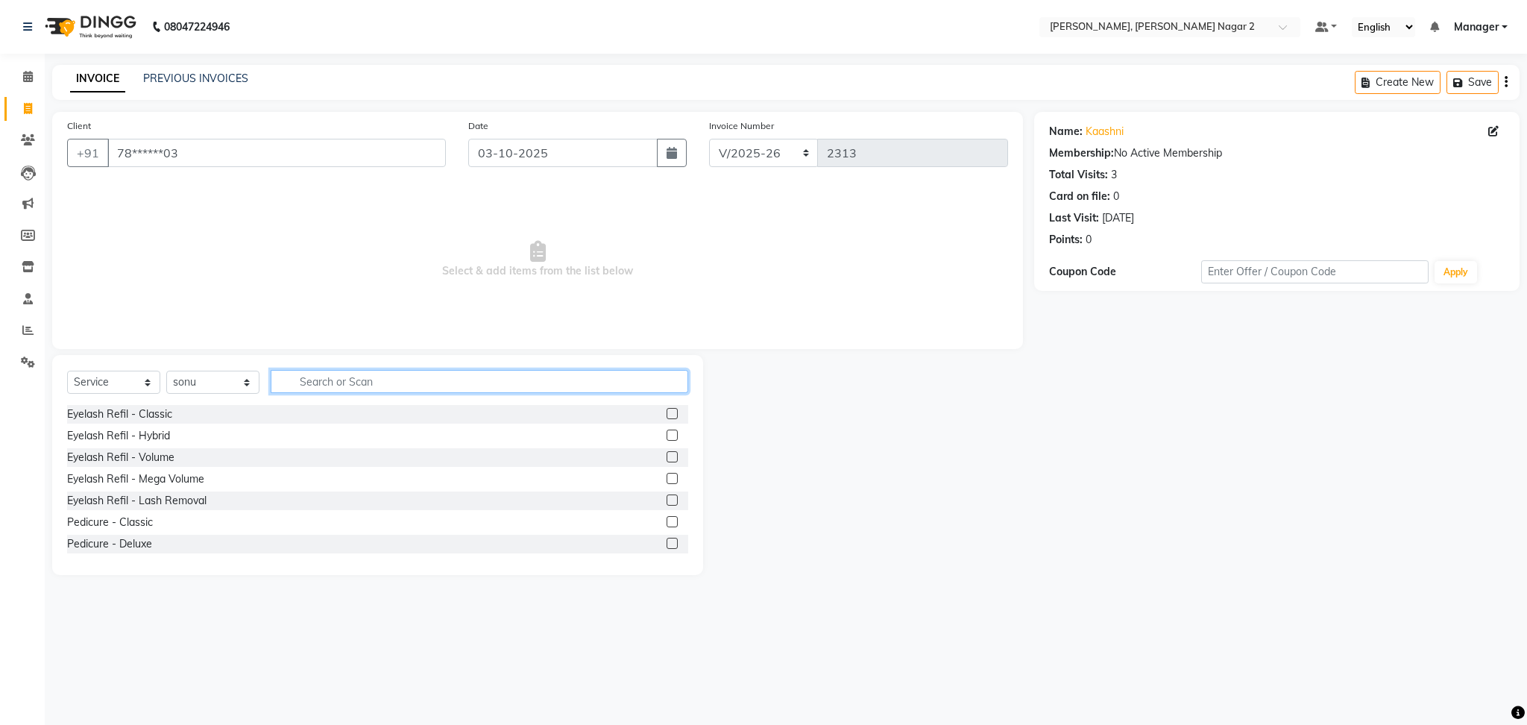
click at [318, 377] on input "text" at bounding box center [480, 381] width 418 height 23
type input "fre"
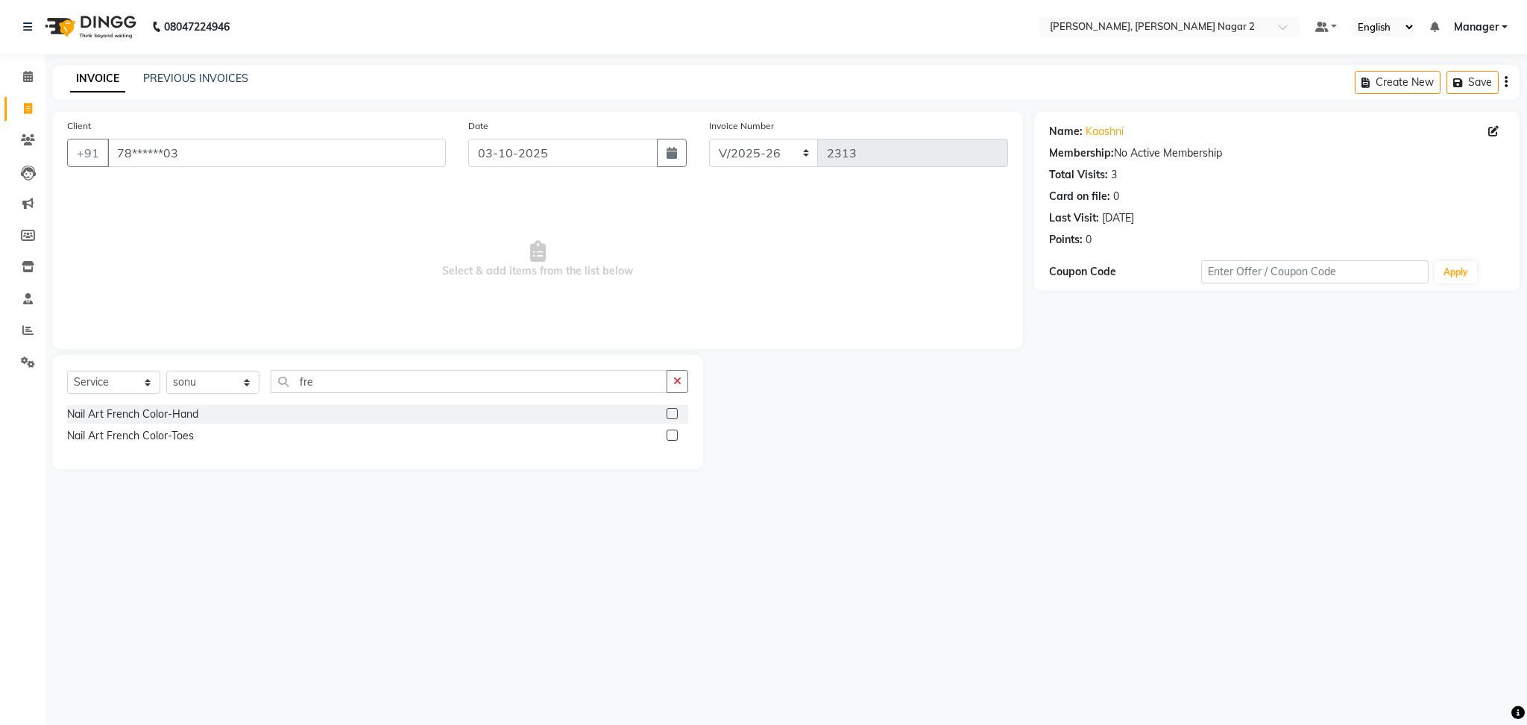
click at [671, 415] on label at bounding box center [672, 413] width 11 height 11
click at [671, 415] on input "checkbox" at bounding box center [672, 414] width 10 height 10
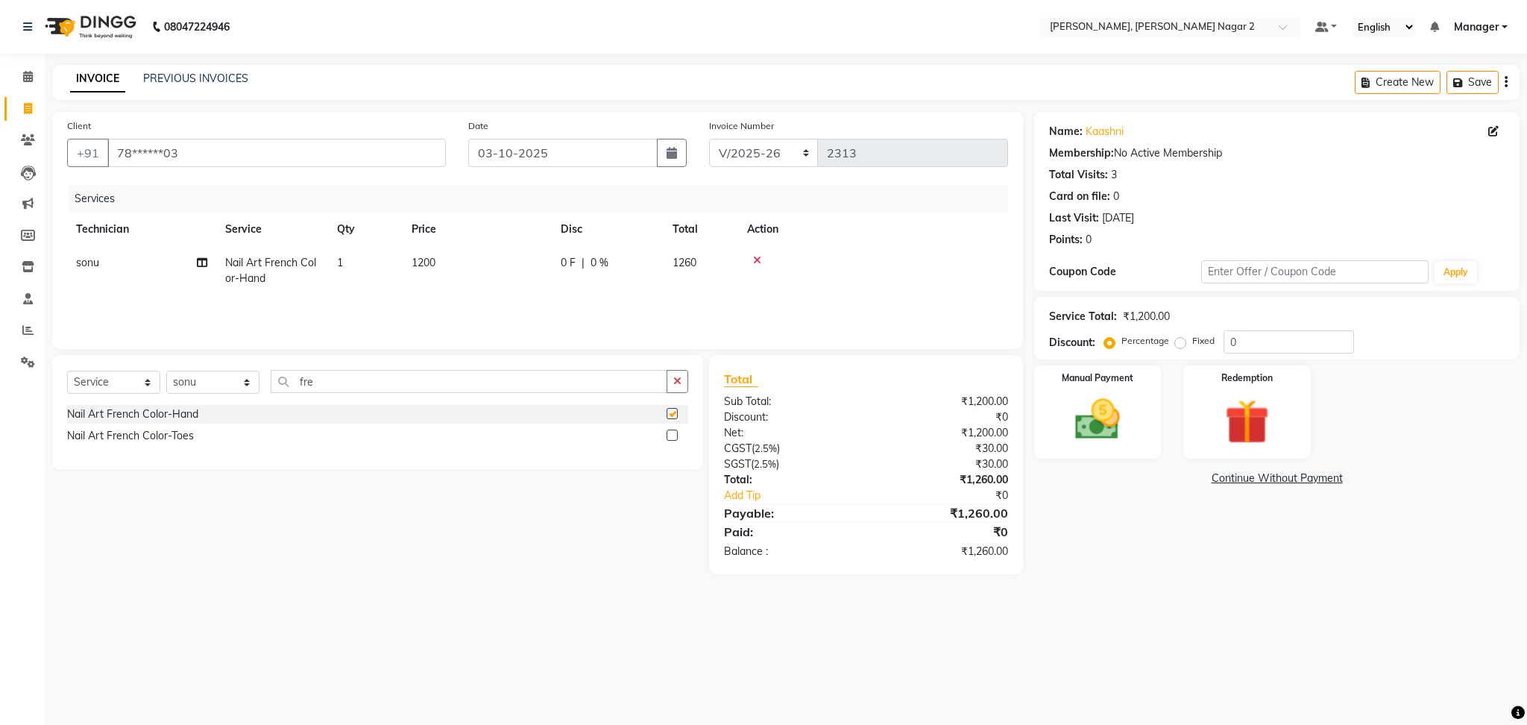
checkbox input "false"
click at [550, 261] on td "1200" at bounding box center [477, 270] width 149 height 49
select select "87880"
click at [550, 261] on input "1200" at bounding box center [547, 266] width 131 height 23
type input "2000"
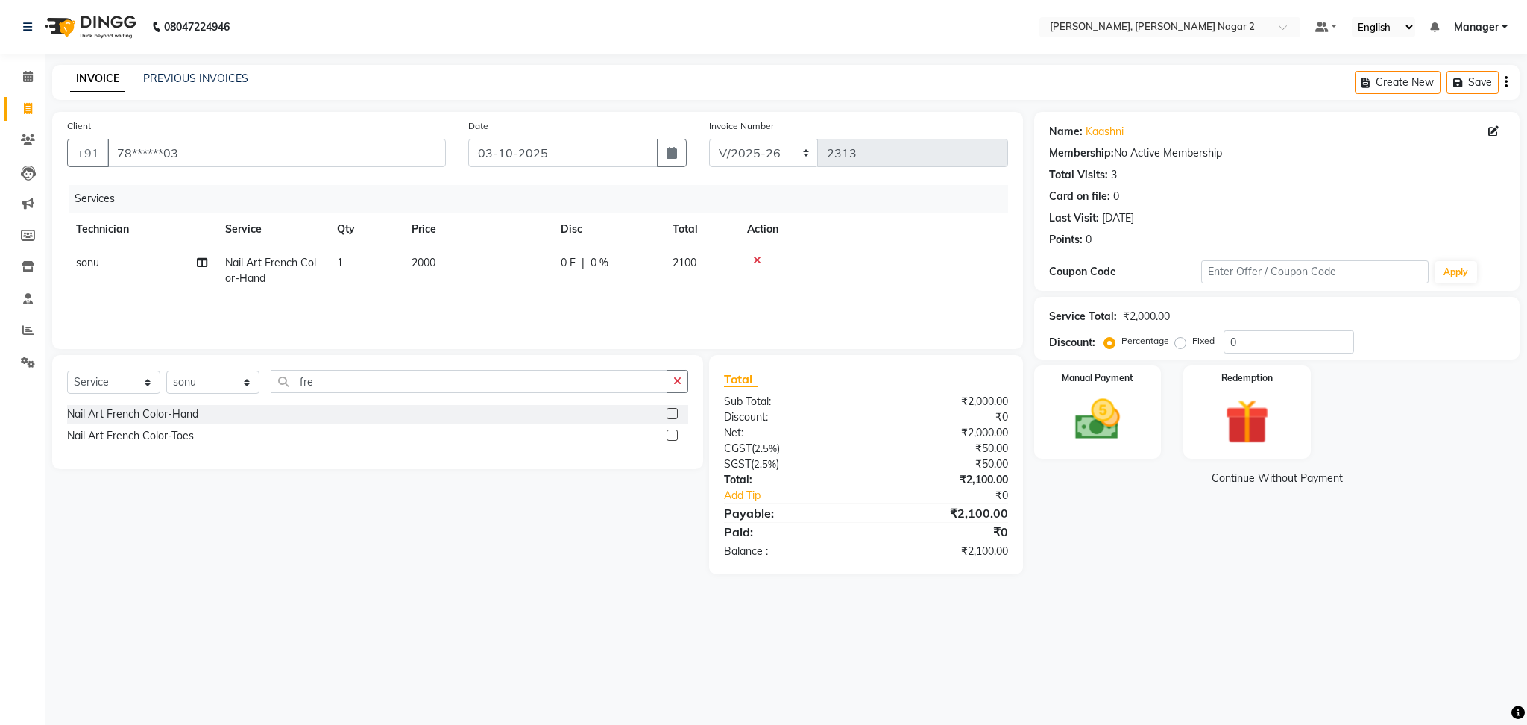
click at [713, 266] on td "2100" at bounding box center [701, 270] width 75 height 49
select select "87880"
type input "4.7"
click at [206, 389] on select "Select Technician Ankit [PERSON_NAME] Manager [PERSON_NAME] [PERSON_NAME] [PERS…" at bounding box center [212, 382] width 93 height 23
select select "87890"
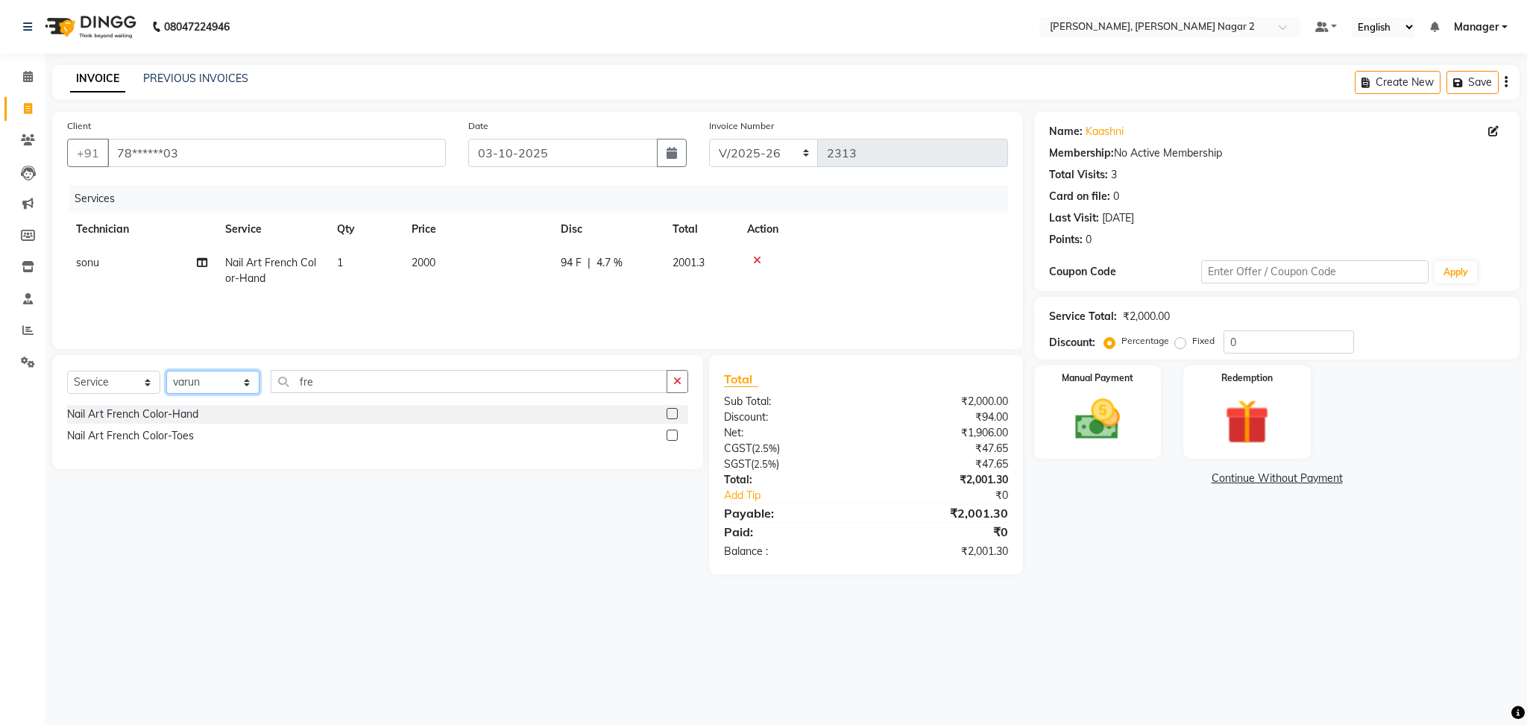
click at [166, 371] on select "Select Technician Ankit [PERSON_NAME] Manager [PERSON_NAME] [PERSON_NAME] [PERS…" at bounding box center [212, 382] width 93 height 23
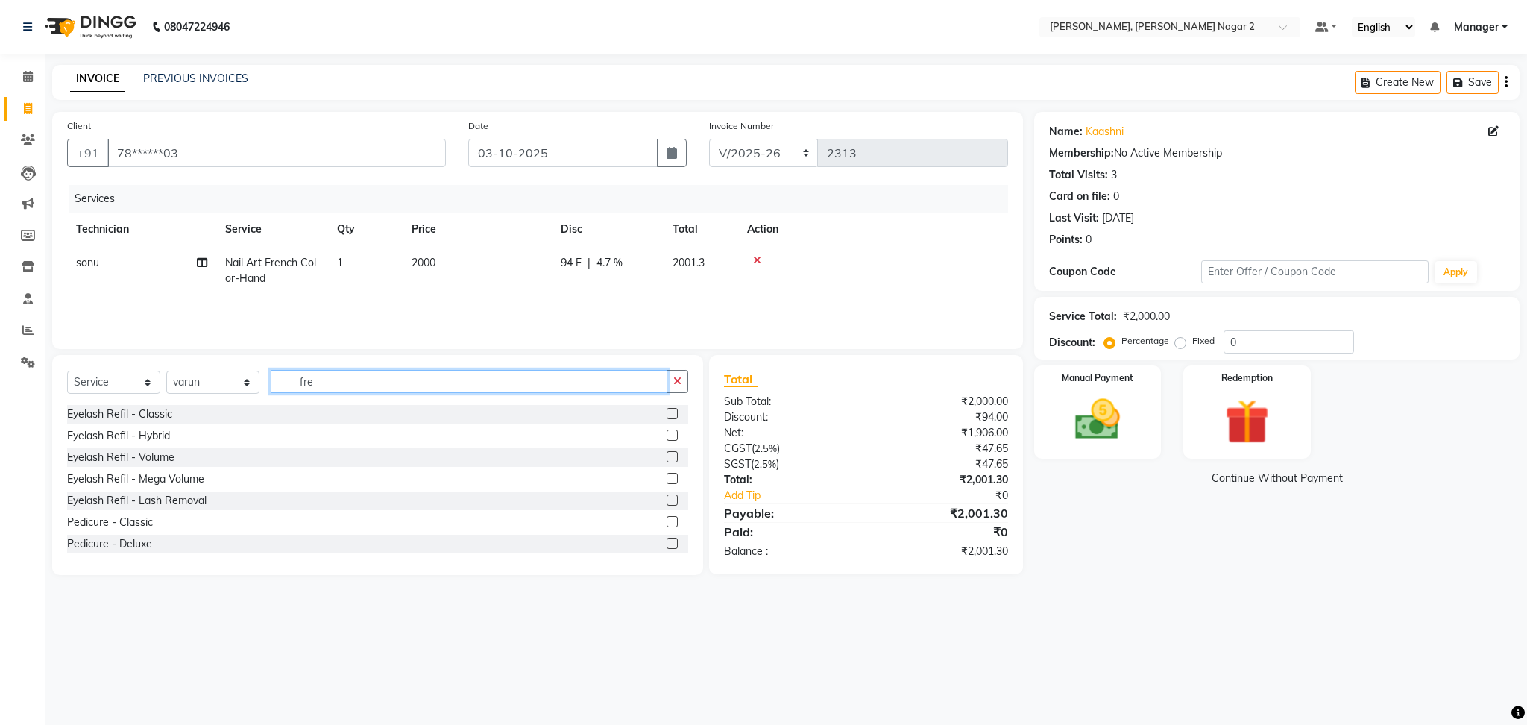
click at [343, 383] on input "fre" at bounding box center [469, 381] width 397 height 23
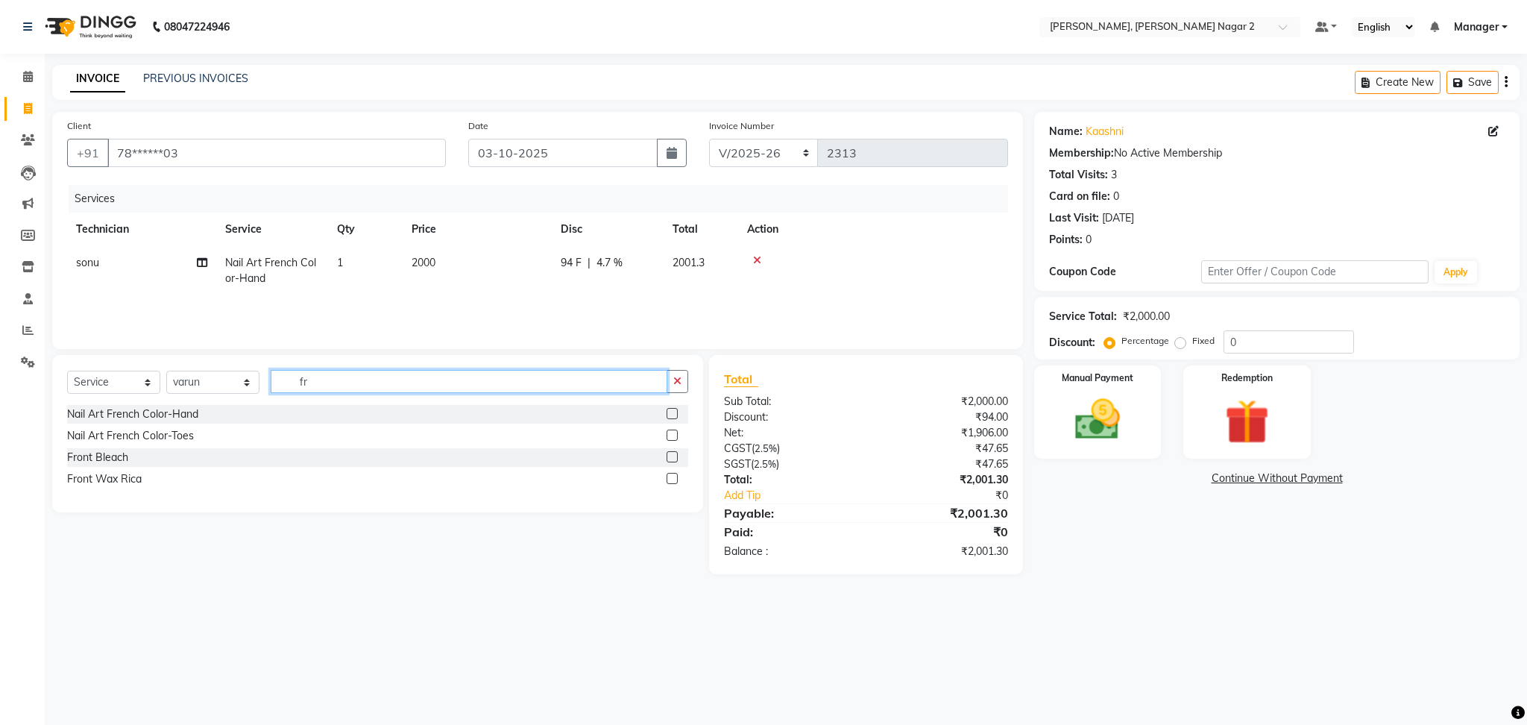
type input "fr"
click at [671, 409] on label at bounding box center [672, 413] width 11 height 11
click at [671, 409] on input "checkbox" at bounding box center [672, 414] width 10 height 10
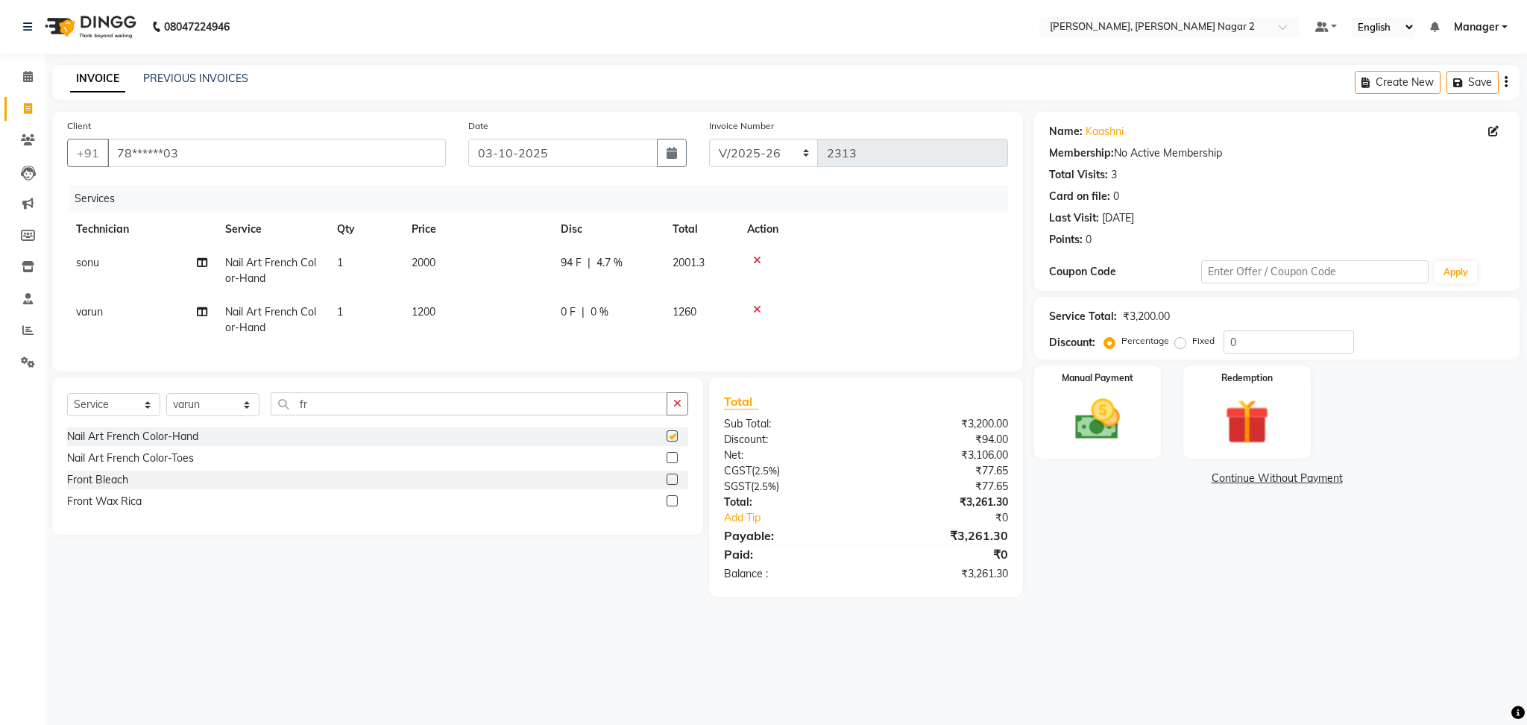
checkbox input "false"
click at [647, 312] on div "0 F | 0 %" at bounding box center [608, 312] width 94 height 16
click at [647, 312] on td "0 F | 0 %" at bounding box center [608, 319] width 112 height 49
select select "87890"
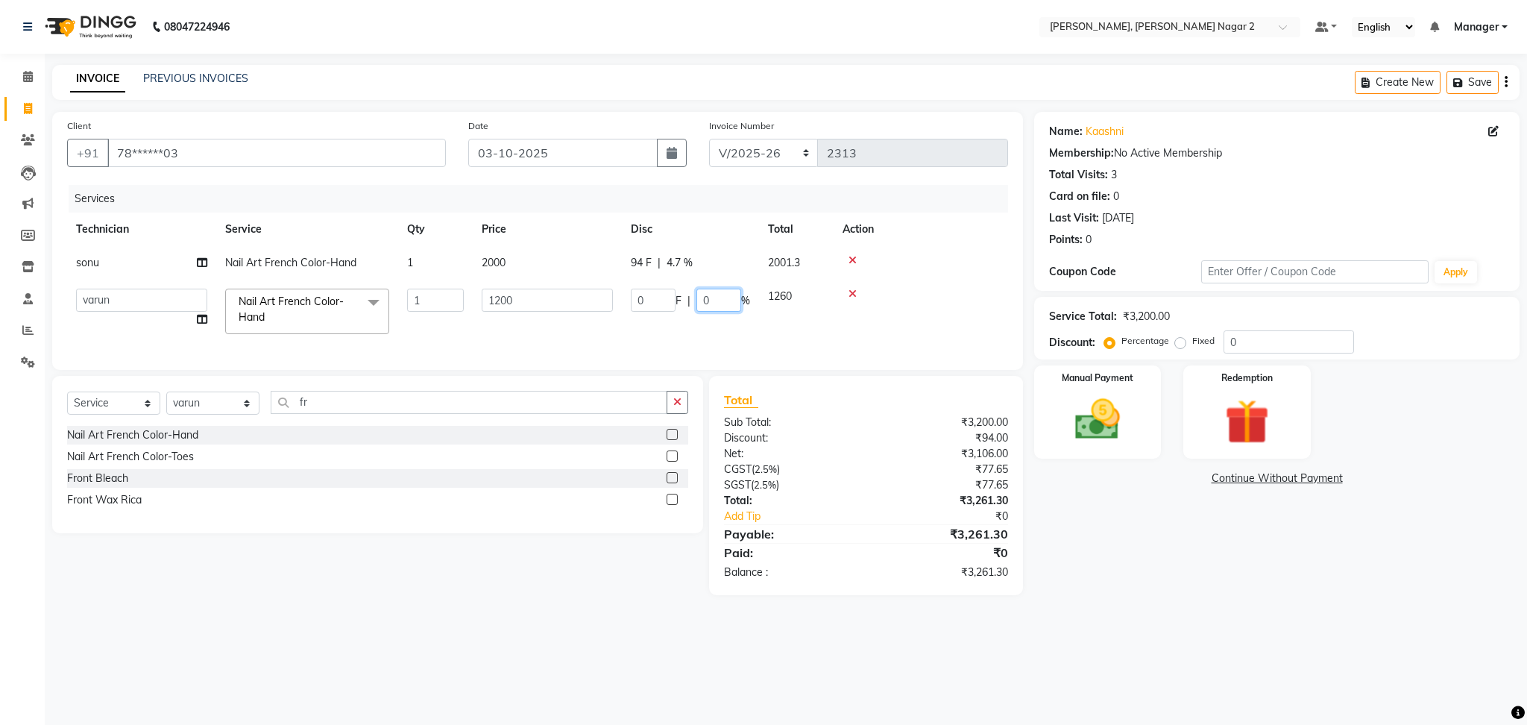
click at [726, 302] on input "0" at bounding box center [719, 300] width 45 height 23
type input "4.7"
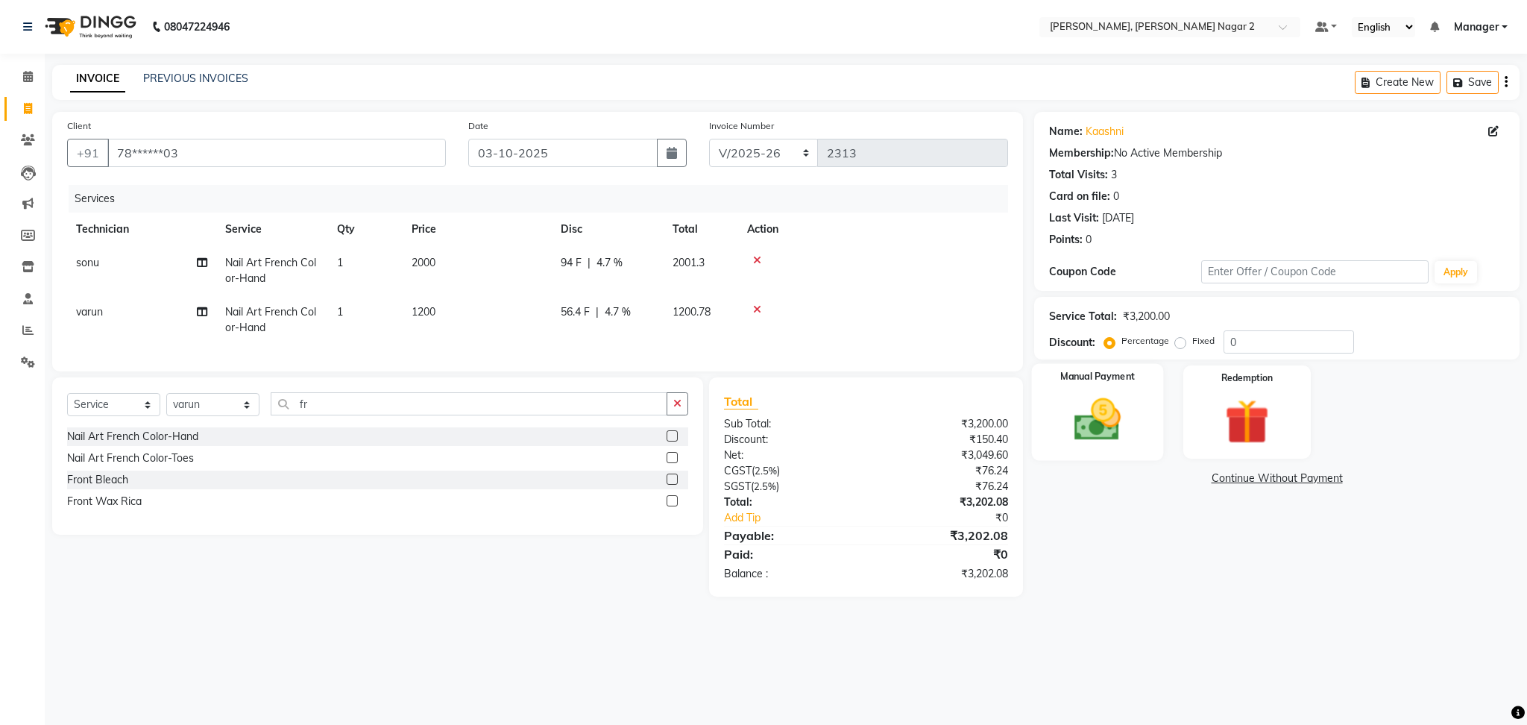
click at [1095, 421] on img at bounding box center [1098, 420] width 76 height 54
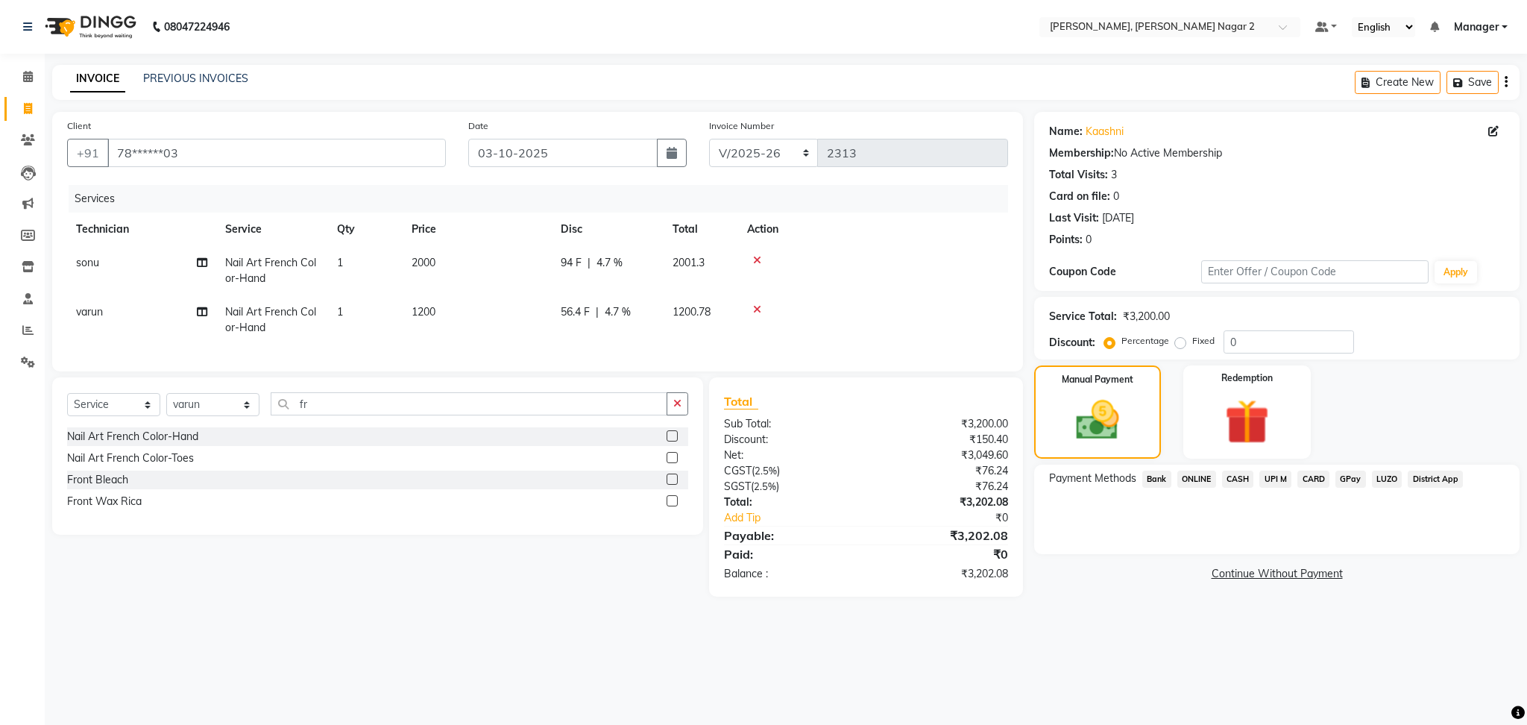
click at [1232, 480] on span "CASH" at bounding box center [1238, 479] width 32 height 17
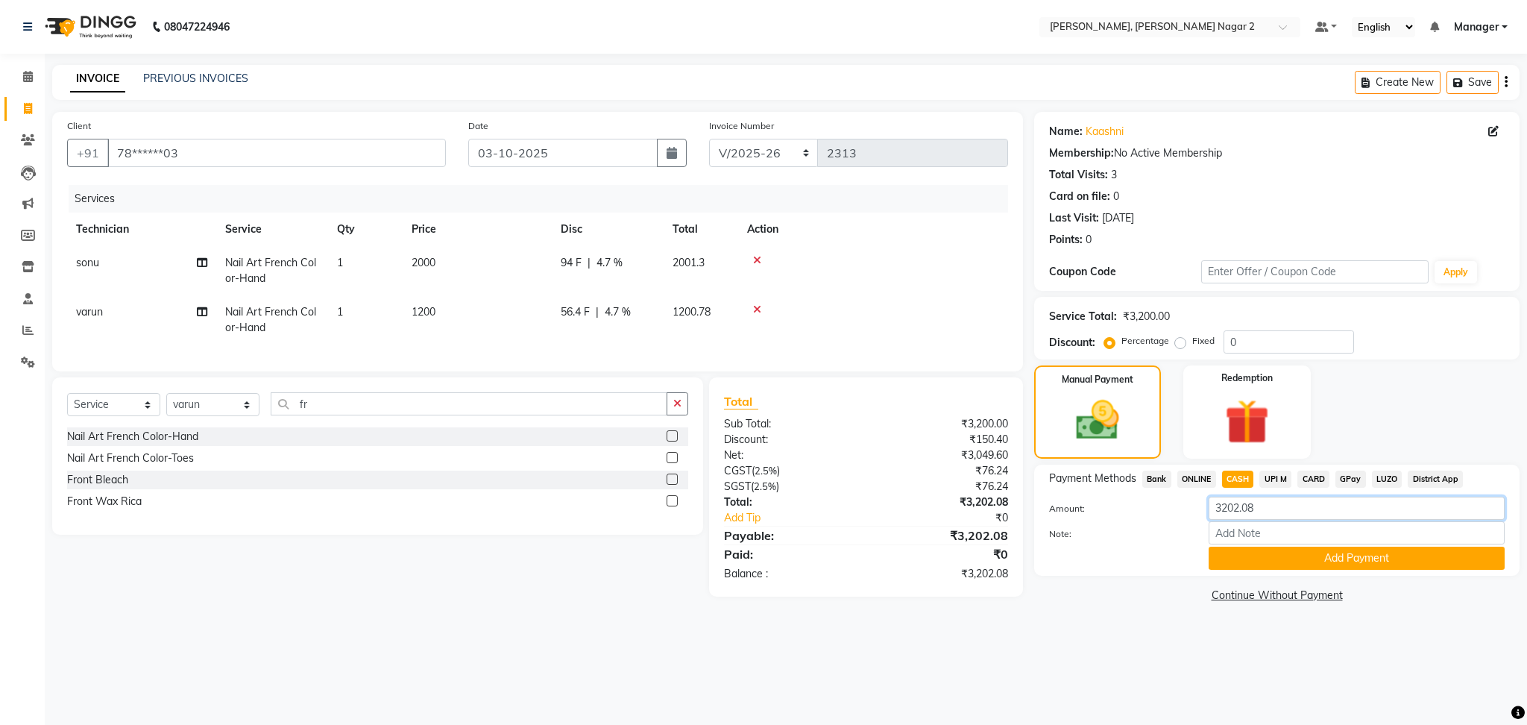
click at [1257, 497] on input "3202.08" at bounding box center [1357, 508] width 296 height 23
type input "3"
type input "1200"
click at [1338, 560] on button "Add Payment" at bounding box center [1357, 558] width 296 height 23
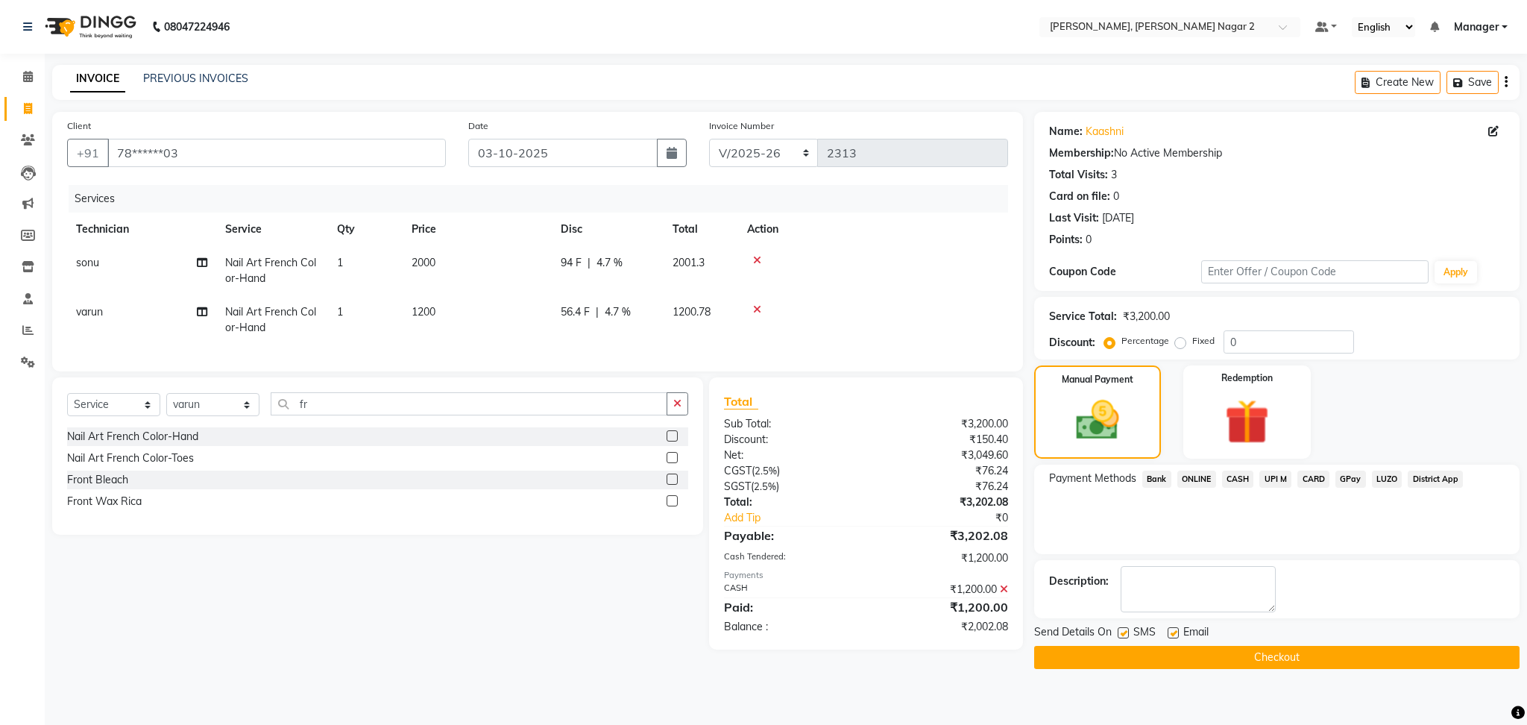
click at [1202, 476] on span "ONLINE" at bounding box center [1197, 479] width 39 height 17
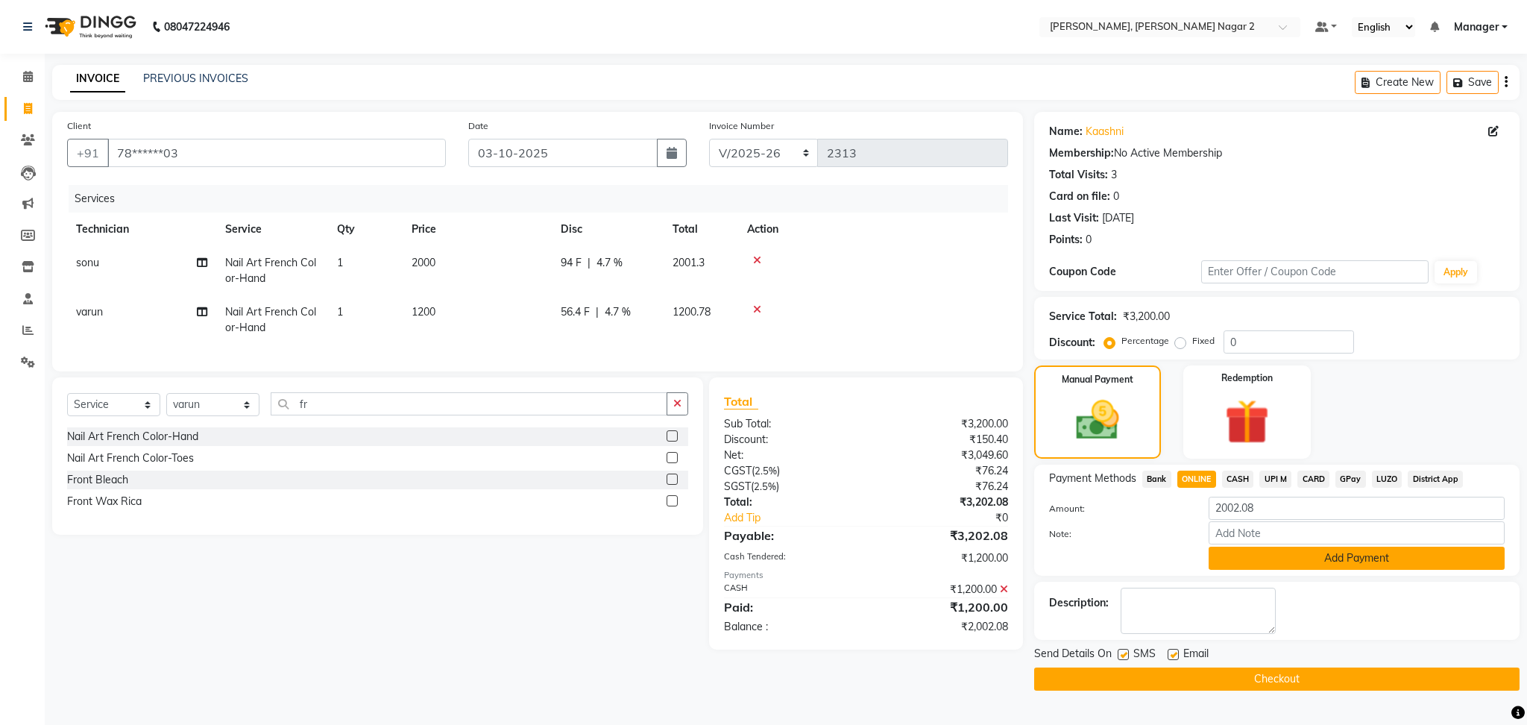
click at [1261, 556] on button "Add Payment" at bounding box center [1357, 558] width 296 height 23
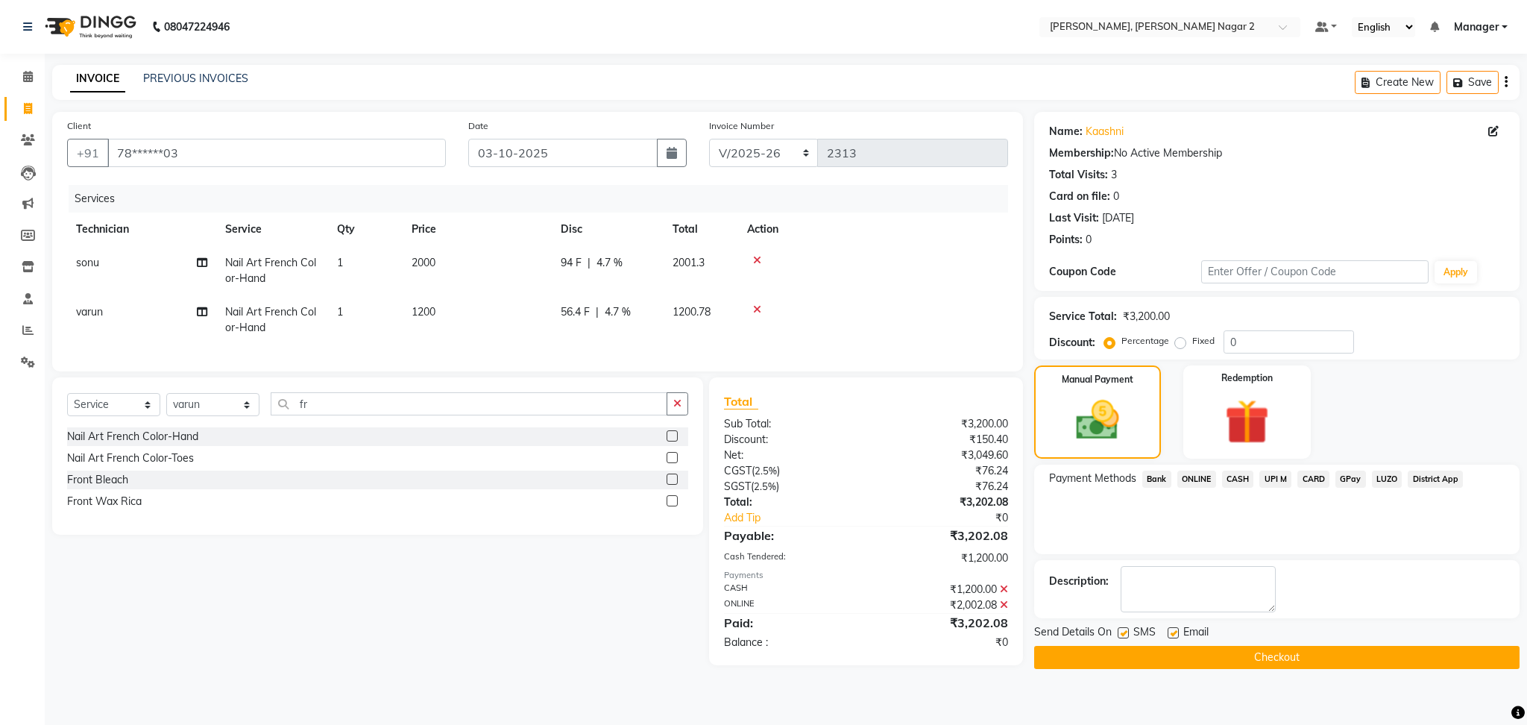
click at [1250, 654] on button "Checkout" at bounding box center [1277, 657] width 486 height 23
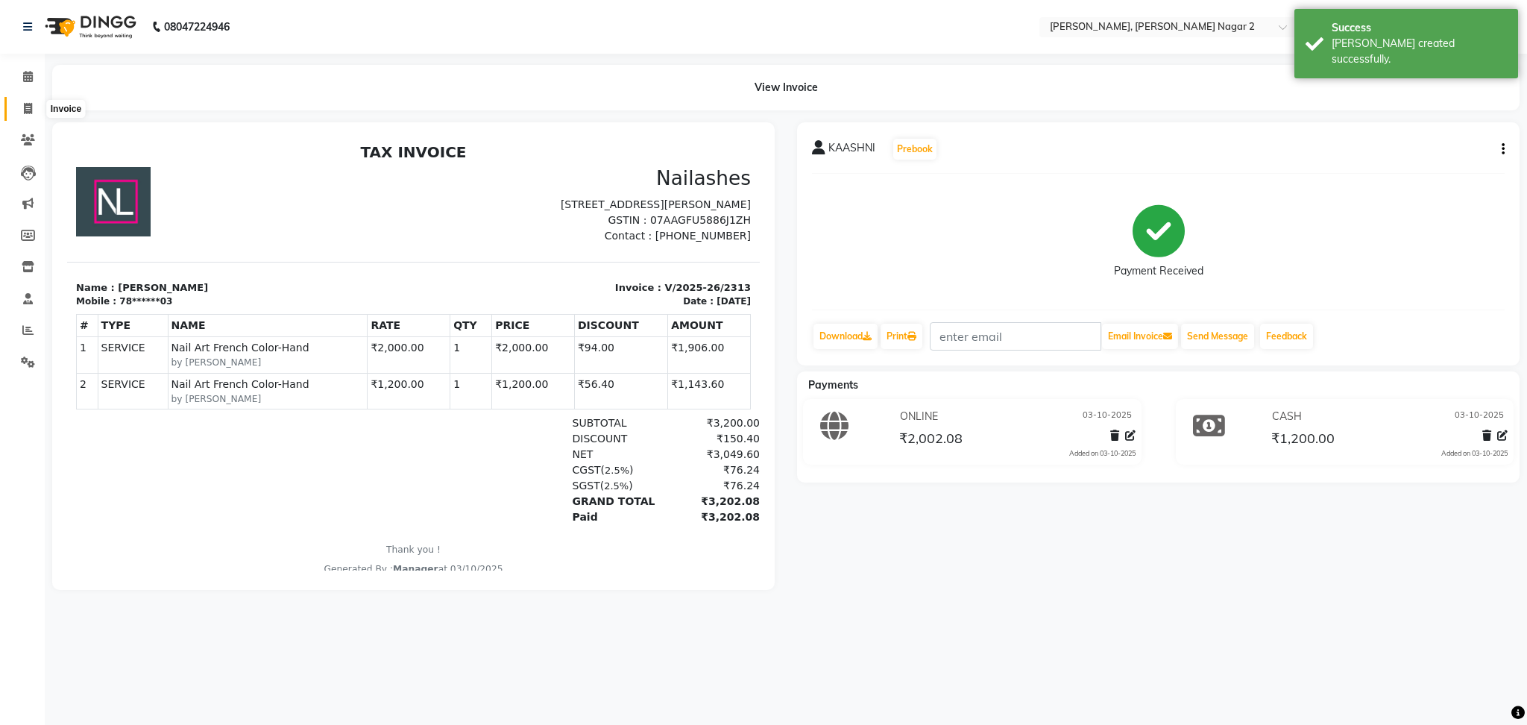
click at [28, 106] on icon at bounding box center [28, 108] width 8 height 11
select select "service"
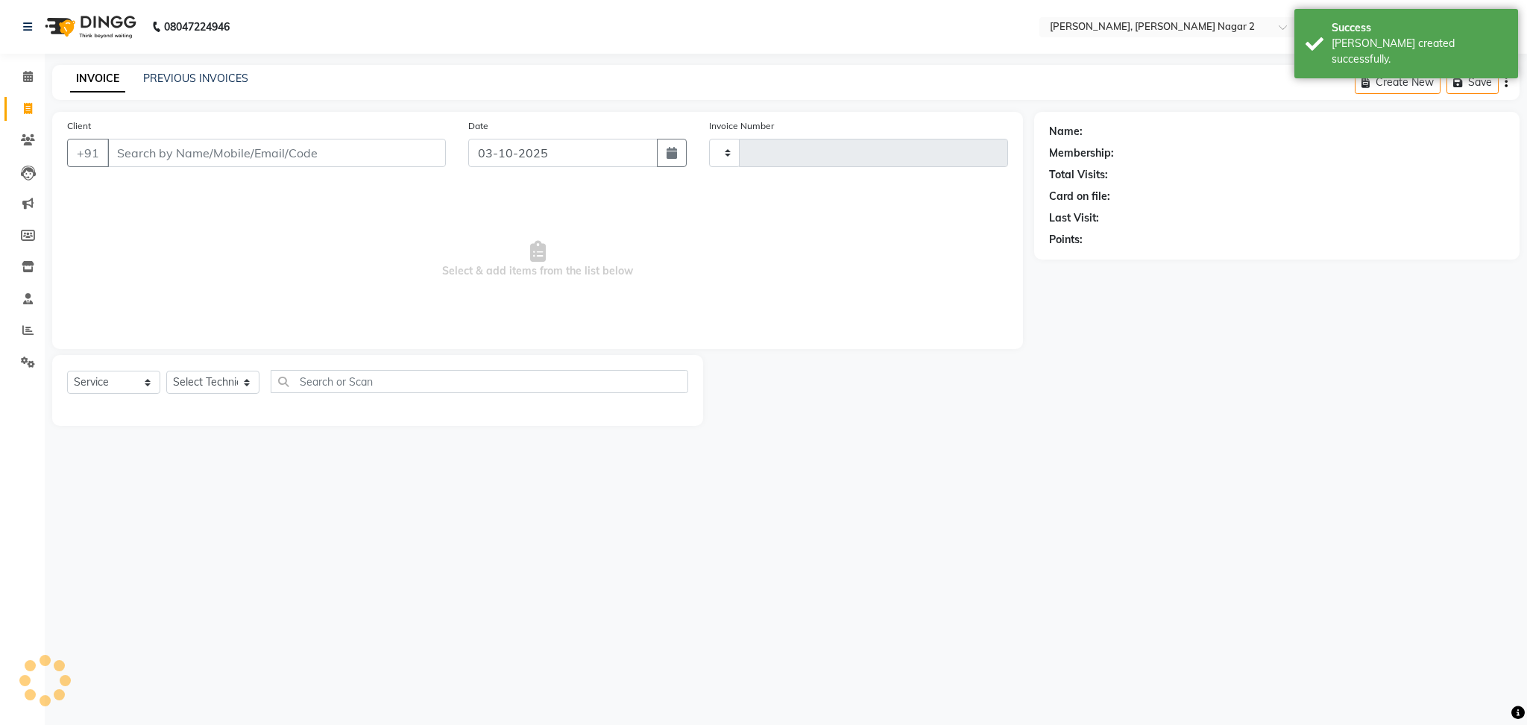
type input "2314"
select select "4241"
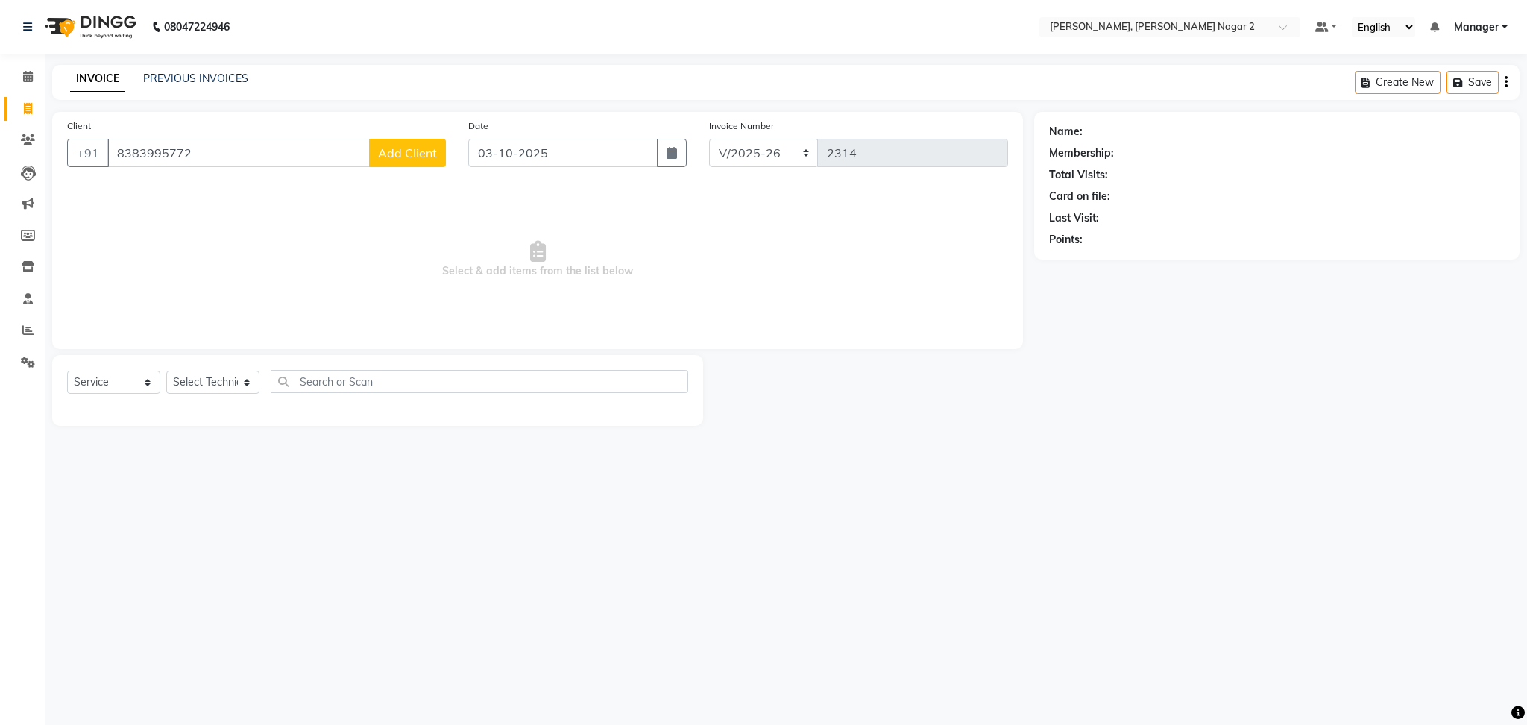
type input "8383995772"
click at [409, 160] on button "Add Client" at bounding box center [407, 153] width 77 height 28
select select "21"
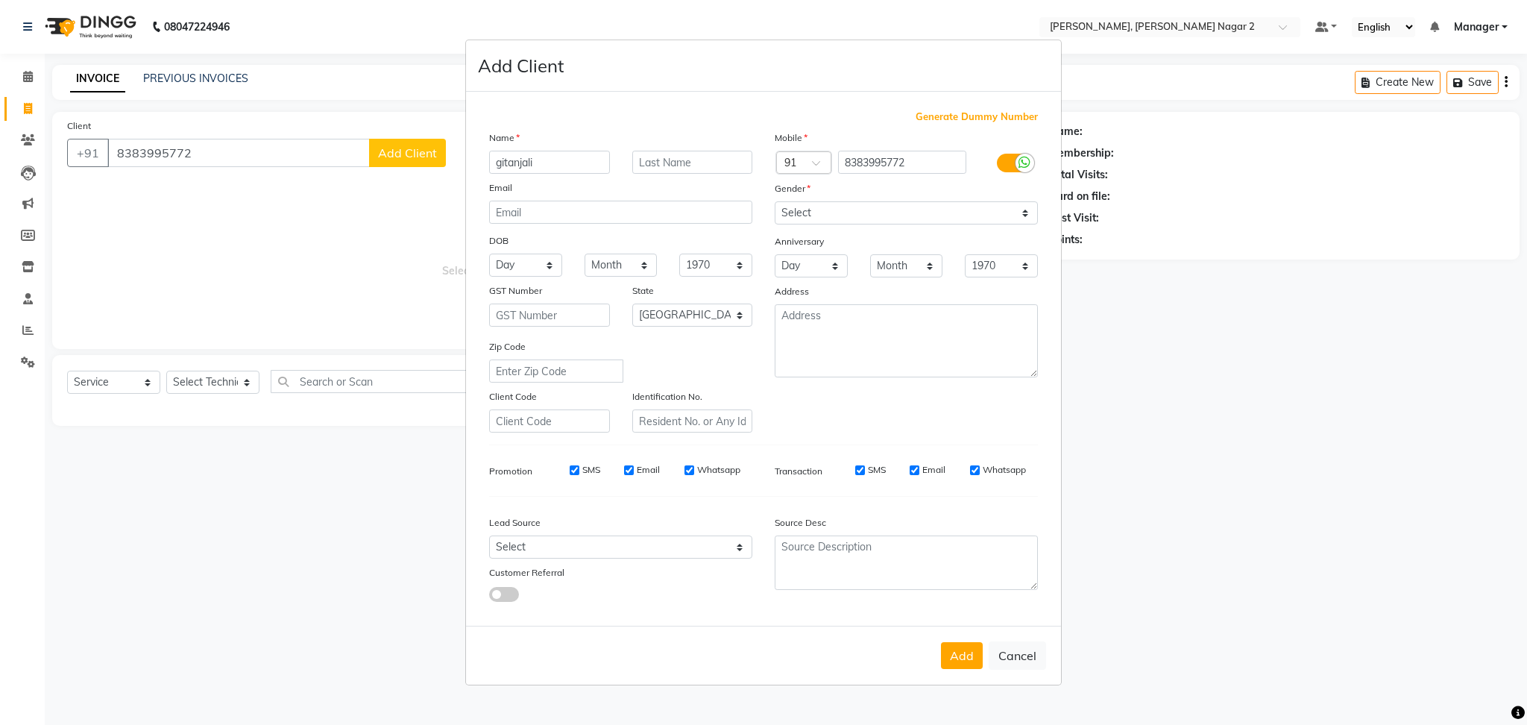
type input "gitanjali"
click at [848, 210] on select "Select [DEMOGRAPHIC_DATA] [DEMOGRAPHIC_DATA] Other Prefer Not To Say" at bounding box center [906, 212] width 263 height 23
select select "[DEMOGRAPHIC_DATA]"
click at [775, 201] on select "Select [DEMOGRAPHIC_DATA] [DEMOGRAPHIC_DATA] Other Prefer Not To Say" at bounding box center [906, 212] width 263 height 23
click at [956, 656] on button "Add" at bounding box center [962, 655] width 42 height 27
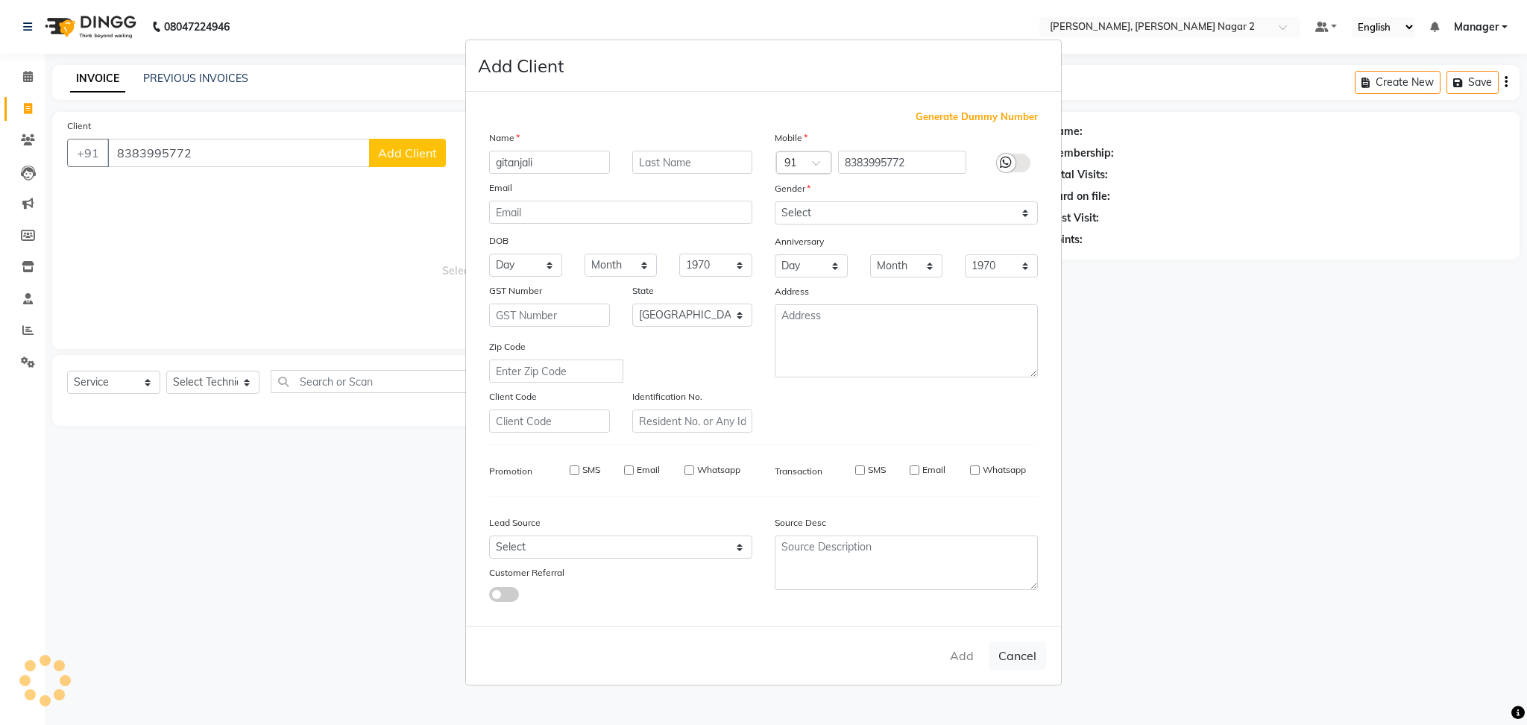
type input "83******72"
select select
select select "null"
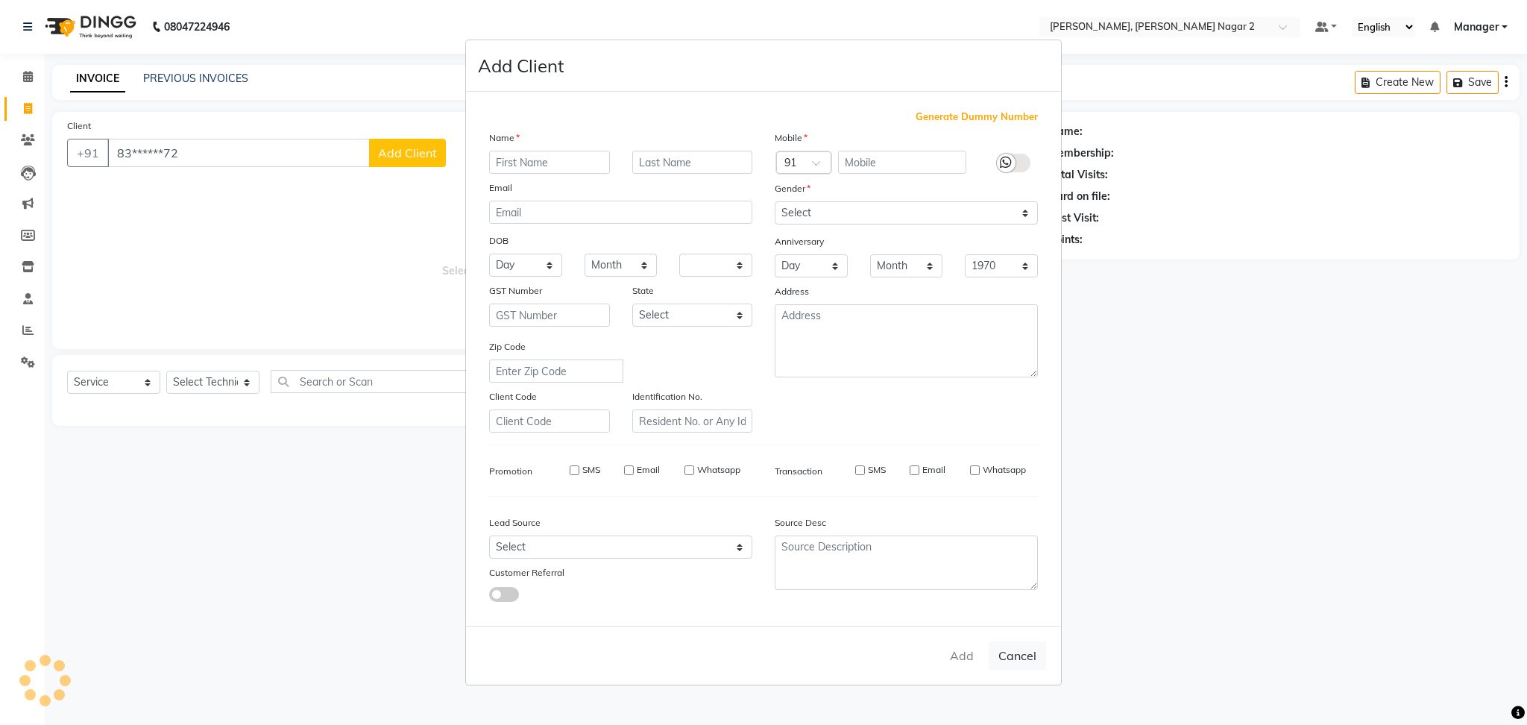
select select
checkbox input "false"
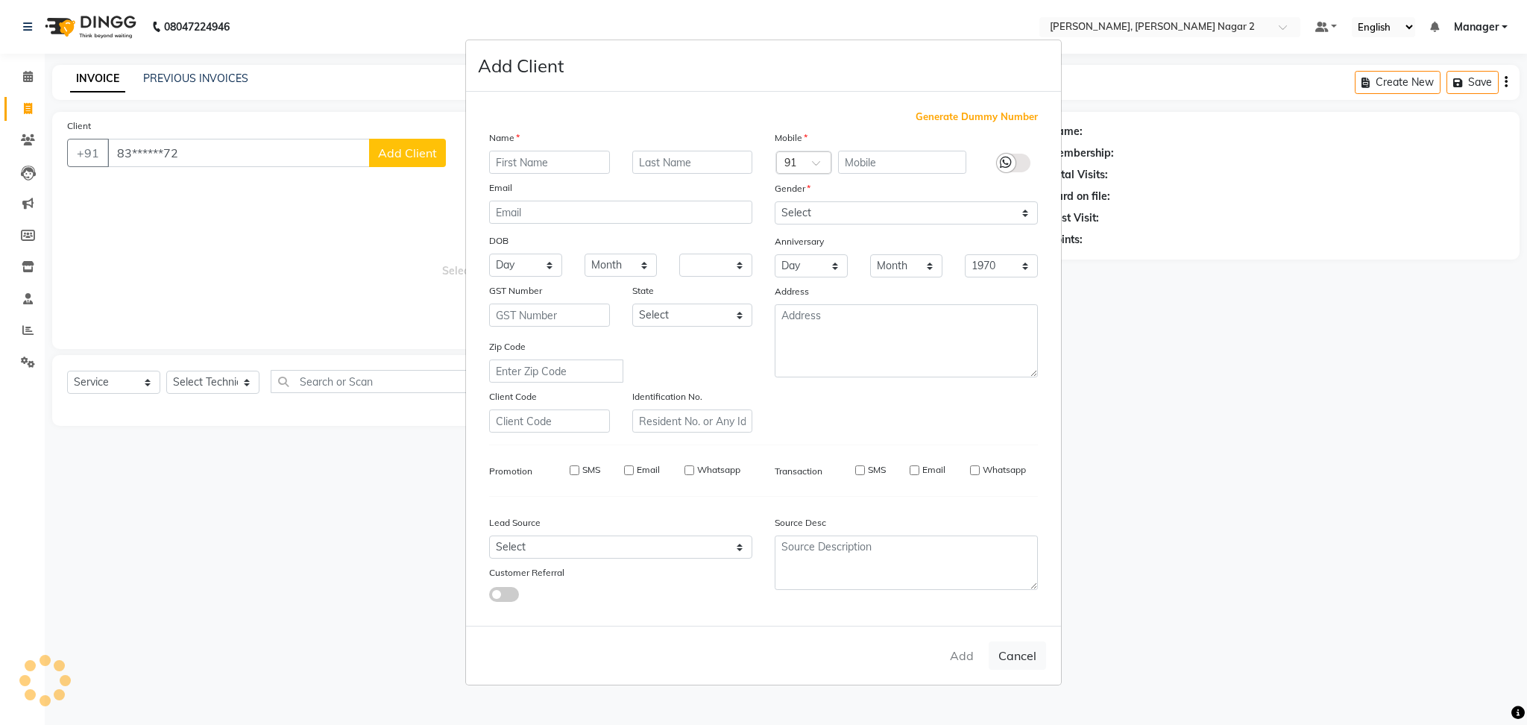
checkbox input "false"
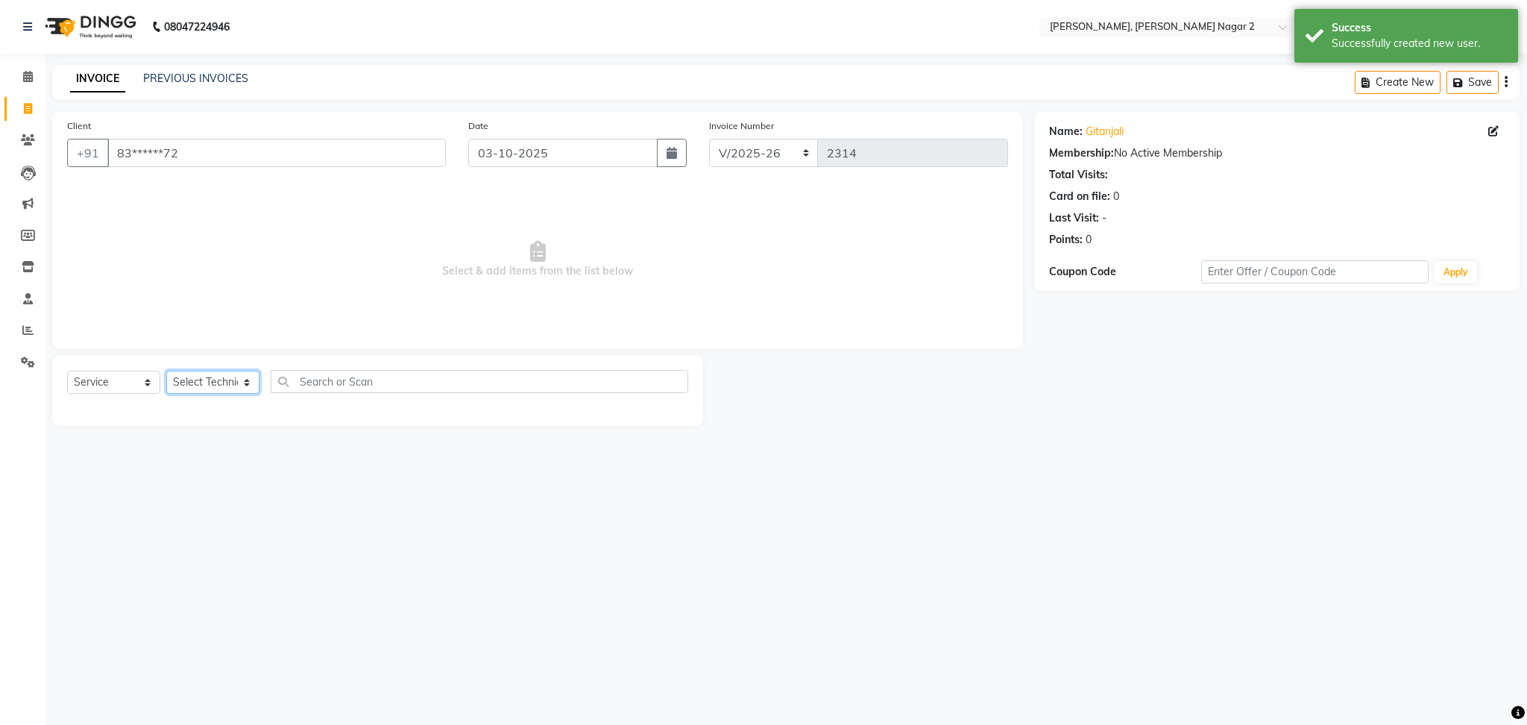
click at [195, 379] on select "Select Technician Ankit [PERSON_NAME] Manager [PERSON_NAME] [PERSON_NAME] [PERS…" at bounding box center [212, 382] width 93 height 23
select select "85308"
click at [166, 371] on select "Select Technician Ankit [PERSON_NAME] Manager [PERSON_NAME] [PERSON_NAME] [PERS…" at bounding box center [212, 382] width 93 height 23
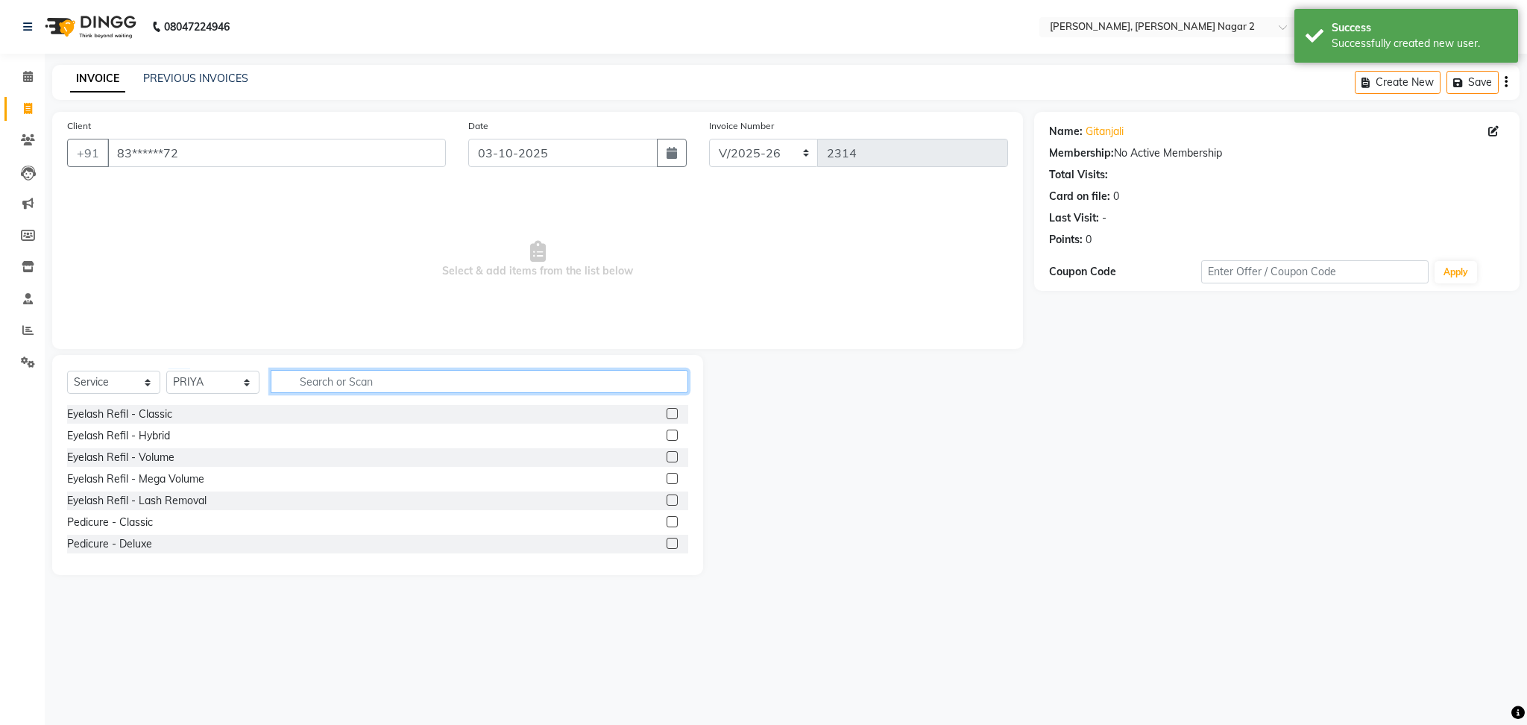
click at [312, 380] on input "text" at bounding box center [480, 381] width 418 height 23
type input "per"
click at [667, 412] on label at bounding box center [672, 413] width 11 height 11
click at [667, 412] on input "checkbox" at bounding box center [672, 414] width 10 height 10
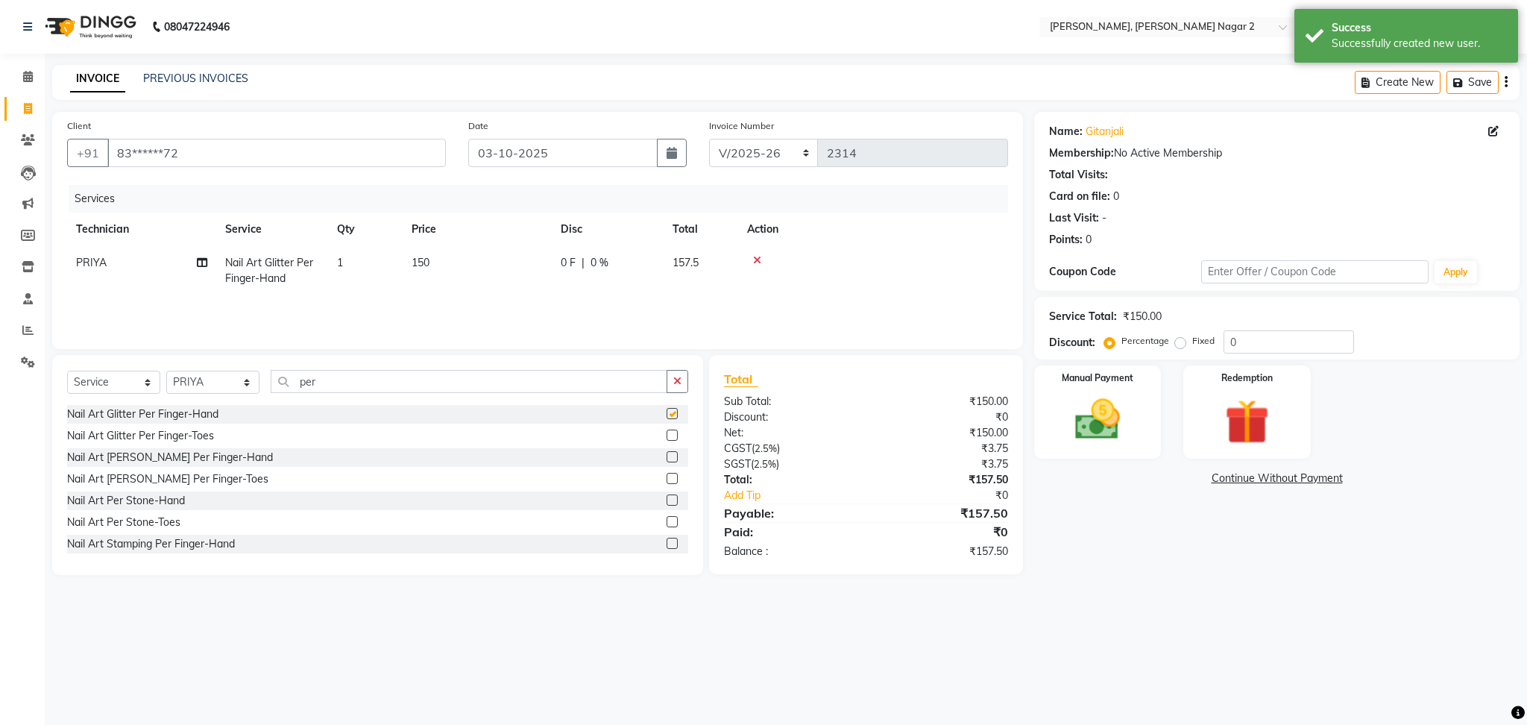
checkbox input "false"
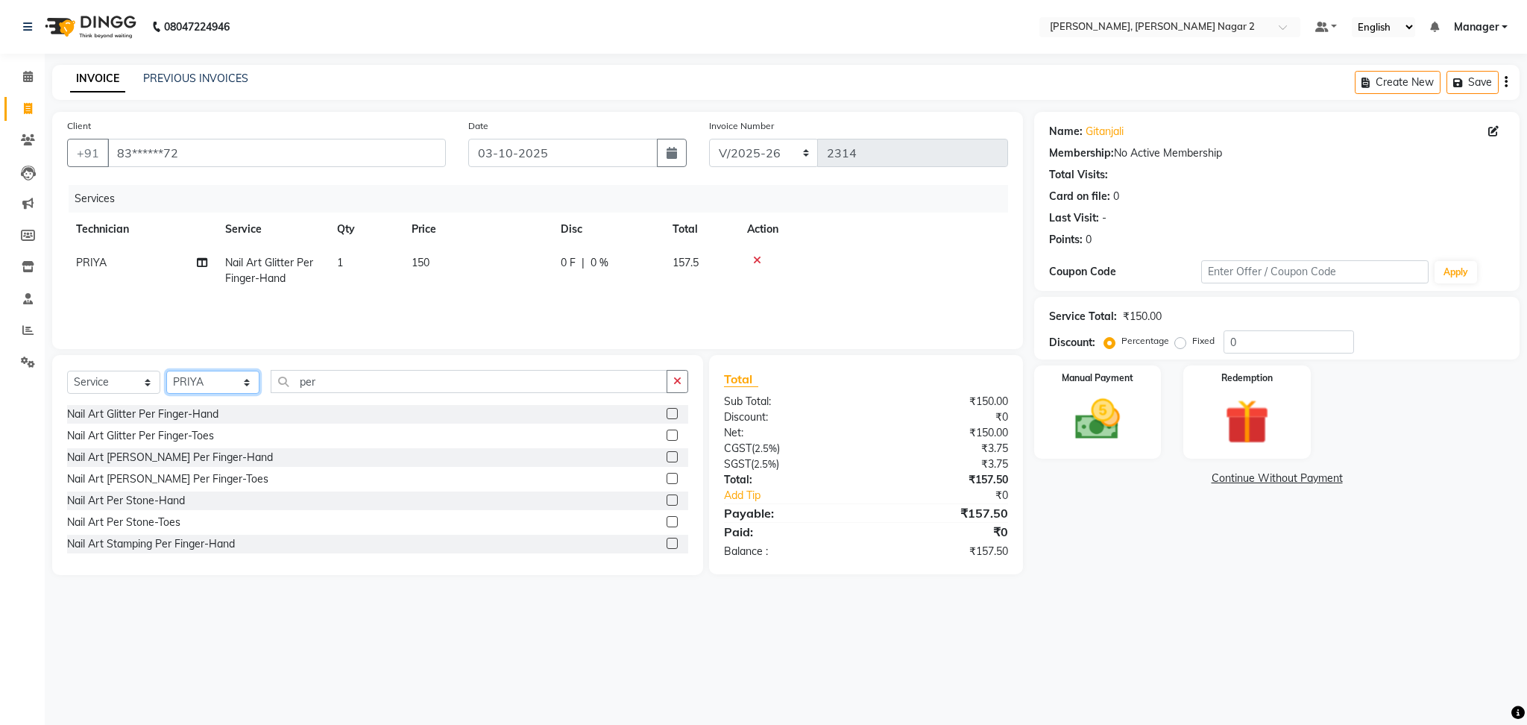
click at [233, 377] on select "Select Technician Ankit [PERSON_NAME] Manager [PERSON_NAME] [PERSON_NAME] [PERS…" at bounding box center [212, 382] width 93 height 23
select select "85363"
click at [166, 371] on select "Select Technician Ankit [PERSON_NAME] Manager [PERSON_NAME] [PERSON_NAME] [PERS…" at bounding box center [212, 382] width 93 height 23
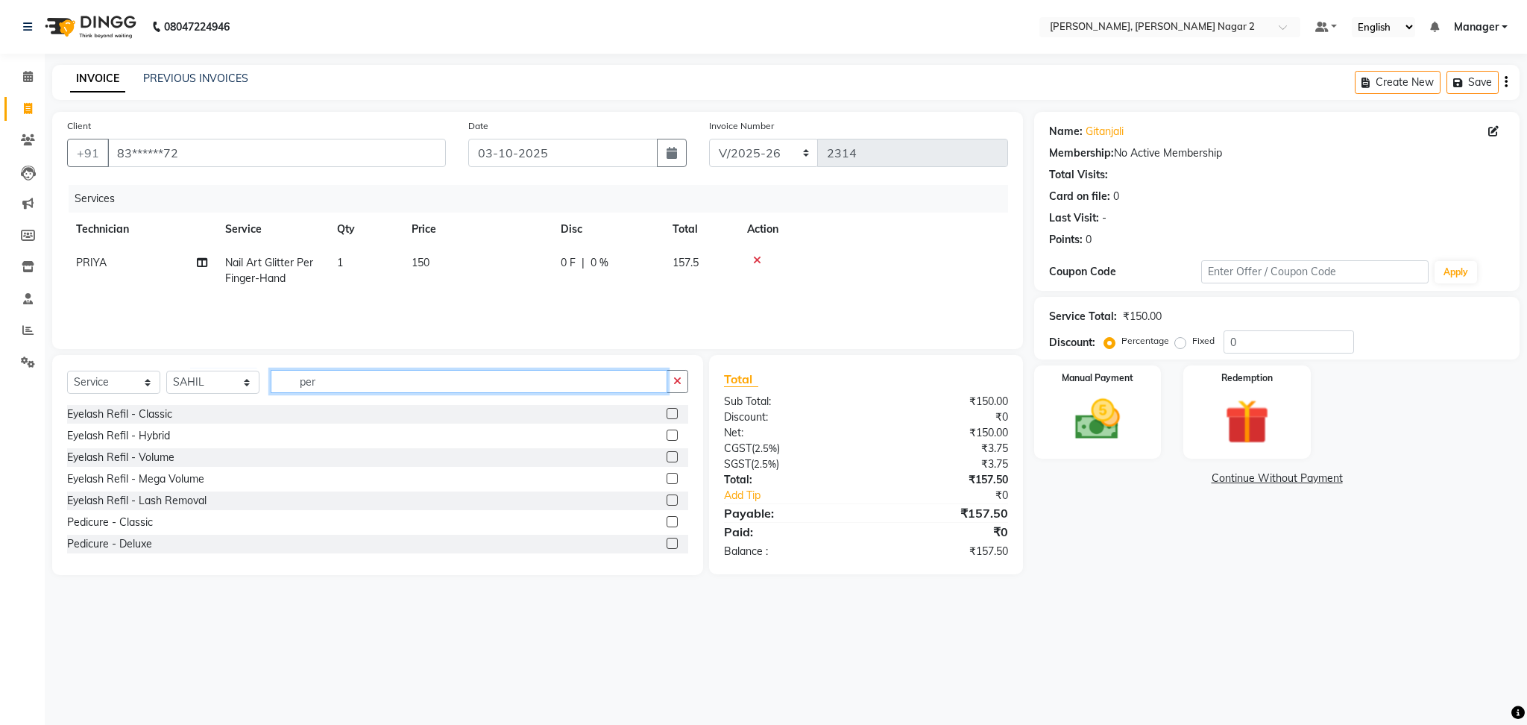
click at [344, 387] on input "per" at bounding box center [469, 381] width 397 height 23
type input "p"
type input "exte"
click at [667, 418] on label at bounding box center [672, 413] width 11 height 11
click at [667, 418] on input "checkbox" at bounding box center [672, 414] width 10 height 10
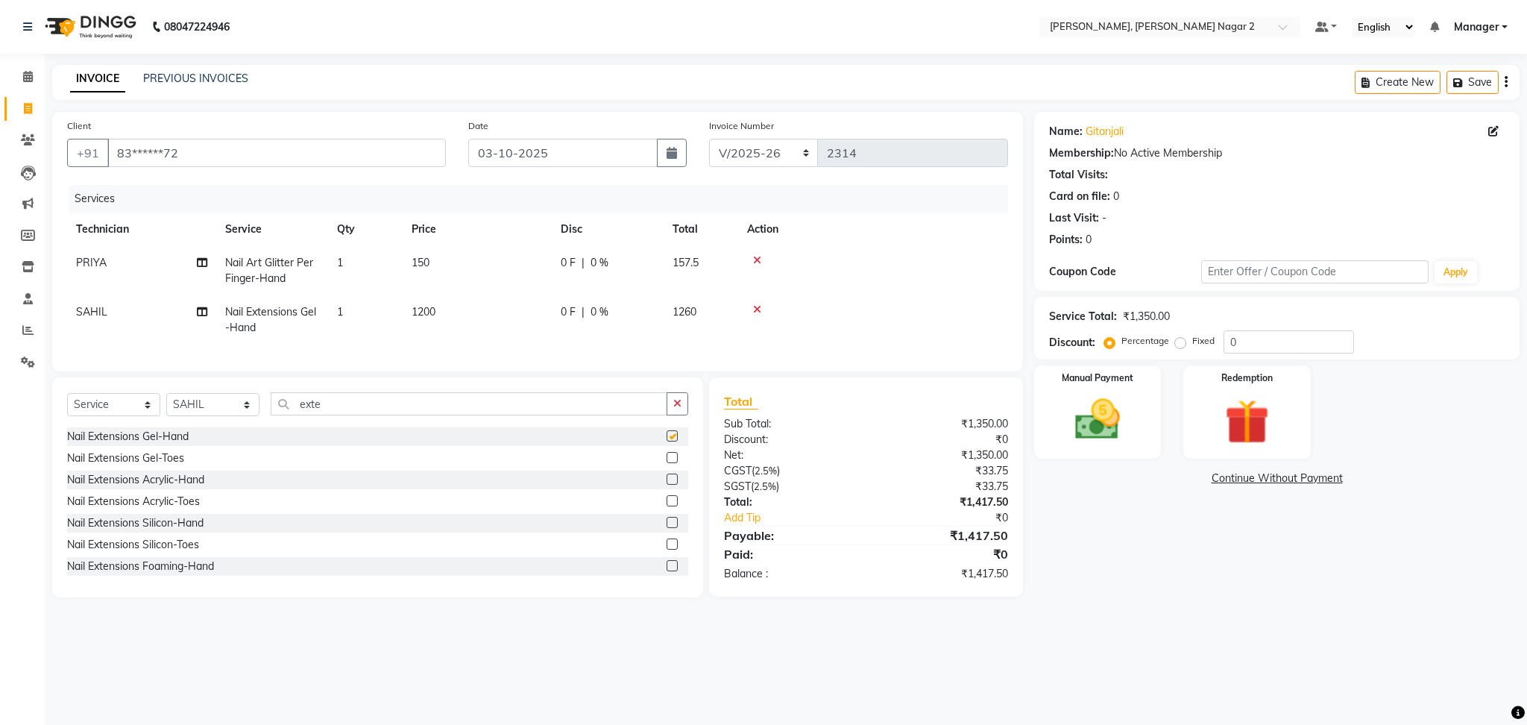
checkbox input "false"
click at [533, 266] on td "150" at bounding box center [477, 270] width 149 height 49
select select "85308"
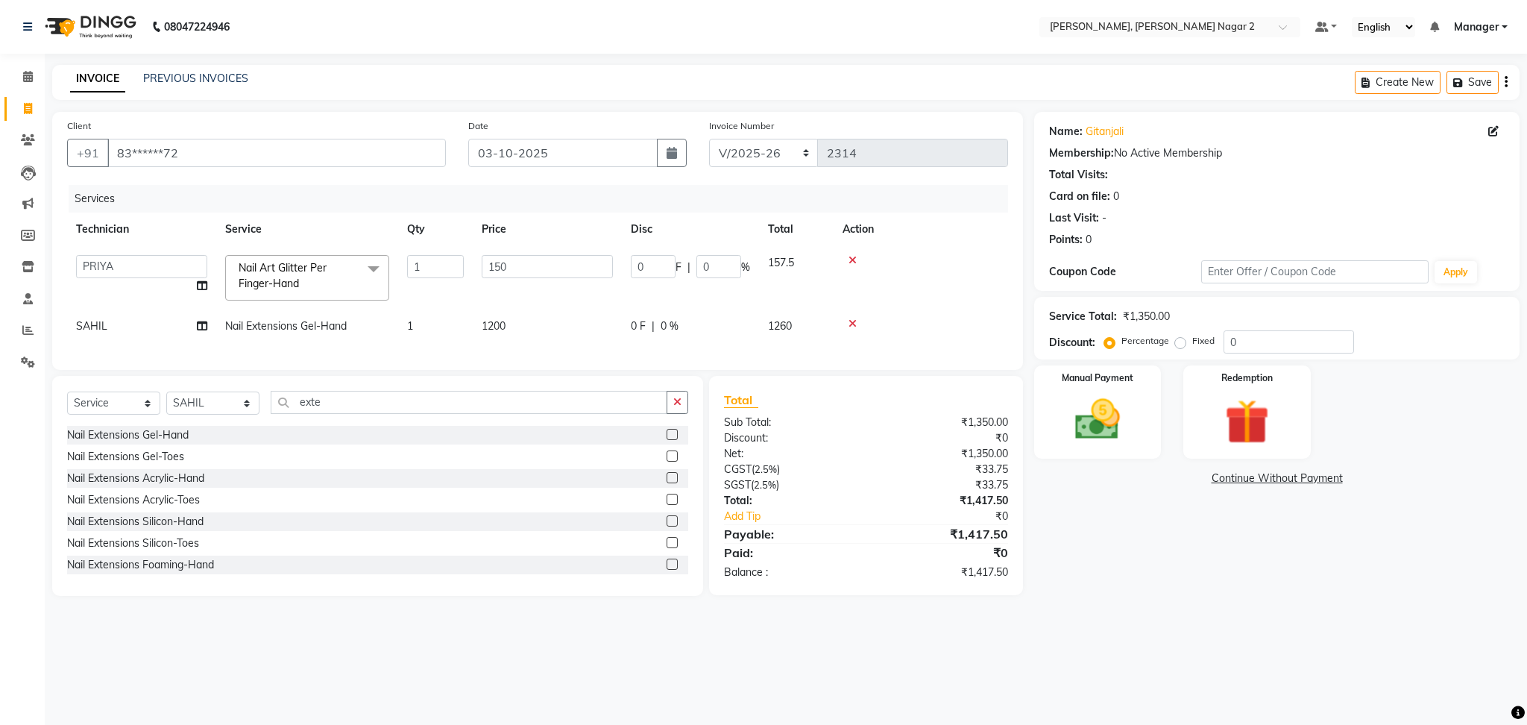
click at [533, 266] on input "150" at bounding box center [547, 266] width 131 height 23
type input "500"
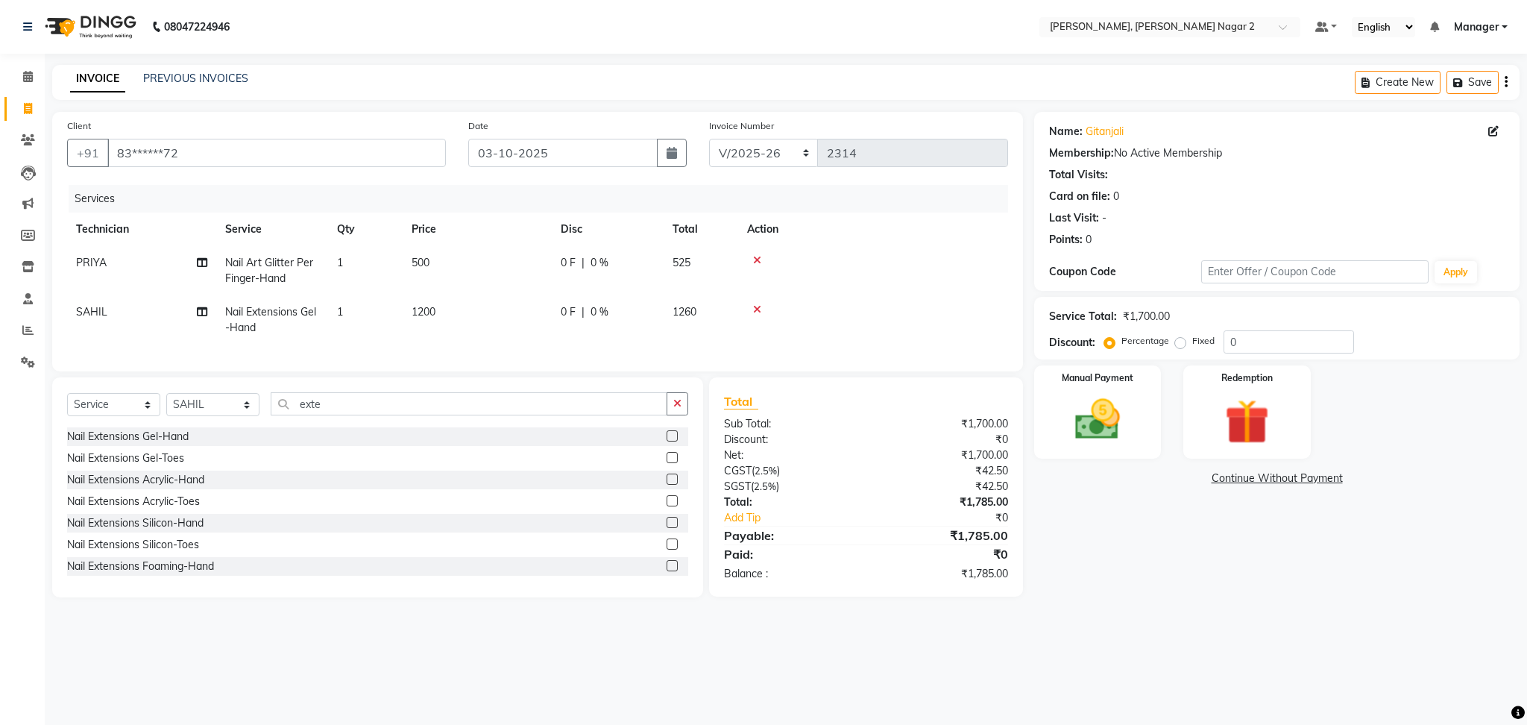
click at [749, 268] on td at bounding box center [873, 270] width 270 height 49
click at [741, 268] on td at bounding box center [873, 270] width 270 height 49
drag, startPoint x: 741, startPoint y: 268, endPoint x: 681, endPoint y: 270, distance: 60.4
click at [681, 270] on tr "PRIYA Nail Art Glitter Per Finger-Hand 1 500 0 F | 0 % 525" at bounding box center [537, 270] width 941 height 49
click at [671, 266] on td "525" at bounding box center [701, 270] width 75 height 49
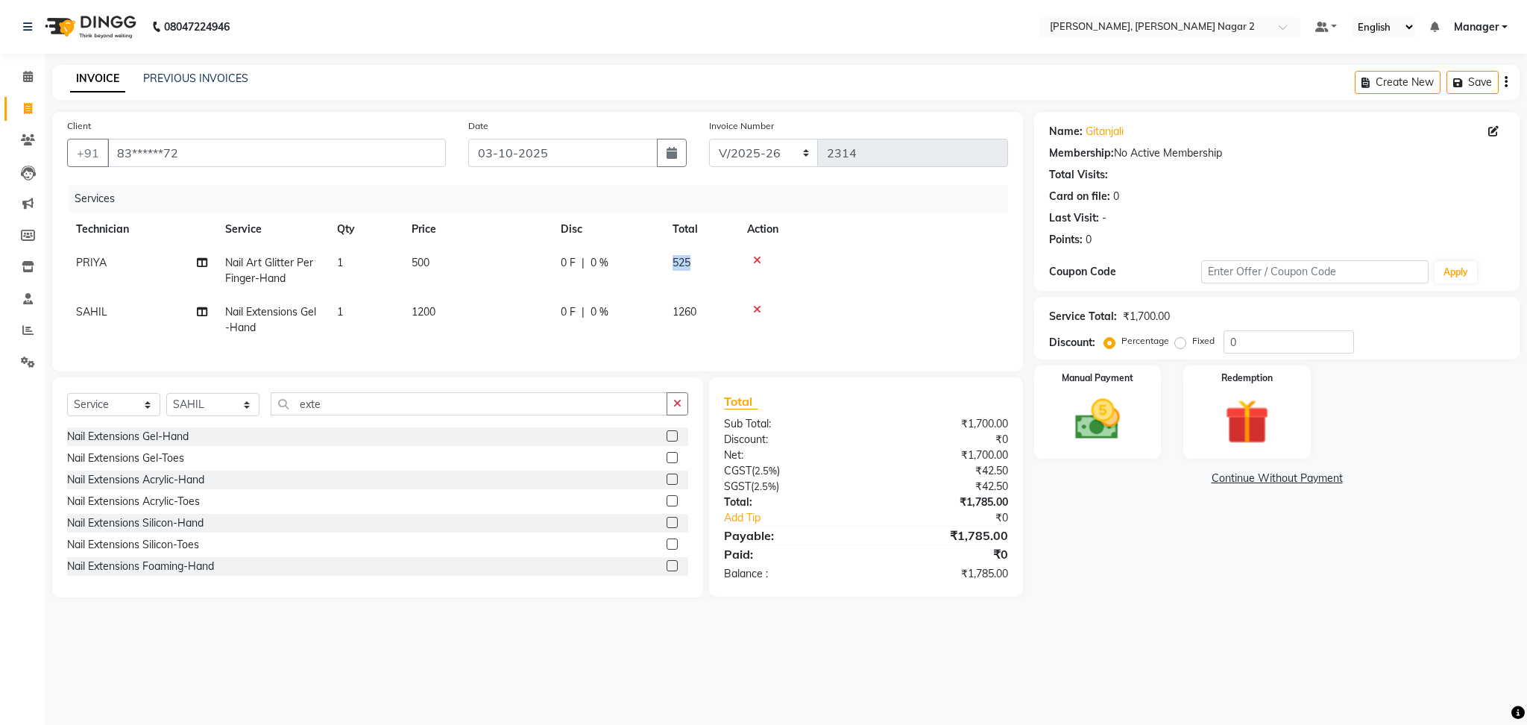
select select "85308"
click at [712, 262] on td "525" at bounding box center [701, 270] width 75 height 49
select select "85308"
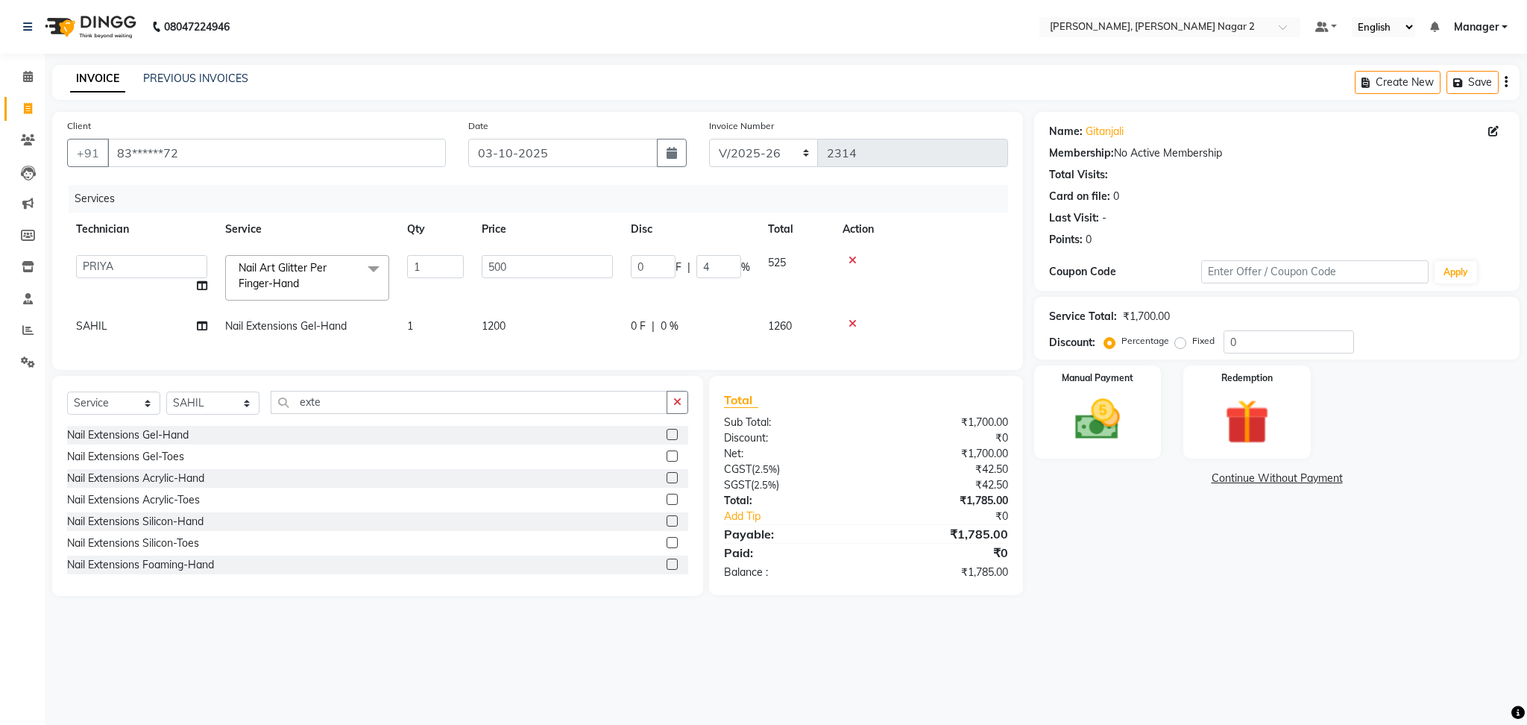
type input "4.7"
click at [736, 330] on tr "[PERSON_NAME] Nail Extensions Gel-Hand 1 1200 0 F | 0 % 1260" at bounding box center [537, 327] width 941 height 34
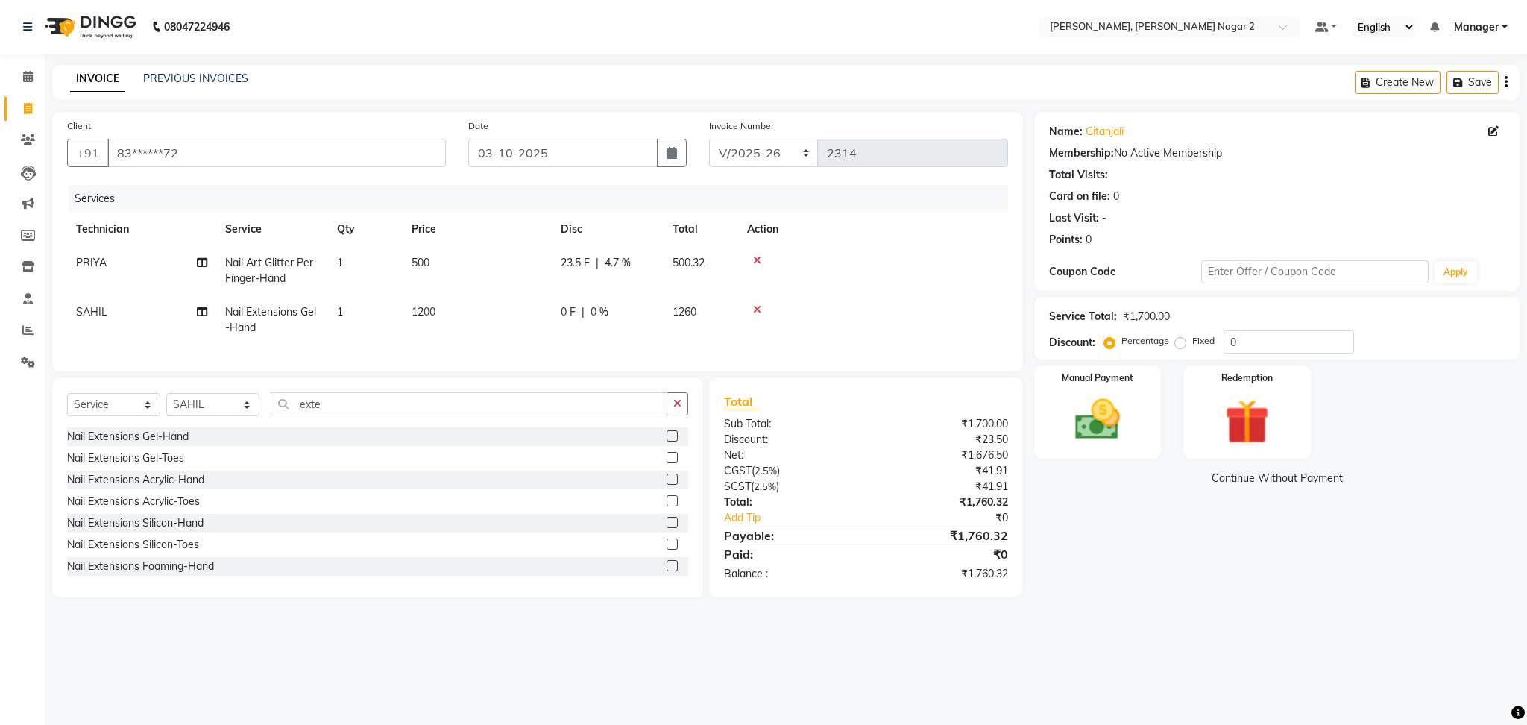
click at [736, 330] on td "1260" at bounding box center [701, 319] width 75 height 49
click at [664, 330] on td "0 F | 0 %" at bounding box center [608, 319] width 112 height 49
select select "85363"
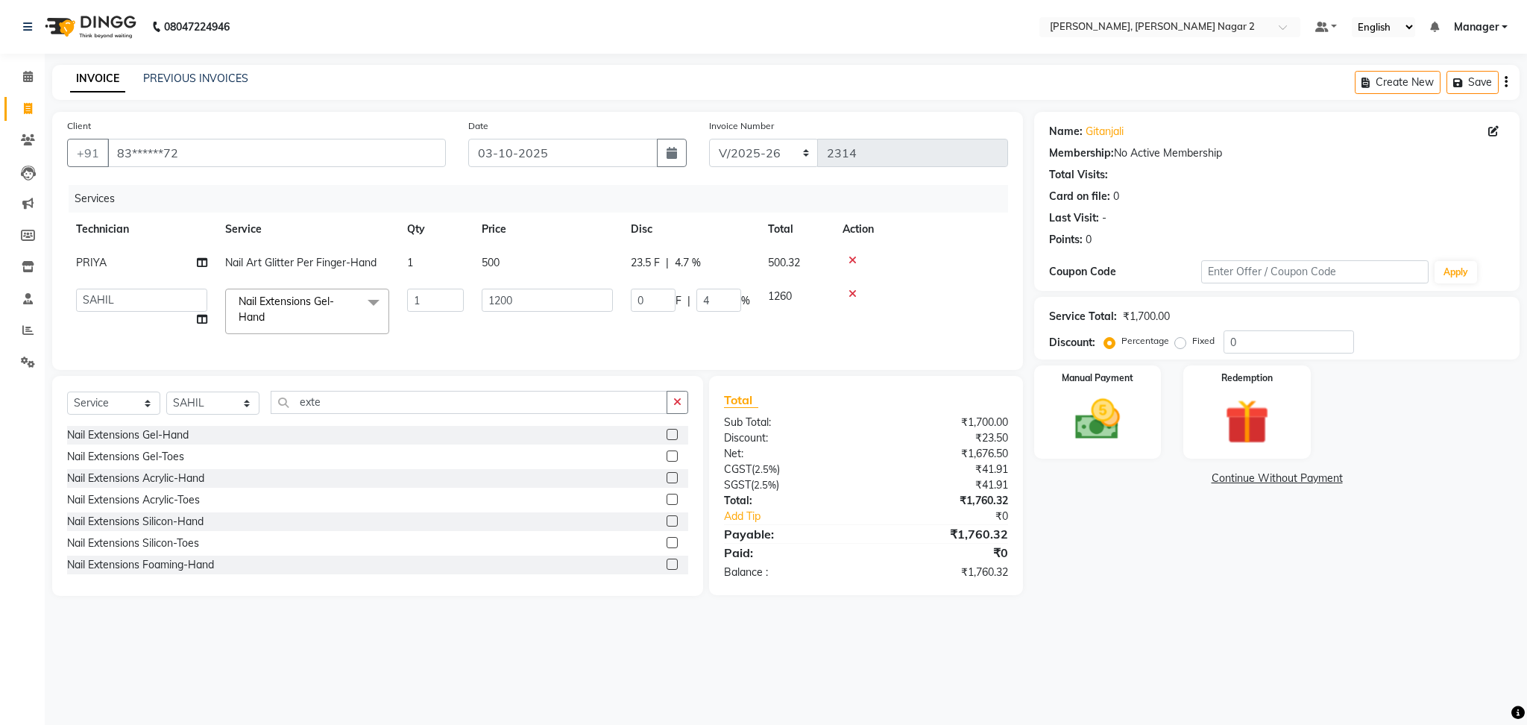
type input "4.7"
click at [1083, 420] on img at bounding box center [1098, 420] width 76 height 54
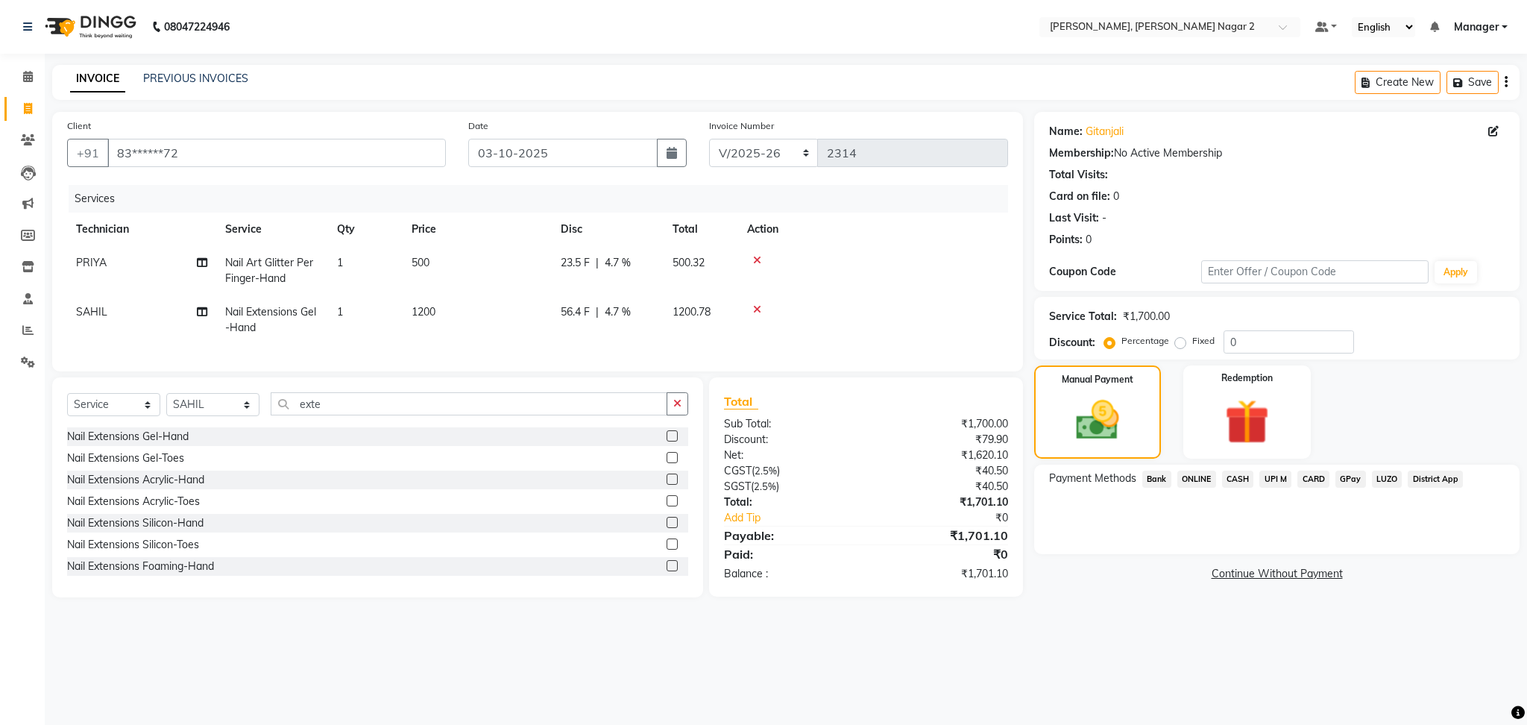
click at [1204, 483] on span "ONLINE" at bounding box center [1197, 479] width 39 height 17
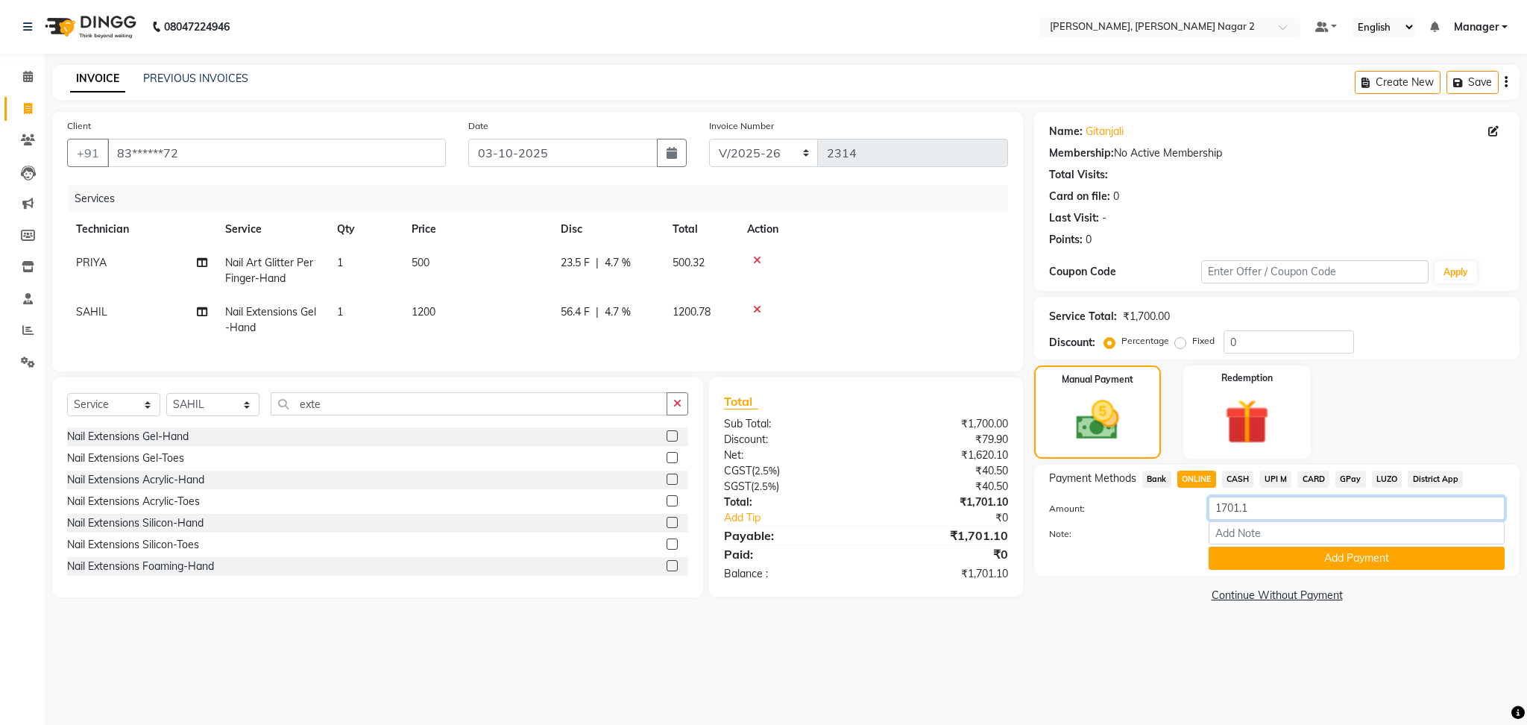
click at [1248, 512] on input "1701.1" at bounding box center [1357, 508] width 296 height 23
type input "1"
type input "500"
click at [1313, 556] on button "Add Payment" at bounding box center [1357, 558] width 296 height 23
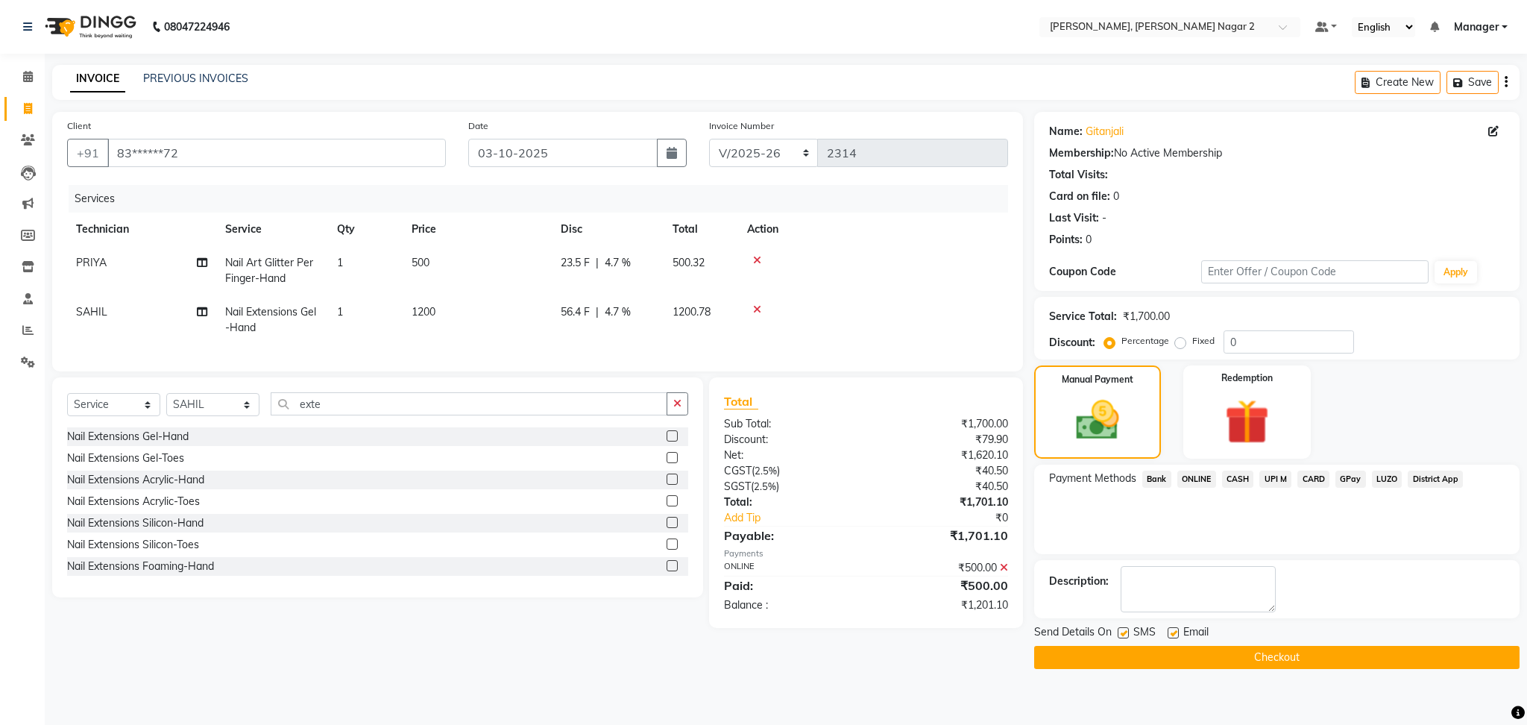
click at [1245, 476] on span "CASH" at bounding box center [1238, 479] width 32 height 17
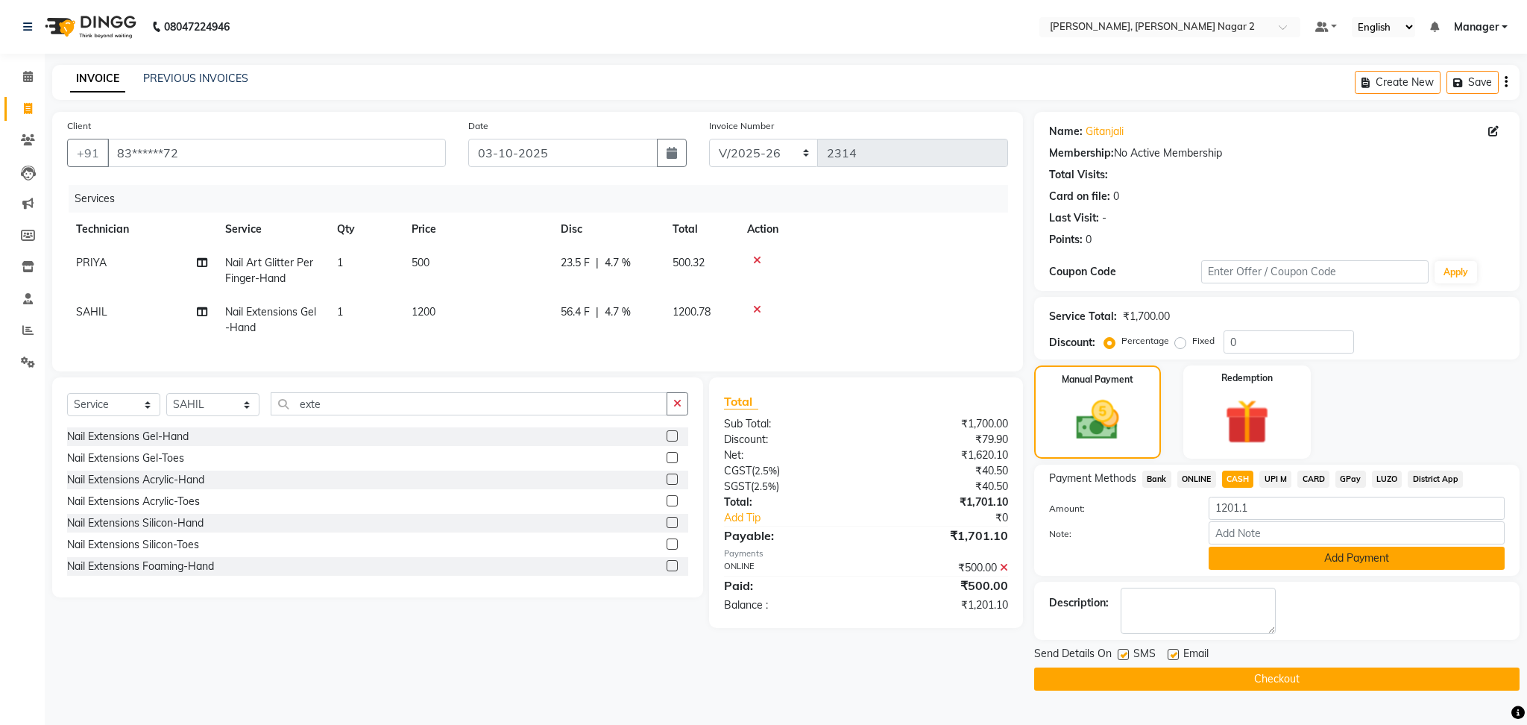
click at [1287, 550] on button "Add Payment" at bounding box center [1357, 558] width 296 height 23
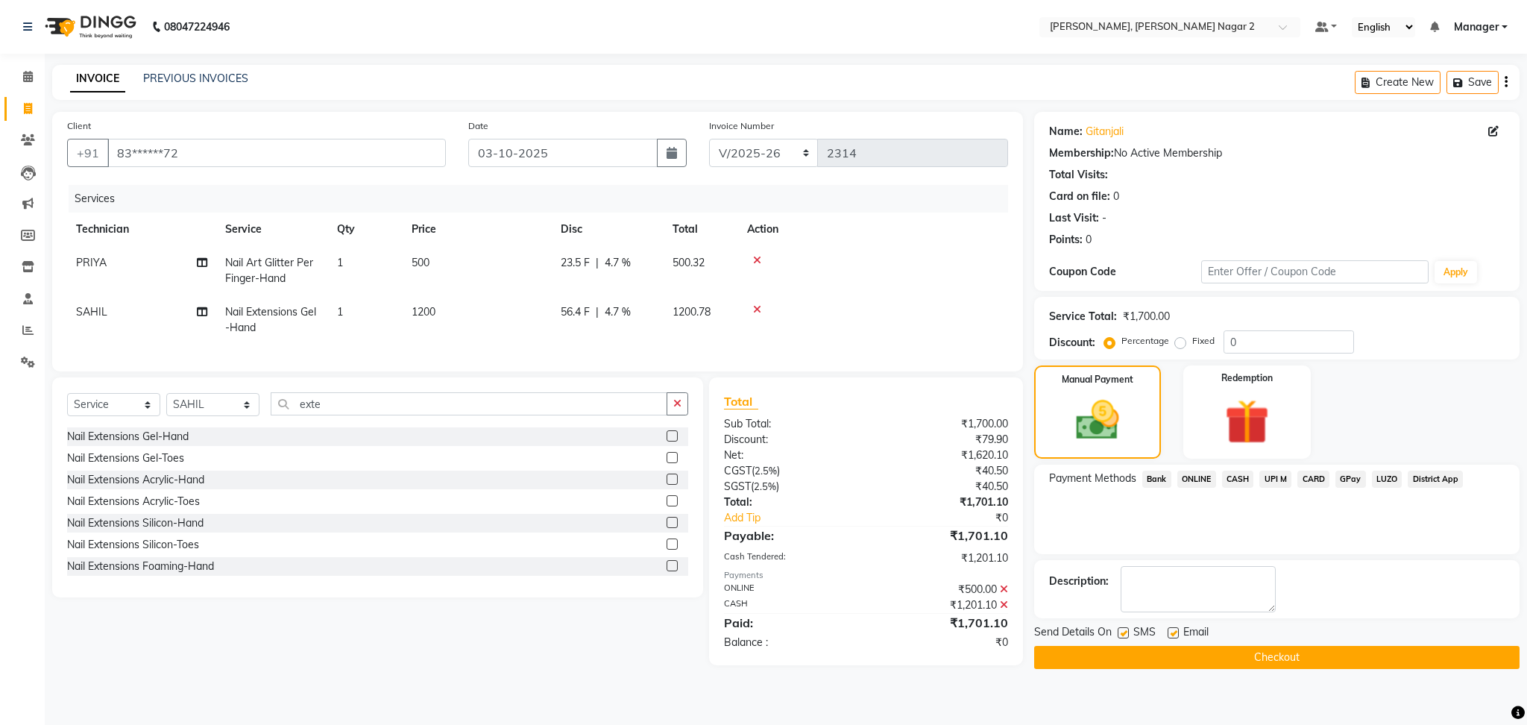
click at [1275, 657] on button "Checkout" at bounding box center [1277, 657] width 486 height 23
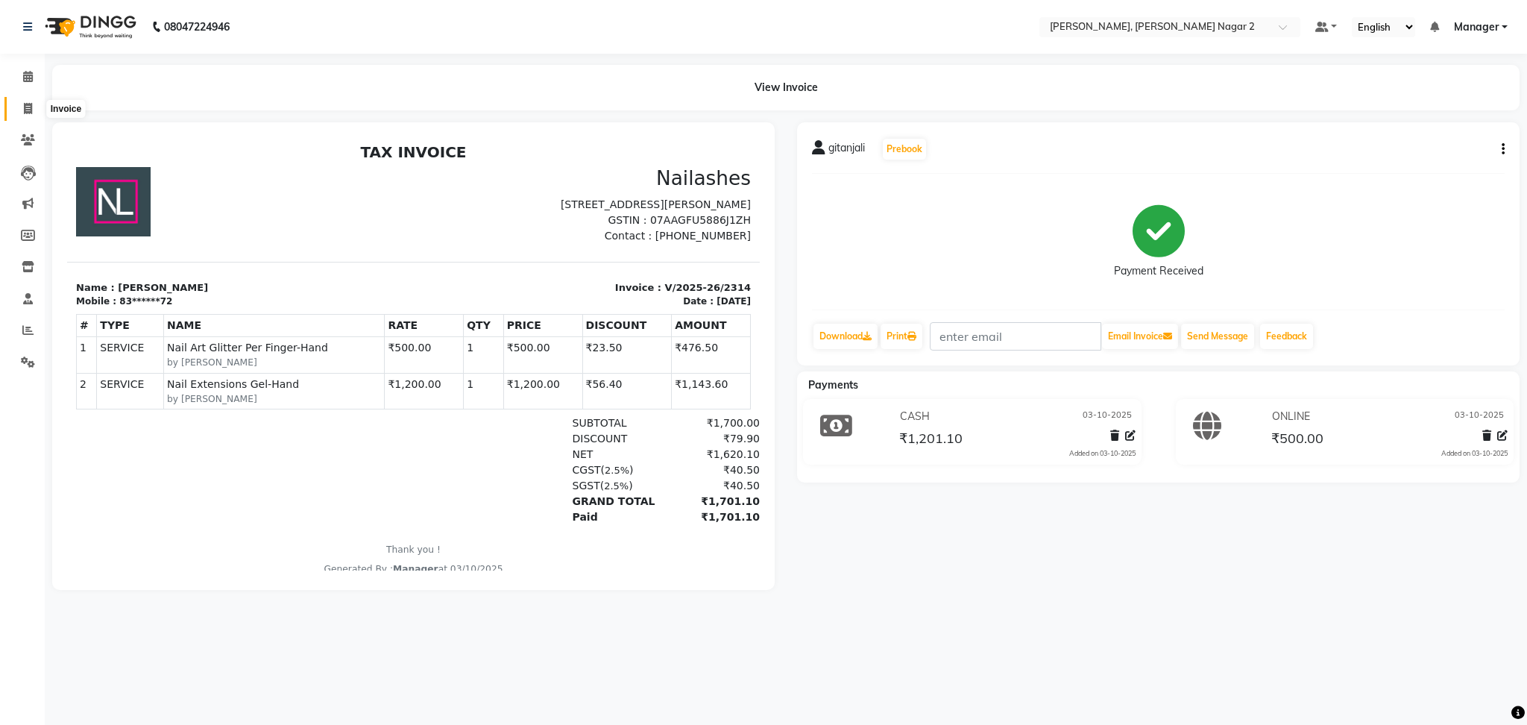
click at [24, 108] on icon at bounding box center [28, 108] width 8 height 11
select select "service"
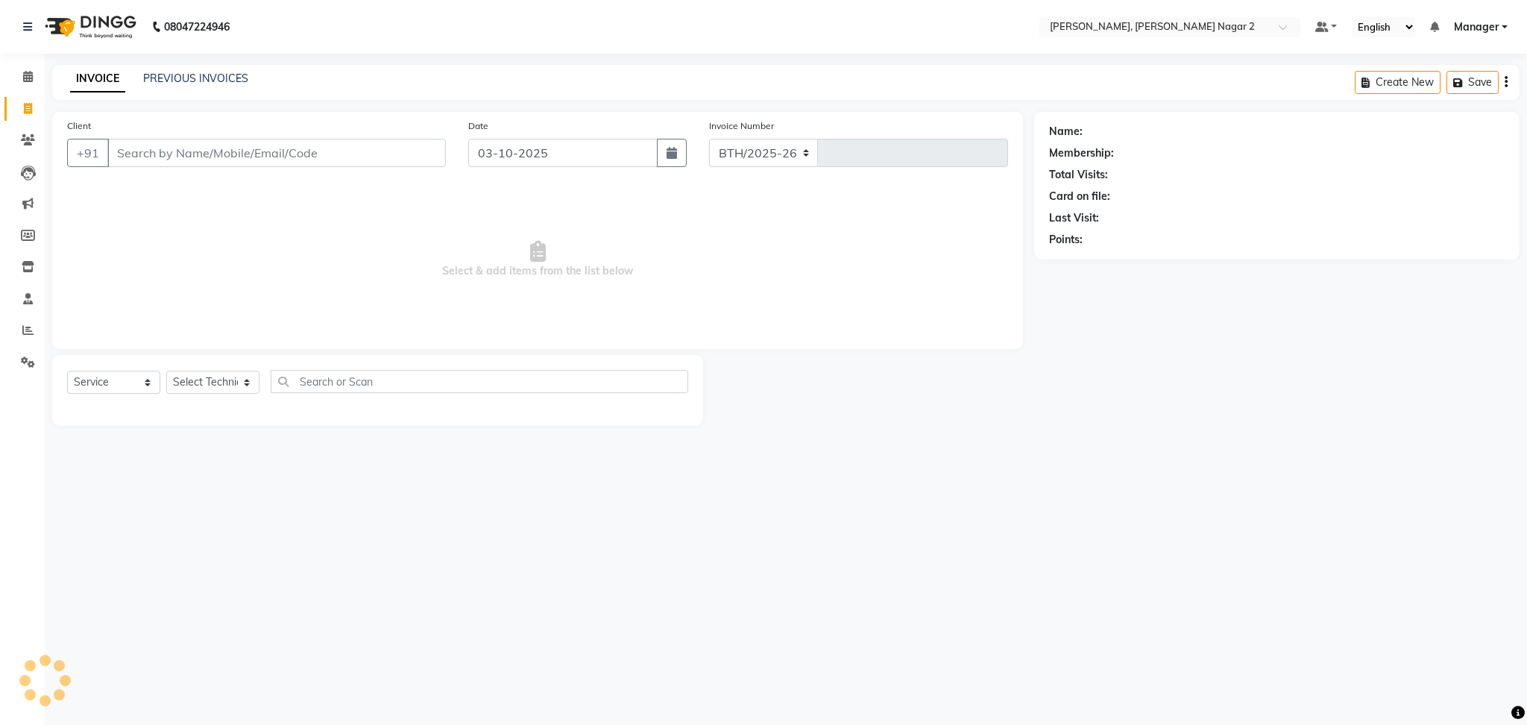
select select "4241"
type input "2315"
click at [183, 75] on link "PREVIOUS INVOICES" at bounding box center [195, 78] width 105 height 13
